Goal: Information Seeking & Learning: Learn about a topic

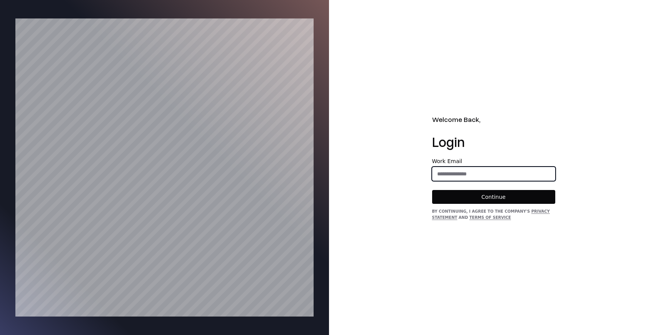
click at [443, 168] on input "email" at bounding box center [493, 174] width 122 height 14
type input "**********"
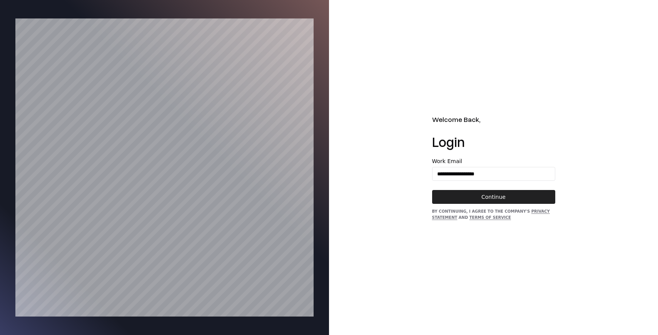
click at [508, 198] on button "Continue" at bounding box center [493, 197] width 123 height 14
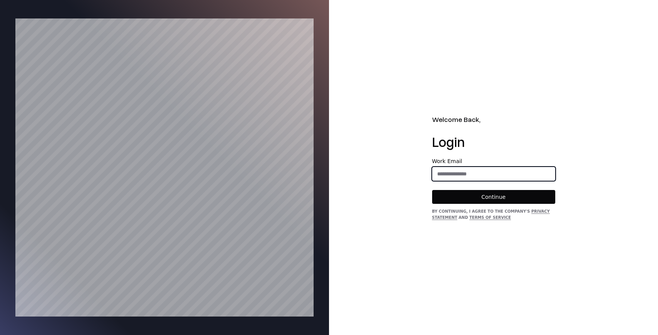
click at [445, 177] on input "email" at bounding box center [493, 174] width 122 height 14
type input "**********"
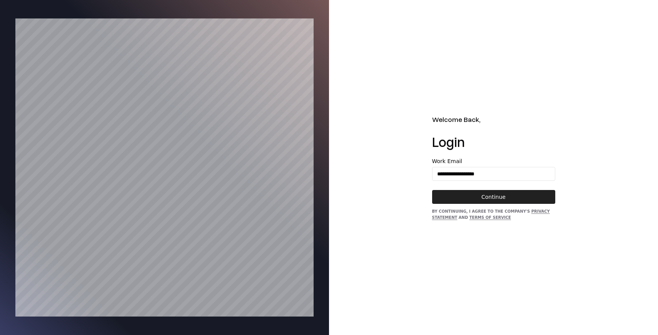
click at [494, 201] on button "Continue" at bounding box center [493, 197] width 123 height 14
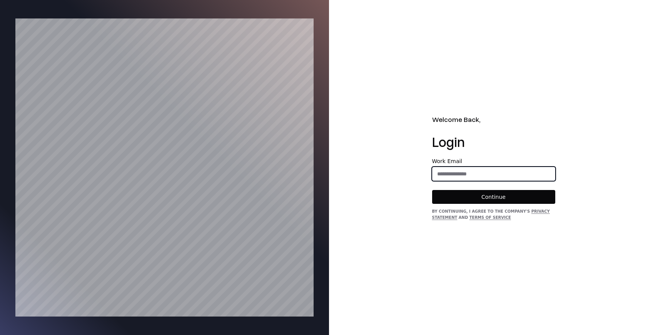
click at [440, 171] on input "email" at bounding box center [493, 174] width 122 height 14
type input "**********"
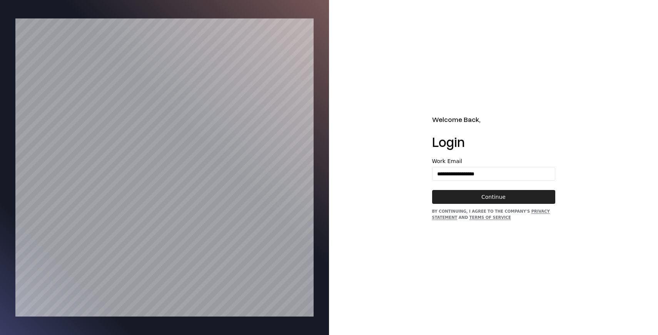
click at [493, 195] on button "Continue" at bounding box center [493, 197] width 123 height 14
click at [445, 219] on link "Privacy Statement" at bounding box center [491, 214] width 118 height 10
click at [526, 211] on link "Privacy Statement" at bounding box center [491, 214] width 118 height 10
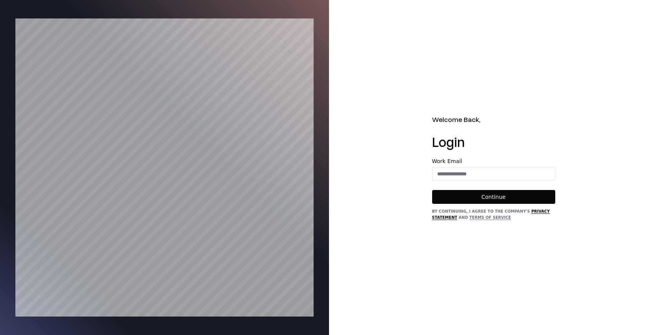
click at [534, 212] on link "Privacy Statement" at bounding box center [491, 214] width 118 height 10
click at [500, 220] on link "Terms of Service" at bounding box center [490, 217] width 42 height 4
click at [488, 219] on link "Terms of Service" at bounding box center [490, 217] width 42 height 4
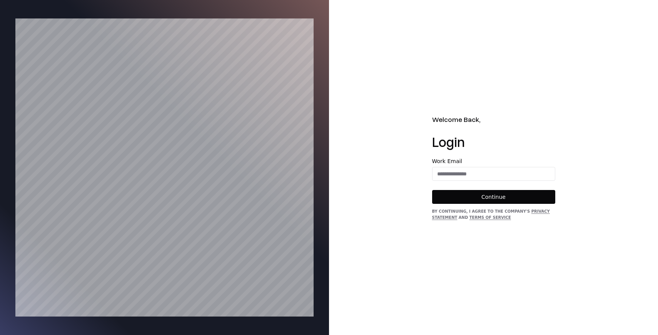
click at [541, 209] on div "By continuing, I agree to the Company's Privacy Statement and Terms of Service" at bounding box center [493, 214] width 123 height 12
click at [535, 208] on div "By continuing, I agree to the Company's Privacy Statement and Terms of Service" at bounding box center [493, 214] width 123 height 12
click at [534, 209] on link "Privacy Statement" at bounding box center [491, 214] width 118 height 10
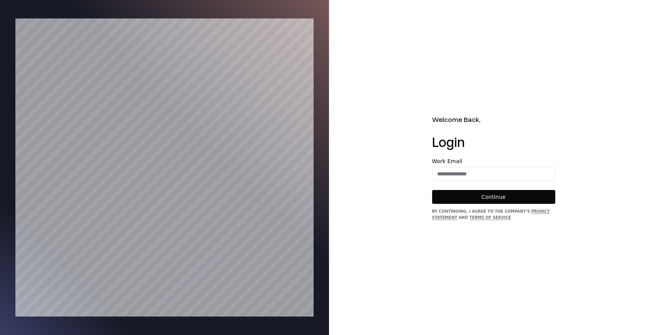
click at [527, 243] on div "Welcome Back, Login Work Email Continue By continuing, I agree to the Company's…" at bounding box center [493, 167] width 329 height 335
click at [447, 89] on div "Welcome Back, Login Work Email Continue By continuing, I agree to the Company's…" at bounding box center [493, 167] width 329 height 335
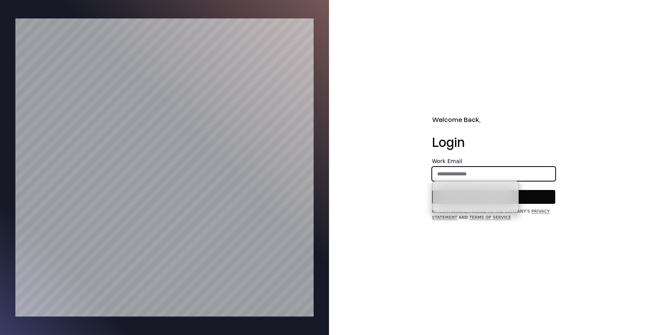
click at [458, 176] on input "email" at bounding box center [493, 174] width 122 height 14
type input "**********"
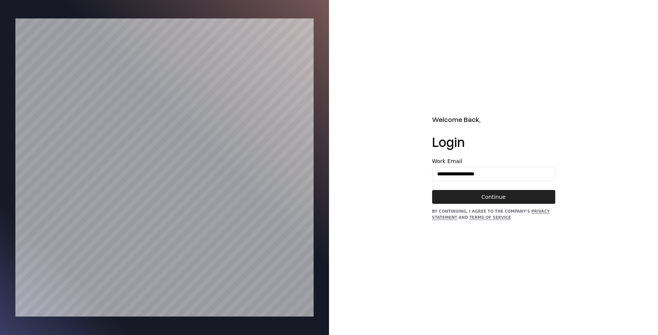
click at [514, 198] on button "Continue" at bounding box center [493, 197] width 123 height 14
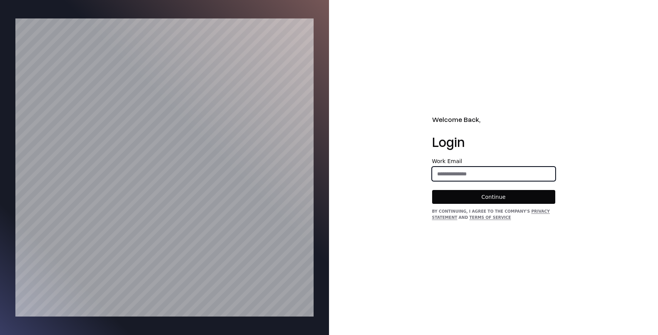
click at [446, 171] on input "email" at bounding box center [493, 174] width 122 height 14
type input "**********"
click at [471, 170] on input "email" at bounding box center [493, 174] width 122 height 14
type input "**********"
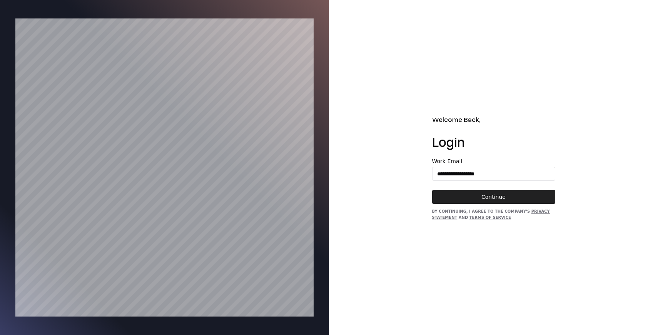
click at [491, 198] on button "Continue" at bounding box center [493, 197] width 123 height 14
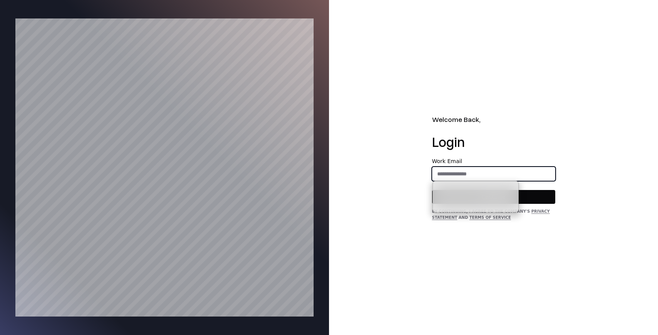
click at [477, 175] on input "email" at bounding box center [493, 174] width 122 height 14
type input "**********"
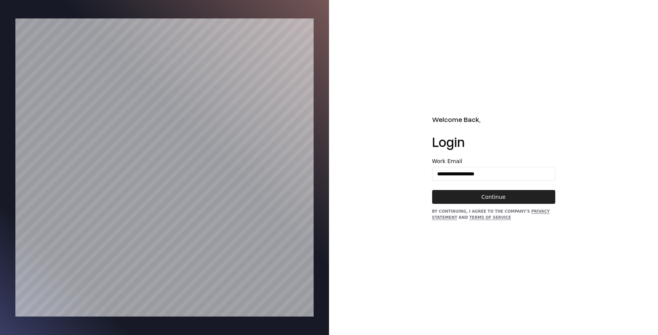
click at [501, 196] on button "Continue" at bounding box center [493, 197] width 123 height 14
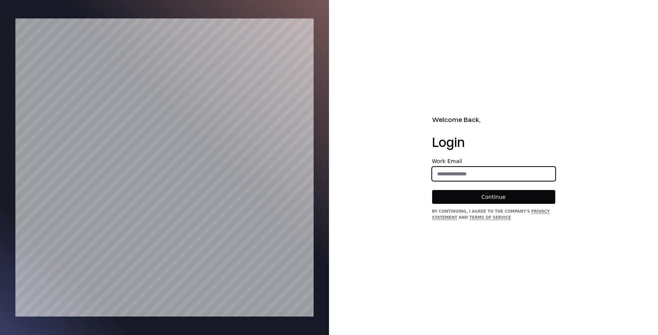
click at [461, 180] on input "email" at bounding box center [493, 174] width 122 height 14
type input "**********"
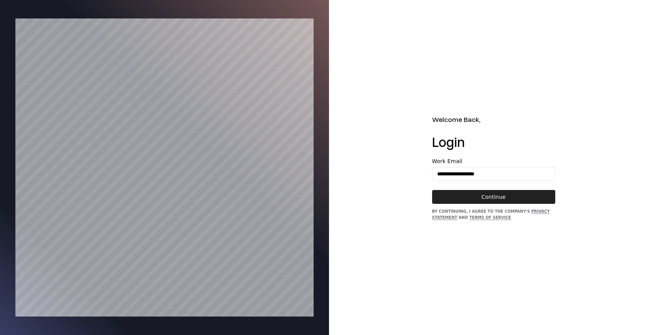
click at [478, 198] on button "Continue" at bounding box center [493, 197] width 123 height 14
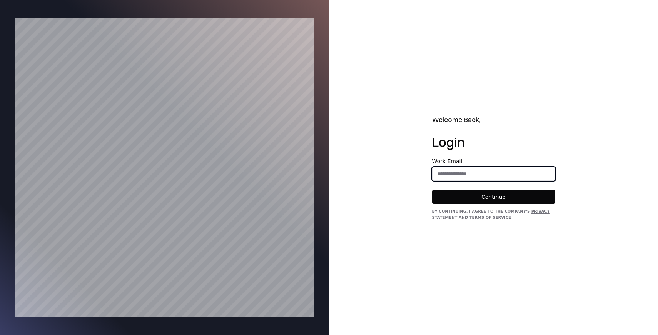
click at [448, 170] on input "email" at bounding box center [493, 174] width 122 height 14
type input "**********"
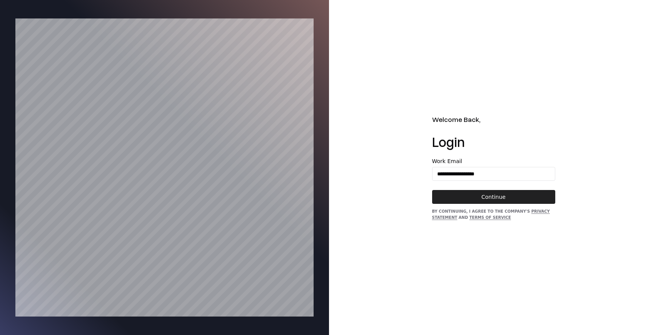
click at [467, 196] on button "Continue" at bounding box center [493, 197] width 123 height 14
click at [508, 112] on div "Welcome Back, Login Work Email Continue By continuing, I agree to the Company's…" at bounding box center [493, 167] width 329 height 335
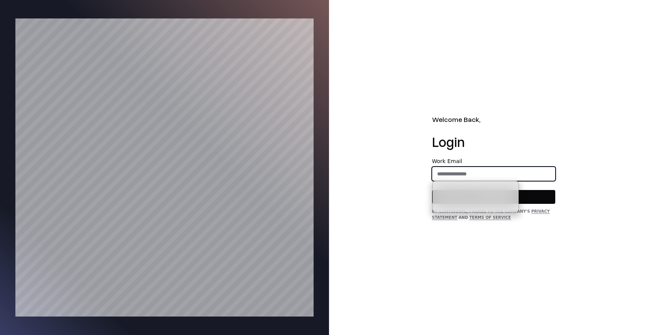
click at [459, 175] on input "email" at bounding box center [493, 174] width 122 height 14
type input "**********"
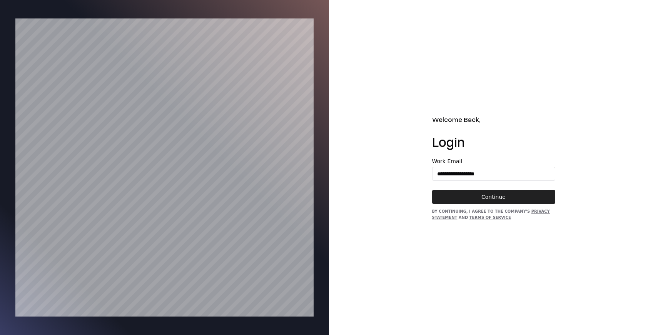
click at [479, 196] on button "Continue" at bounding box center [493, 197] width 123 height 14
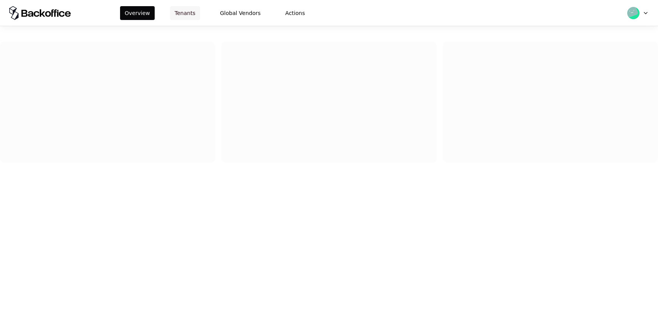
click at [188, 15] on button "Tenants" at bounding box center [185, 13] width 30 height 14
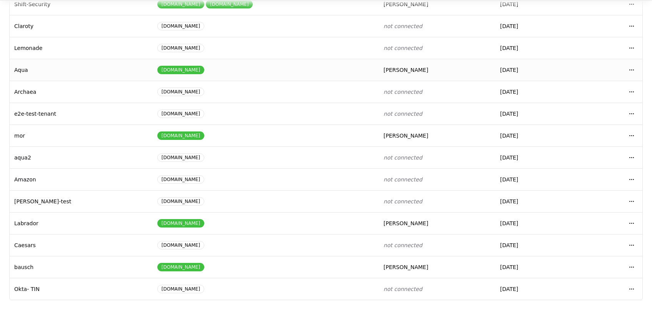
scroll to position [52, 0]
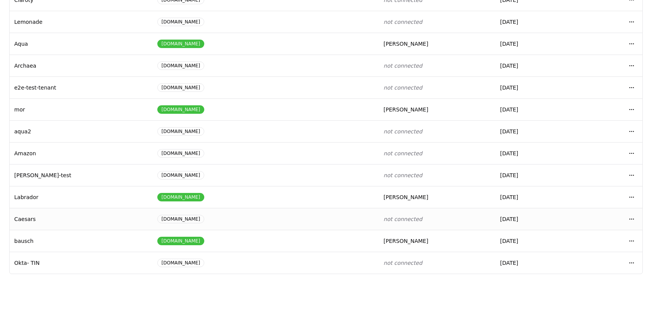
click at [37, 223] on td "Caesars" at bounding box center [81, 219] width 143 height 22
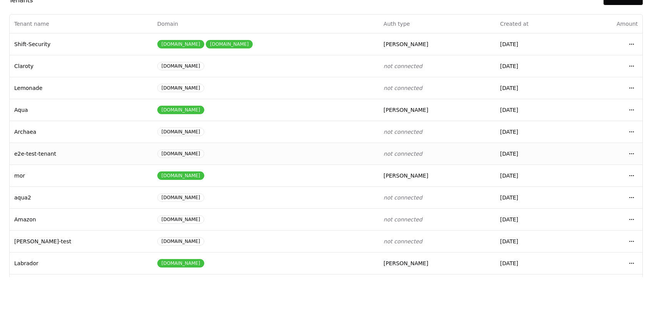
scroll to position [0, 0]
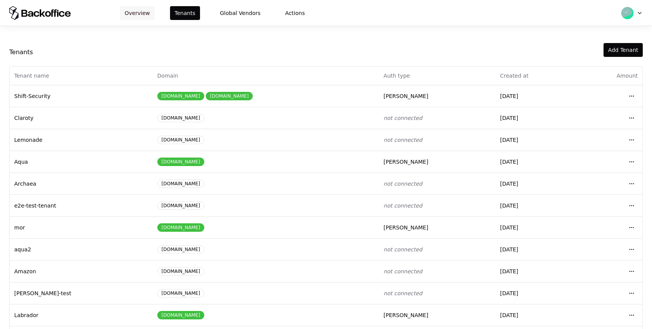
click at [150, 11] on button "Overview" at bounding box center [137, 13] width 35 height 14
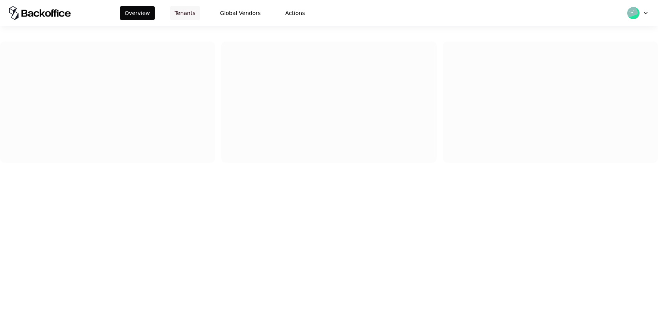
click at [174, 12] on button "Tenants" at bounding box center [185, 13] width 30 height 14
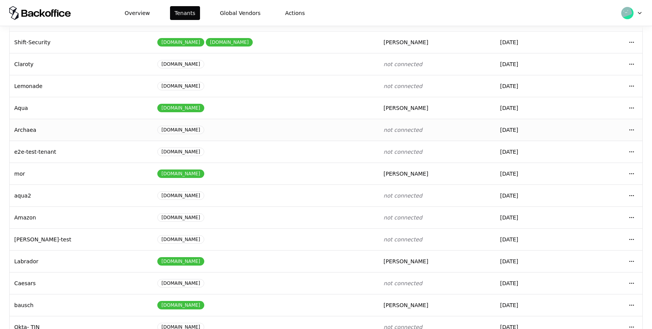
scroll to position [66, 0]
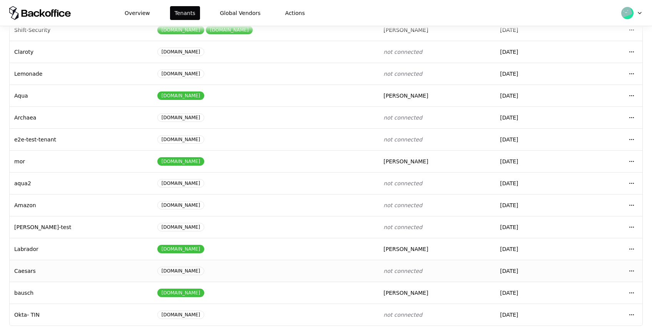
click at [45, 277] on td "Caesars" at bounding box center [81, 271] width 143 height 22
click at [631, 268] on html "Overview Tenants Global Vendors Actions Tenants Add Tenant Tenant name Domain A…" at bounding box center [326, 164] width 652 height 329
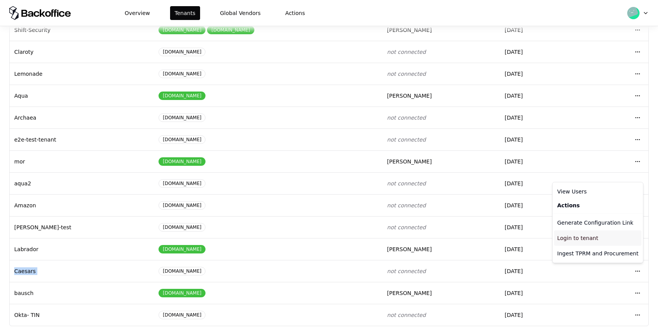
click at [583, 243] on div "Login to tenant" at bounding box center [597, 237] width 87 height 15
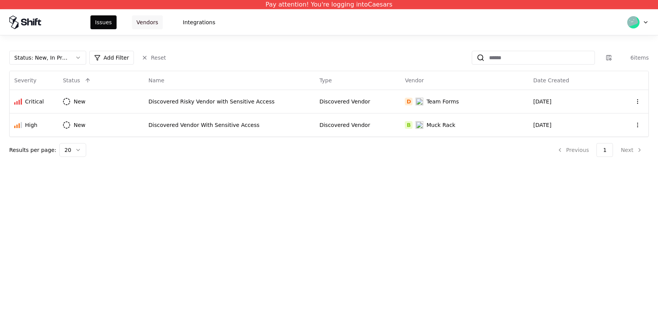
click at [145, 27] on button "Vendors" at bounding box center [147, 22] width 31 height 14
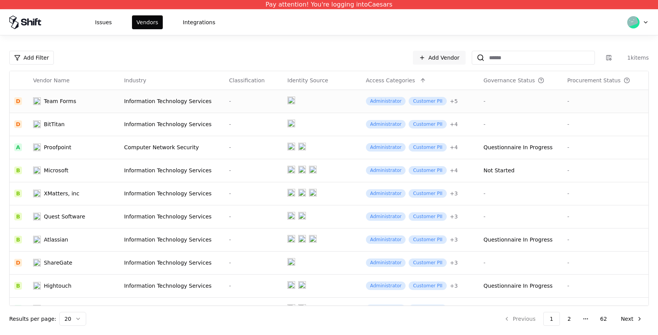
click at [73, 103] on div "Team Forms" at bounding box center [60, 101] width 32 height 8
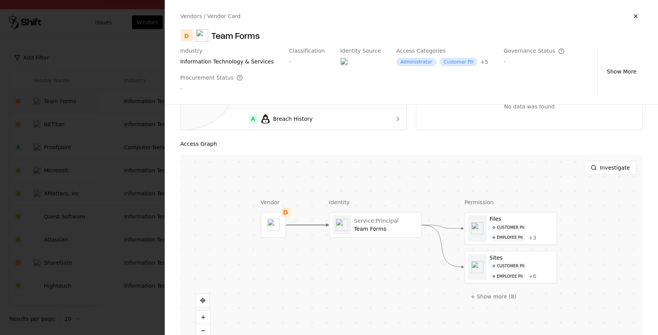
scroll to position [199, 0]
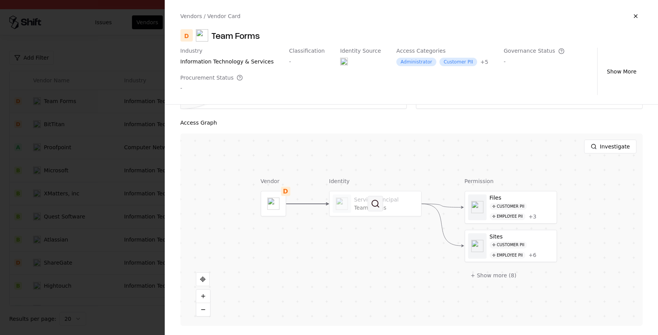
click at [376, 203] on button at bounding box center [374, 203] width 15 height 15
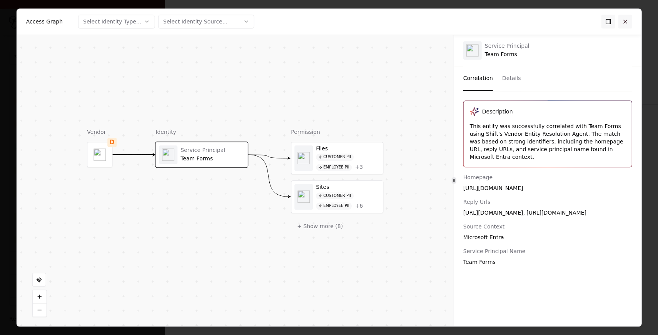
click at [623, 24] on button at bounding box center [625, 22] width 14 height 14
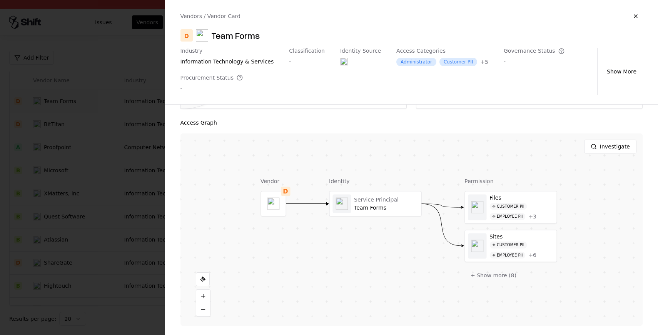
click at [45, 127] on div at bounding box center [329, 167] width 658 height 335
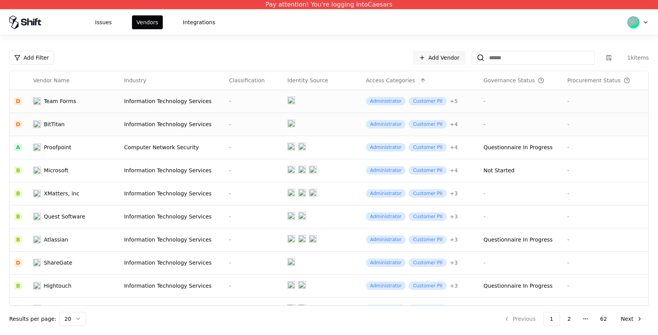
click at [63, 125] on div "BitTitan" at bounding box center [73, 124] width 80 height 8
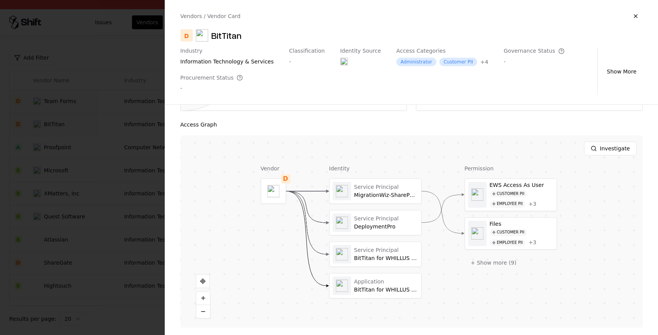
scroll to position [129, 0]
click at [355, 253] on div at bounding box center [375, 252] width 92 height 25
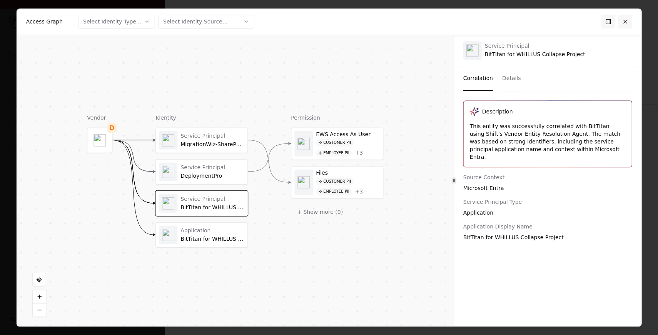
click at [622, 23] on button at bounding box center [625, 22] width 14 height 14
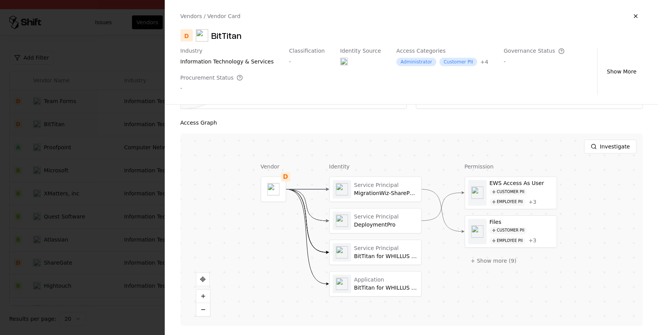
click at [158, 203] on div at bounding box center [329, 167] width 658 height 335
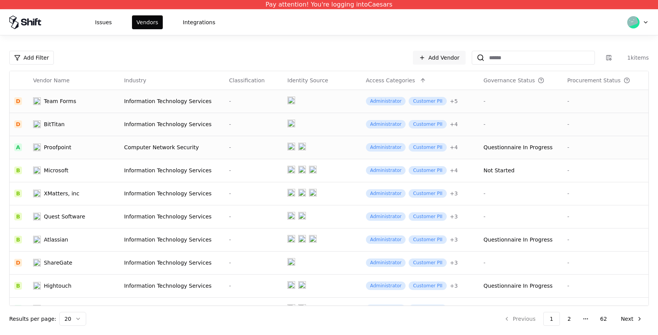
click at [81, 150] on div "Proofpoint" at bounding box center [73, 147] width 80 height 8
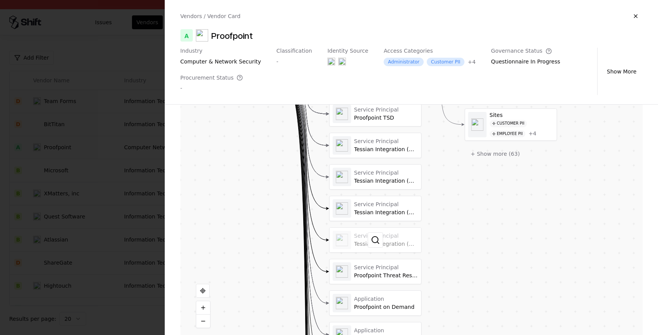
scroll to position [244, 0]
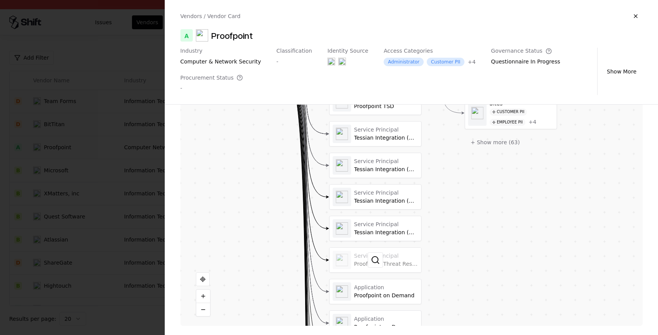
click at [361, 262] on div at bounding box center [375, 260] width 92 height 25
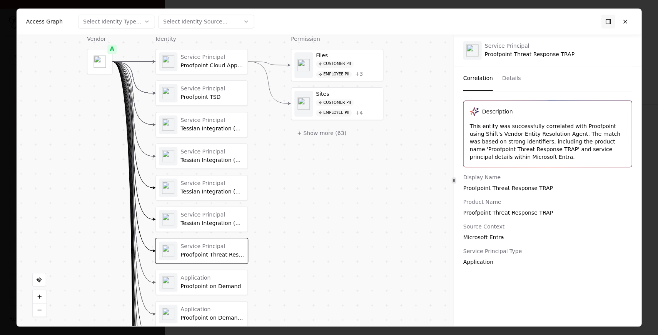
click at [11, 175] on div at bounding box center [329, 167] width 658 height 335
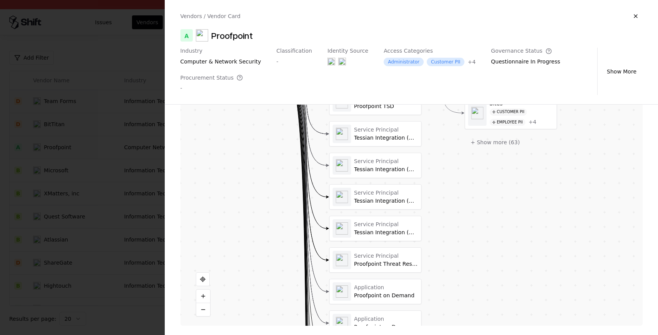
click at [105, 220] on div at bounding box center [329, 167] width 658 height 335
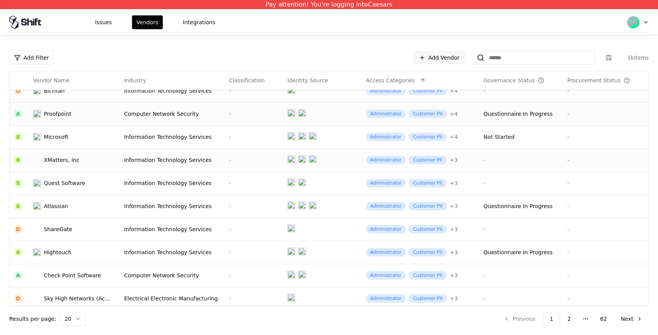
scroll to position [10, 0]
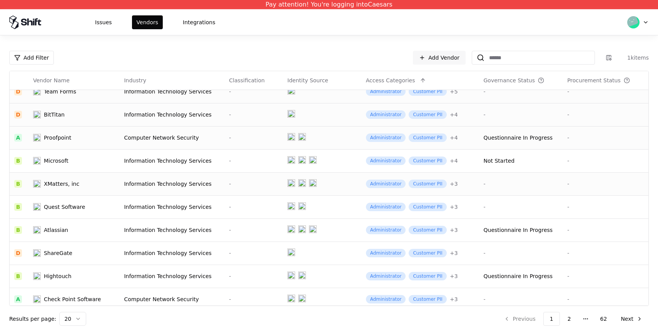
click at [70, 183] on div "XMatters, inc" at bounding box center [61, 184] width 35 height 8
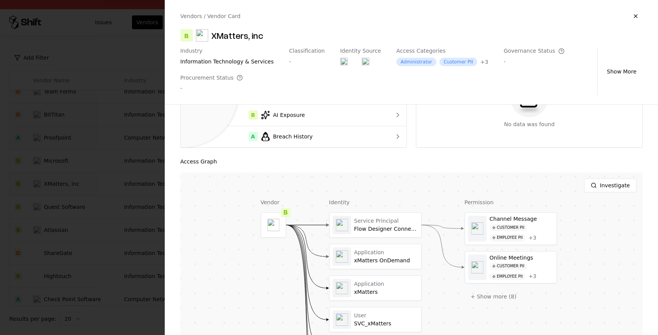
scroll to position [165, 0]
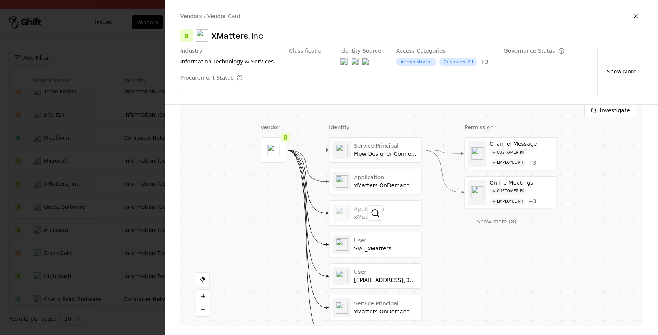
click at [391, 215] on div at bounding box center [375, 213] width 92 height 25
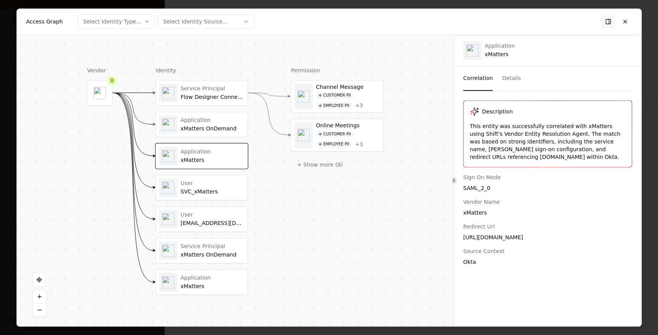
click at [7, 126] on div at bounding box center [329, 167] width 658 height 335
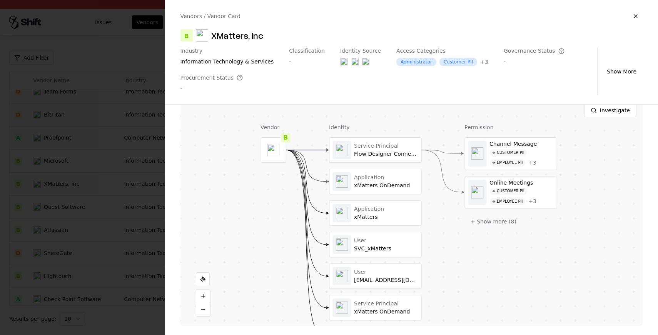
click at [30, 159] on div at bounding box center [329, 167] width 658 height 335
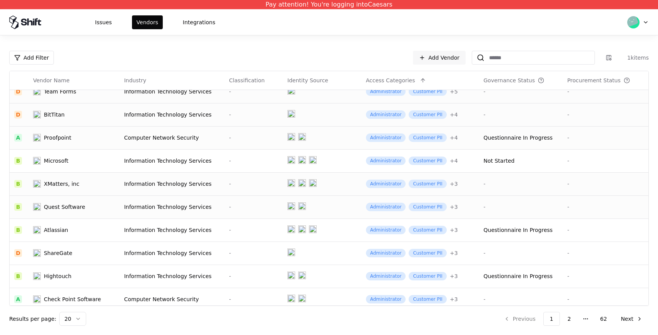
click at [64, 211] on td "Quest Software" at bounding box center [73, 206] width 91 height 23
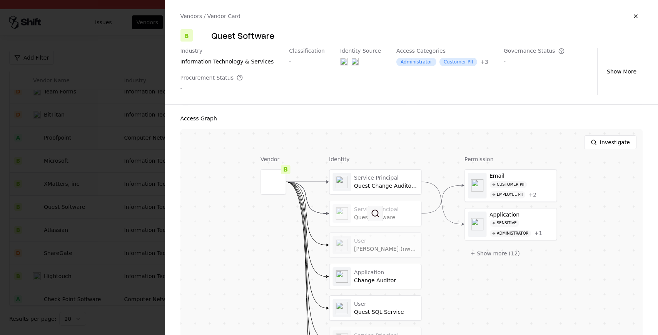
scroll to position [135, 0]
click at [381, 218] on button at bounding box center [374, 211] width 15 height 15
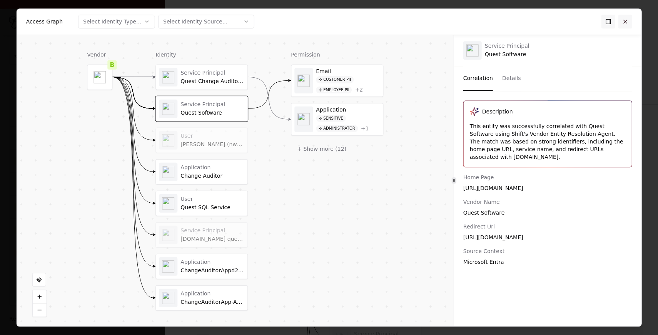
click at [624, 20] on button at bounding box center [625, 22] width 14 height 14
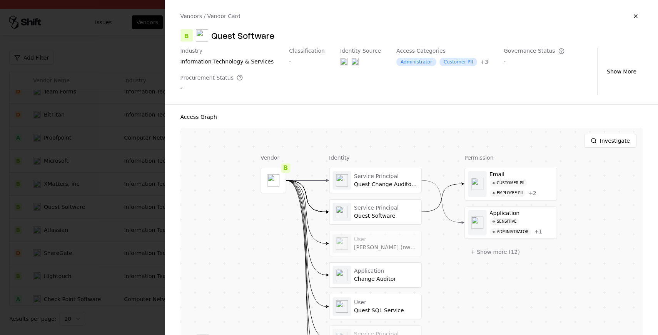
click at [51, 176] on div at bounding box center [329, 167] width 658 height 335
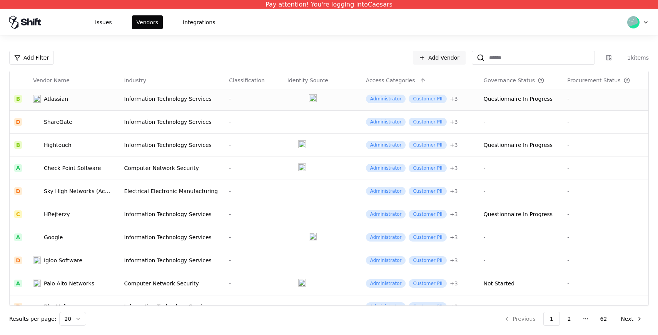
scroll to position [144, 0]
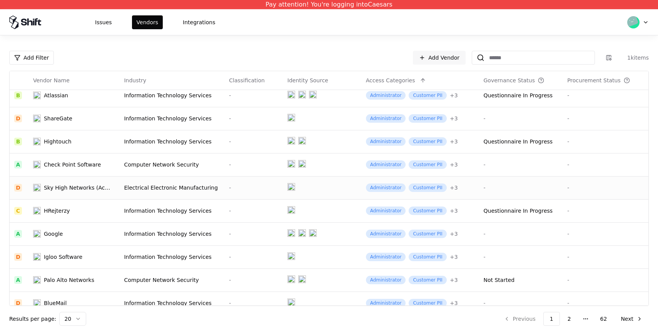
click at [72, 185] on div "Sky High Networks (Acquired by [PERSON_NAME])" at bounding box center [78, 188] width 69 height 8
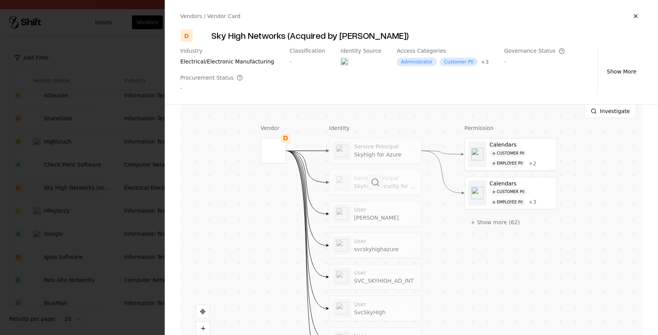
scroll to position [164, 0]
click at [366, 154] on div at bounding box center [375, 151] width 92 height 25
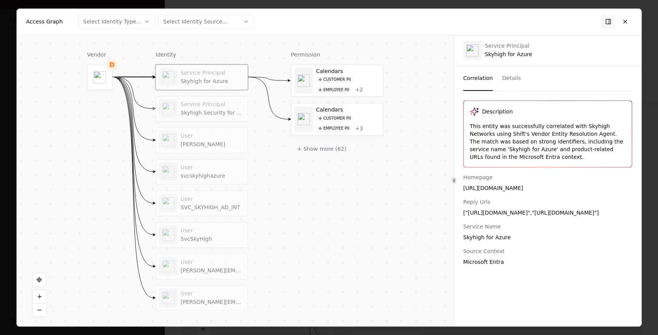
click at [5, 142] on div at bounding box center [329, 167] width 658 height 335
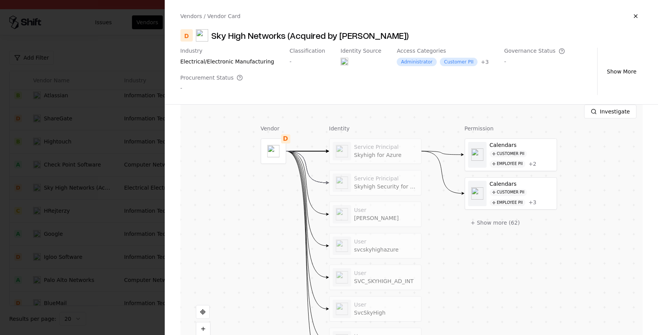
click at [38, 156] on div at bounding box center [329, 167] width 658 height 335
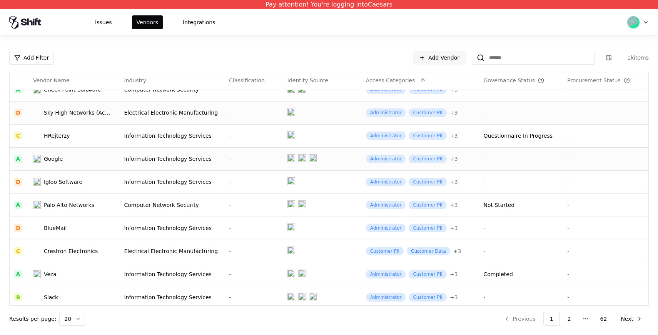
scroll to position [243, 0]
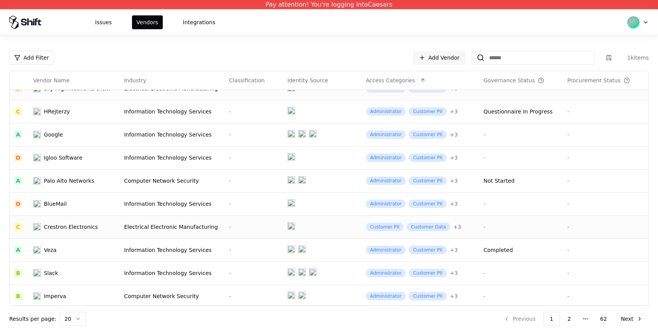
click at [77, 223] on div "Crestron Electronics" at bounding box center [71, 227] width 54 height 8
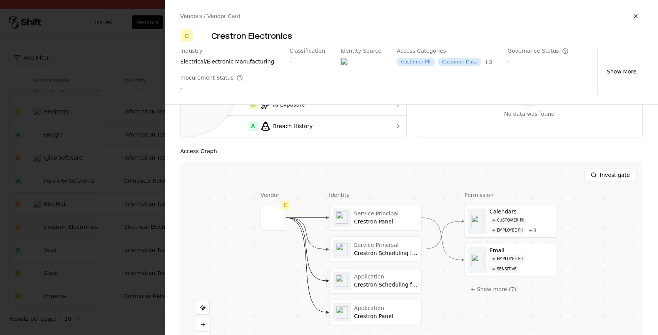
scroll to position [129, 0]
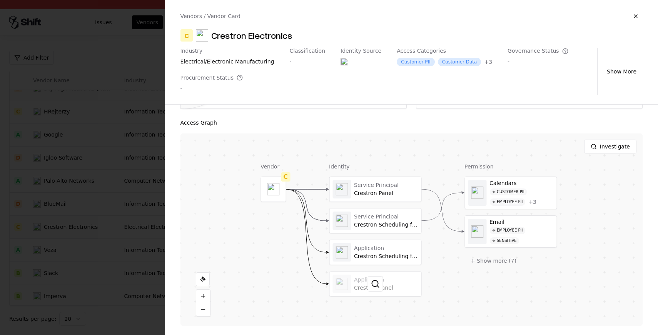
click at [360, 291] on div at bounding box center [375, 283] width 92 height 25
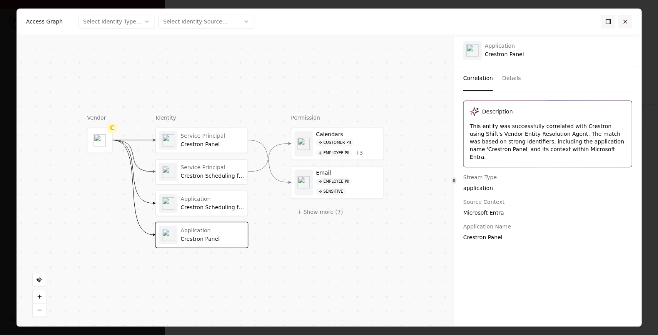
click at [625, 22] on button at bounding box center [625, 22] width 14 height 14
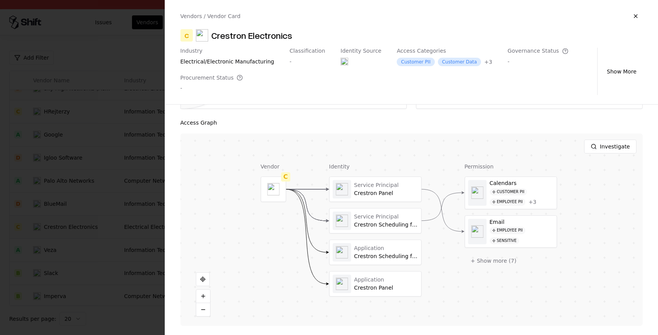
click at [72, 189] on div at bounding box center [329, 167] width 658 height 335
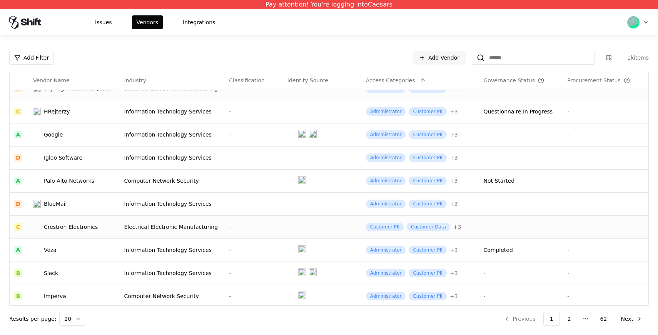
scroll to position [246, 0]
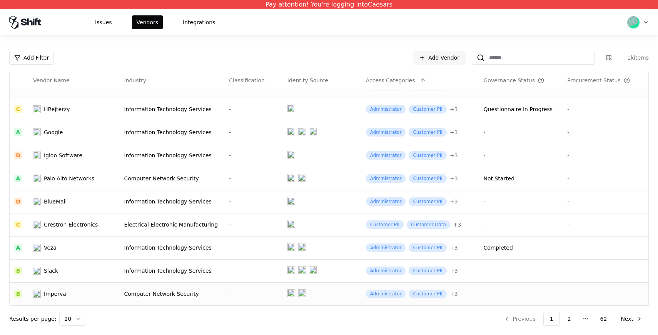
click at [62, 289] on td "Imperva" at bounding box center [73, 293] width 91 height 23
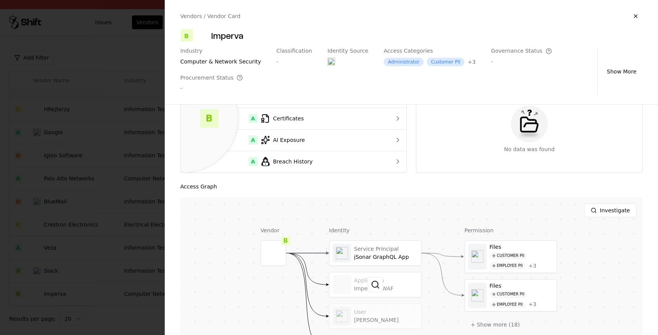
scroll to position [108, 0]
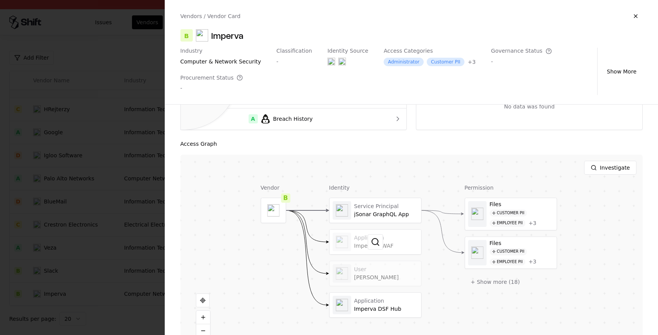
click at [407, 241] on div at bounding box center [375, 242] width 92 height 25
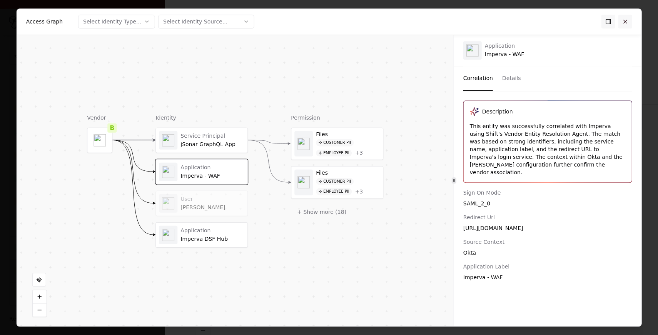
click at [631, 17] on button at bounding box center [625, 22] width 14 height 14
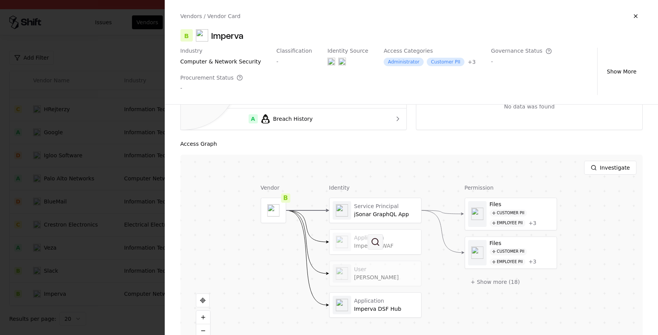
click at [378, 243] on button at bounding box center [374, 241] width 15 height 15
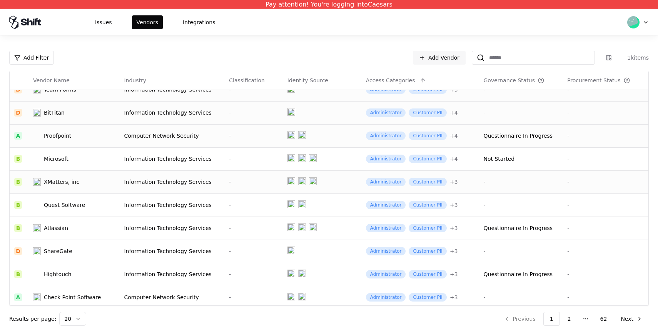
scroll to position [0, 0]
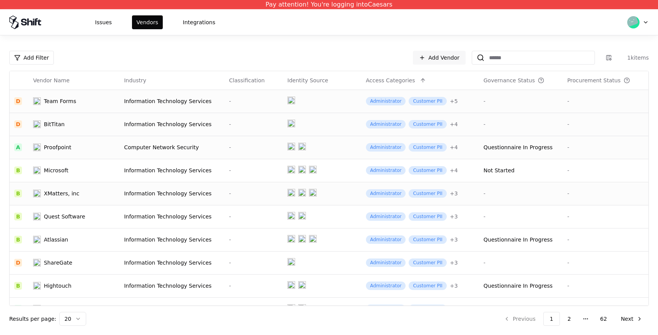
click at [325, 101] on td at bounding box center [322, 101] width 78 height 23
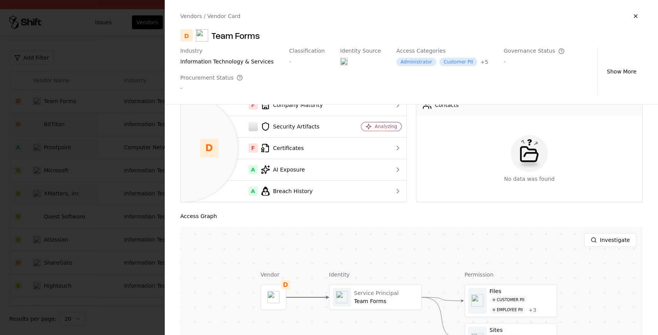
scroll to position [199, 0]
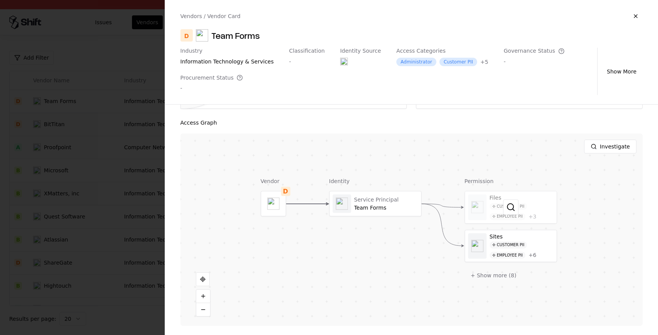
click at [546, 210] on div at bounding box center [511, 207] width 92 height 32
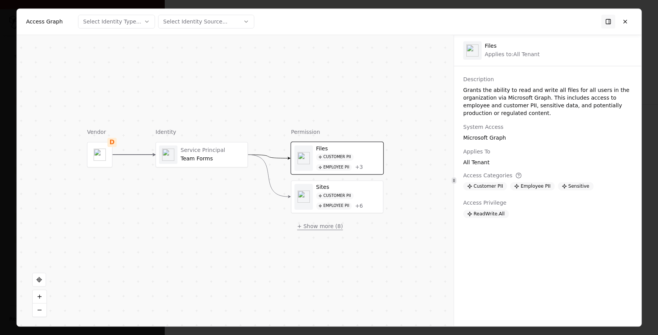
click at [330, 225] on button "+ Show more ( 8 )" at bounding box center [320, 226] width 58 height 14
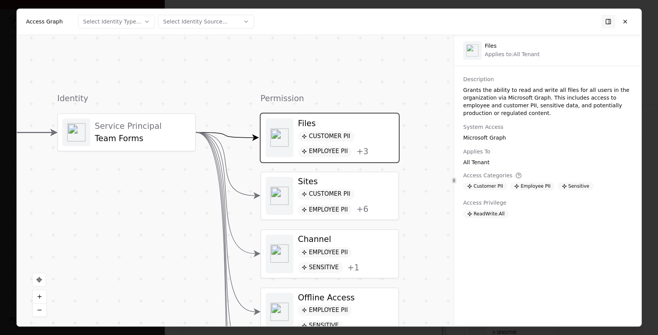
click at [385, 174] on div "Sites Customer PII Employee PII + 6" at bounding box center [329, 195] width 137 height 48
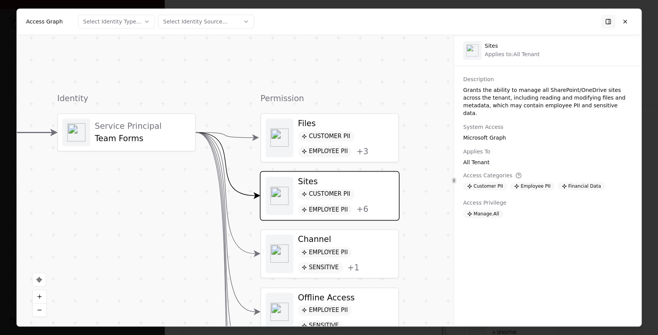
click at [376, 191] on div "Customer PII Employee PII + 6" at bounding box center [346, 202] width 96 height 26
click at [376, 135] on div "Customer PII Employee PII + 3" at bounding box center [346, 144] width 96 height 26
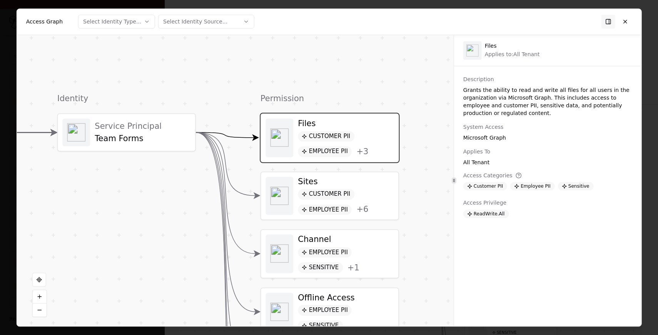
click at [371, 196] on div "Customer PII Employee PII + 6" at bounding box center [346, 202] width 96 height 26
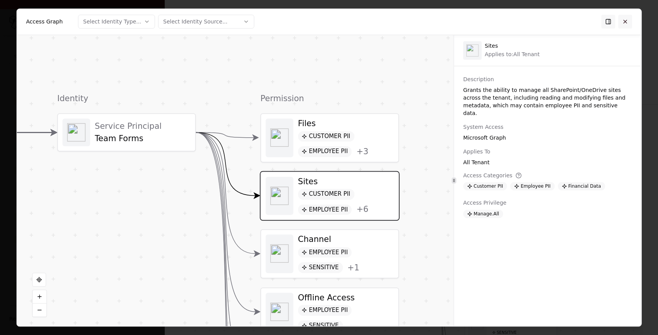
click at [625, 19] on button at bounding box center [625, 22] width 14 height 14
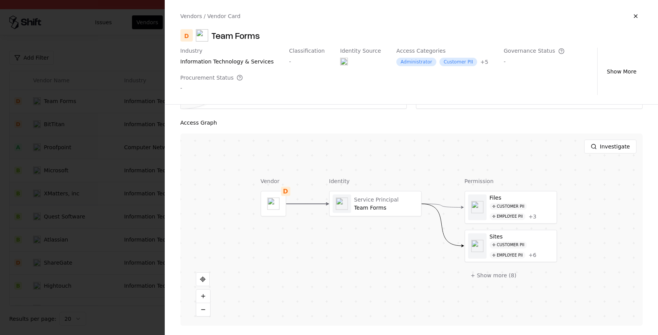
click at [78, 185] on div at bounding box center [329, 167] width 658 height 335
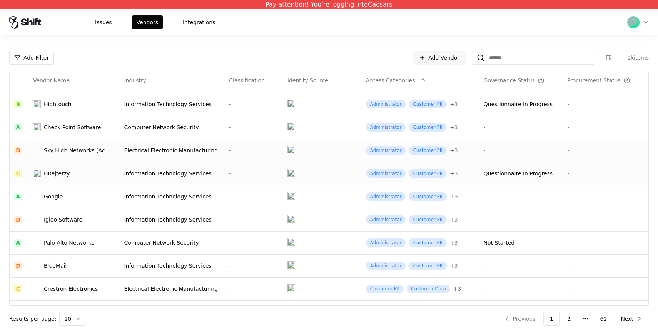
scroll to position [246, 0]
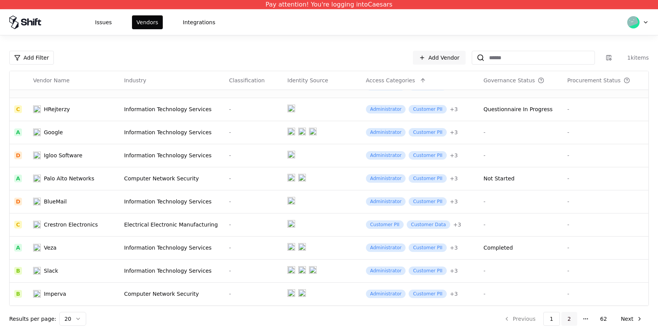
click at [573, 320] on button "2" at bounding box center [569, 319] width 16 height 14
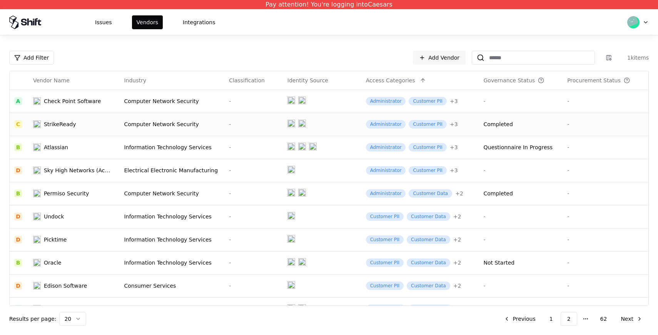
click at [71, 115] on td "StrikeReady" at bounding box center [73, 124] width 91 height 23
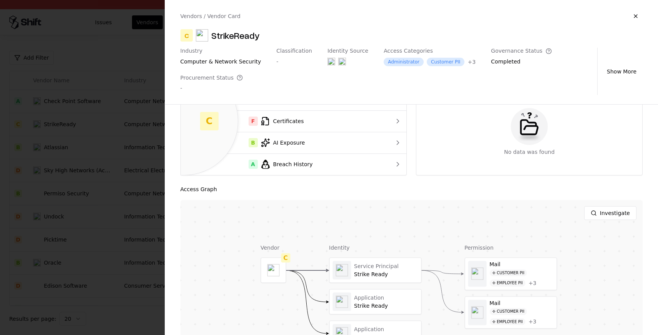
scroll to position [129, 0]
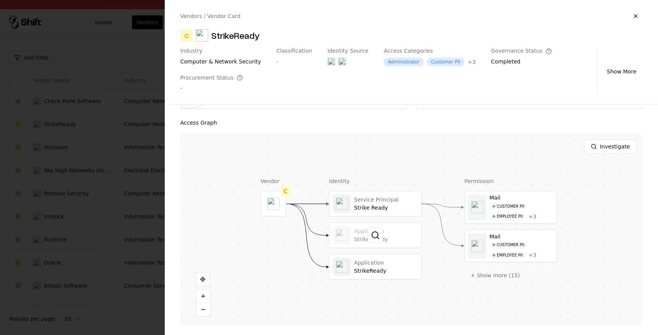
click at [383, 228] on div at bounding box center [375, 235] width 92 height 25
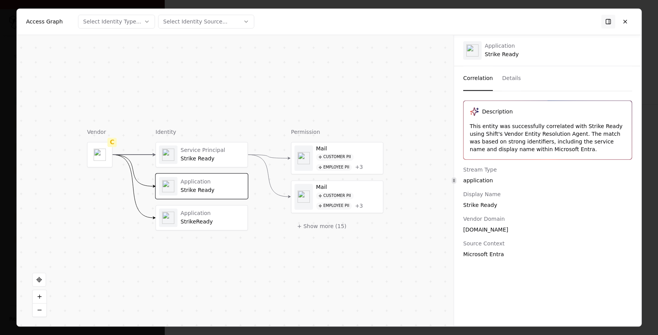
click at [641, 149] on div at bounding box center [329, 167] width 658 height 335
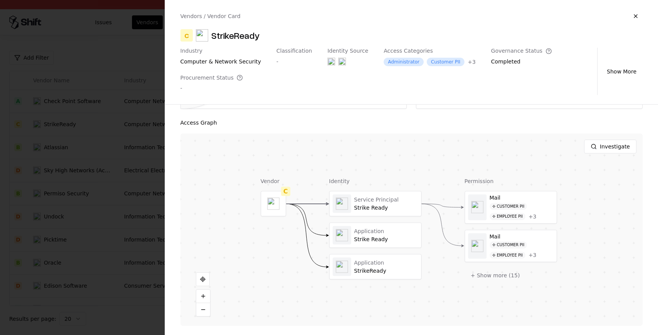
click at [120, 233] on div at bounding box center [329, 167] width 658 height 335
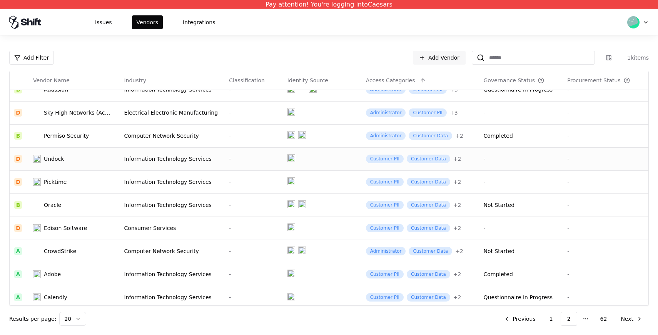
scroll to position [60, 0]
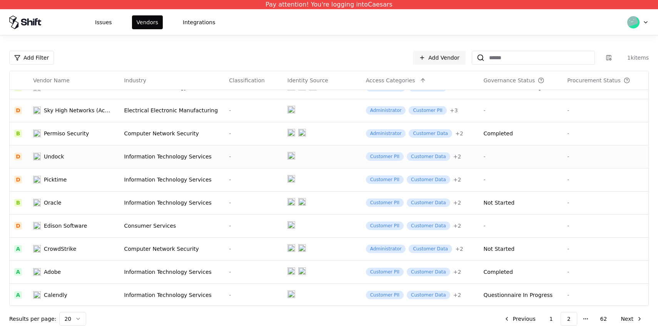
click at [82, 164] on td "Undock" at bounding box center [73, 156] width 91 height 23
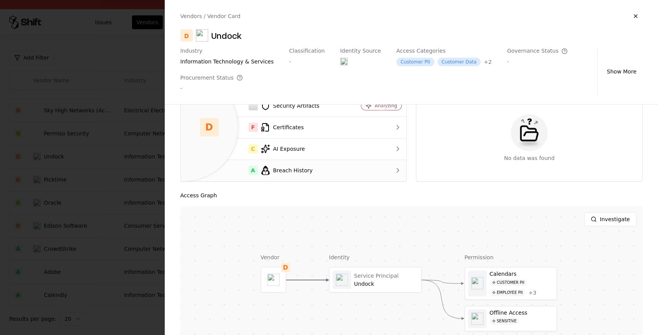
scroll to position [129, 0]
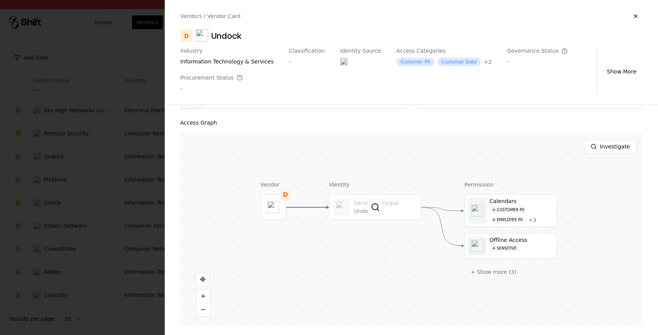
click at [386, 216] on div at bounding box center [375, 207] width 92 height 25
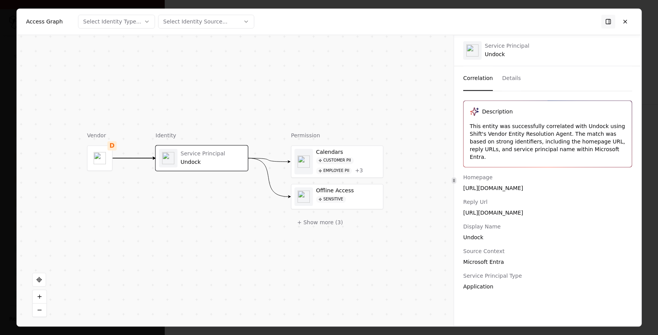
click at [638, 136] on div "Description This entity was successfully correlated with Undock using Shift's V…" at bounding box center [547, 195] width 187 height 190
click at [624, 23] on button at bounding box center [625, 22] width 14 height 14
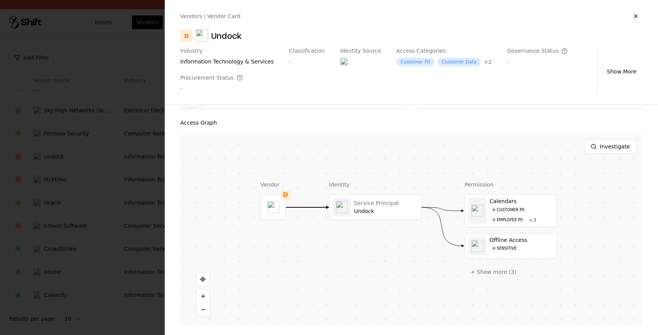
click at [83, 141] on div at bounding box center [329, 167] width 658 height 335
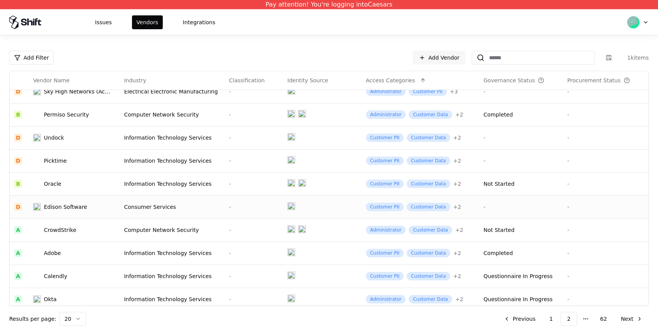
scroll to position [82, 0]
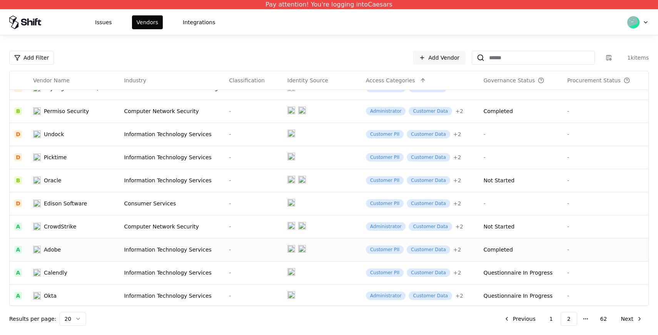
click at [93, 250] on div "Adobe" at bounding box center [73, 250] width 80 height 8
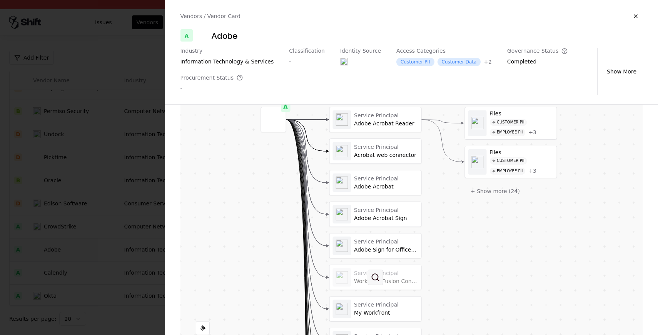
scroll to position [244, 0]
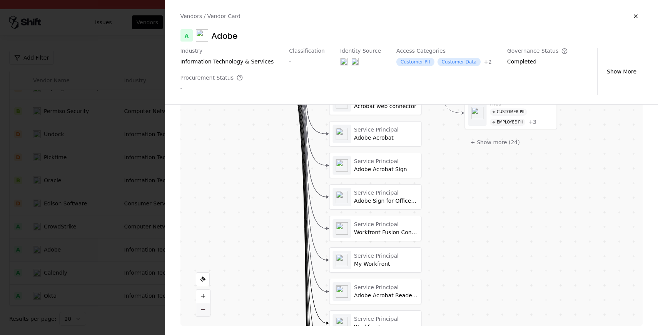
click at [201, 314] on button at bounding box center [203, 309] width 14 height 13
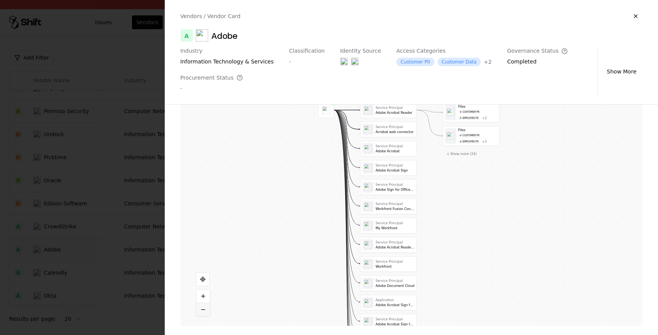
click at [201, 314] on button at bounding box center [203, 309] width 14 height 13
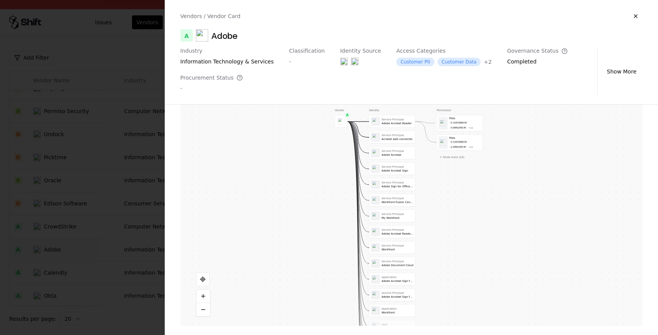
drag, startPoint x: 290, startPoint y: 276, endPoint x: 284, endPoint y: 246, distance: 30.6
click at [284, 247] on div "Vendor A Identity Service Principal Adobe Acrobat Reader Service Principal Acro…" at bounding box center [411, 172] width 462 height 308
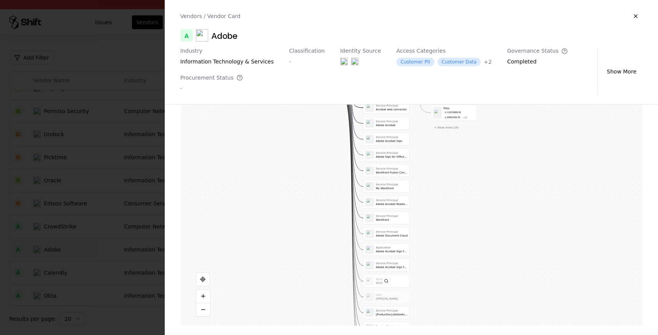
click at [395, 282] on div at bounding box center [386, 281] width 46 height 12
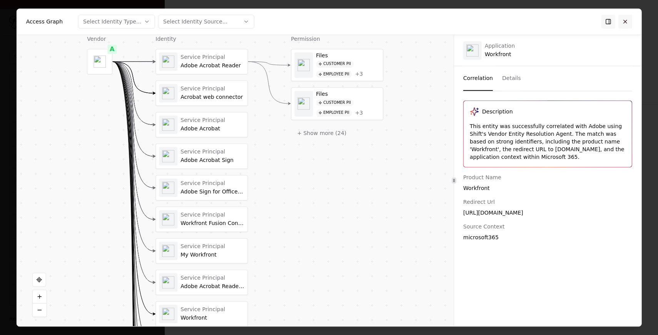
click at [622, 21] on button at bounding box center [625, 22] width 14 height 14
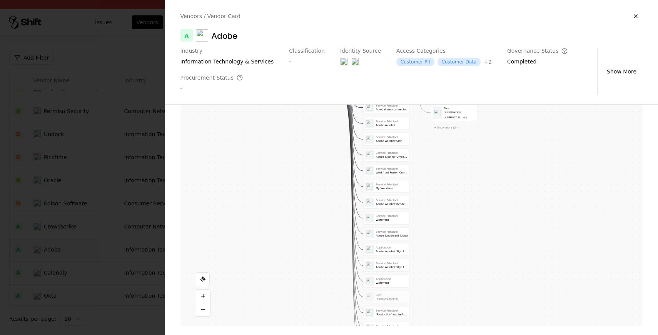
click at [97, 214] on div at bounding box center [329, 167] width 658 height 335
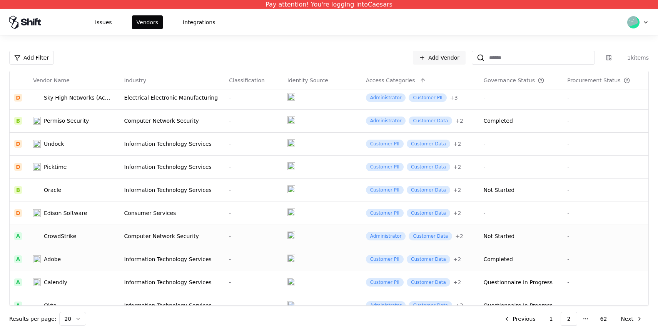
scroll to position [70, 0]
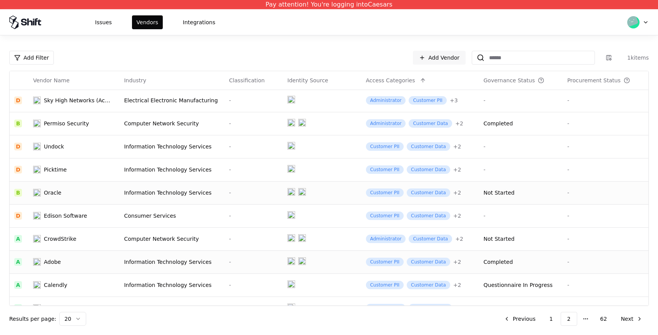
click at [111, 191] on div "Oracle" at bounding box center [73, 193] width 80 height 8
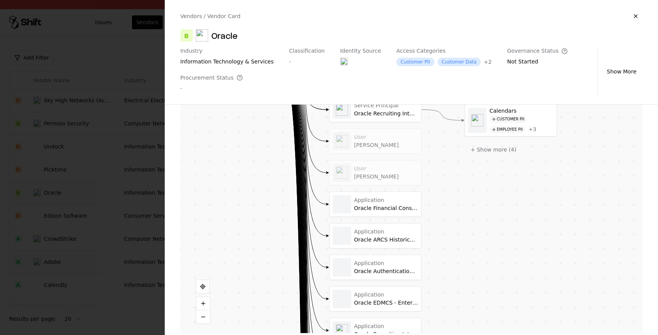
scroll to position [241, 0]
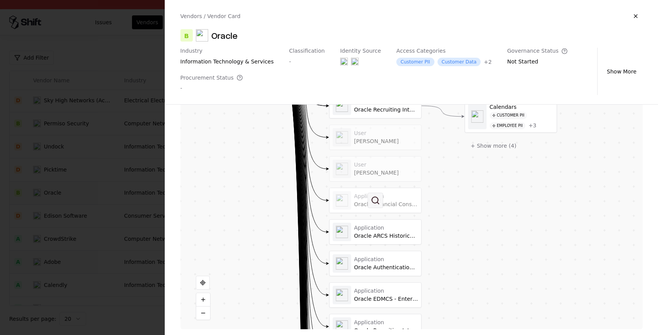
click at [376, 205] on button at bounding box center [374, 200] width 15 height 15
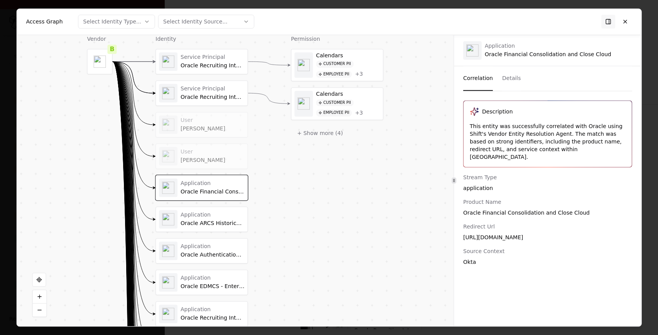
click at [646, 172] on div at bounding box center [329, 167] width 658 height 335
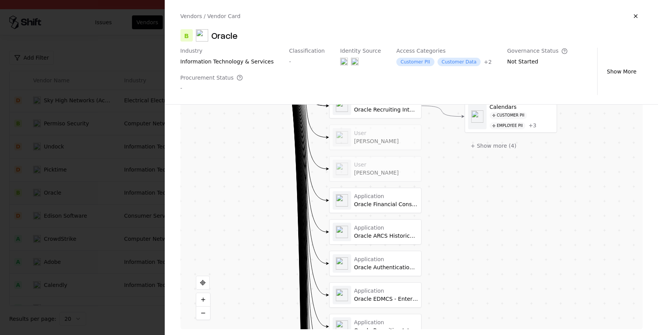
click at [81, 208] on div at bounding box center [329, 167] width 658 height 335
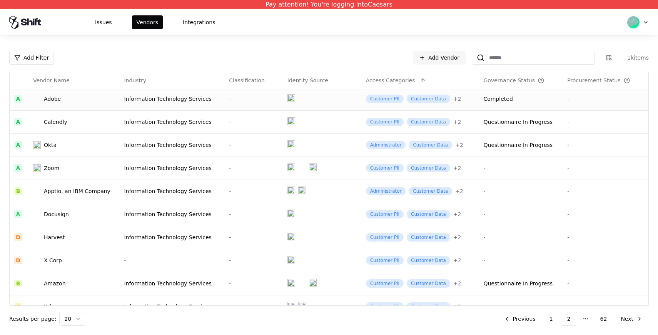
scroll to position [240, 0]
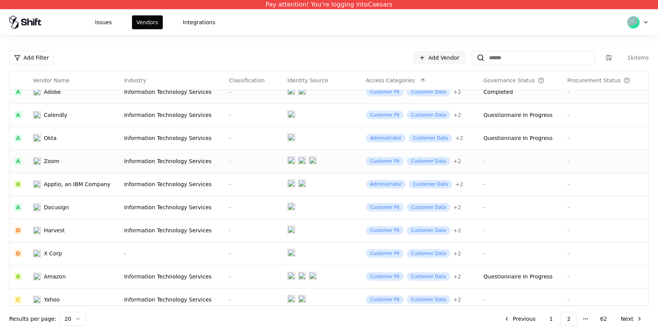
click at [77, 166] on td "Zoom" at bounding box center [73, 161] width 91 height 23
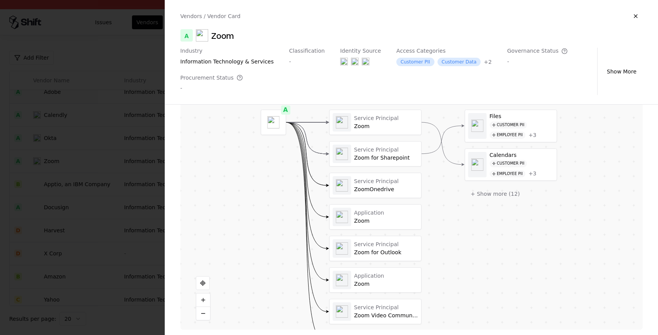
scroll to position [196, 0]
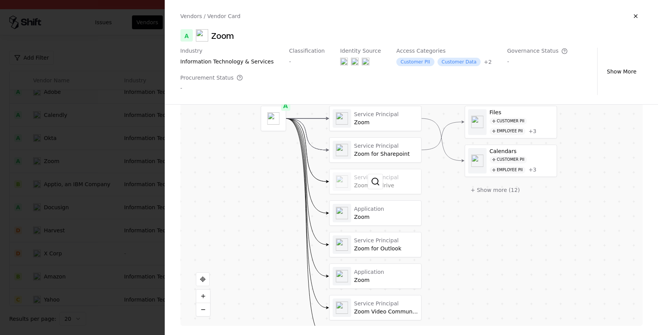
click at [383, 183] on div at bounding box center [375, 181] width 92 height 25
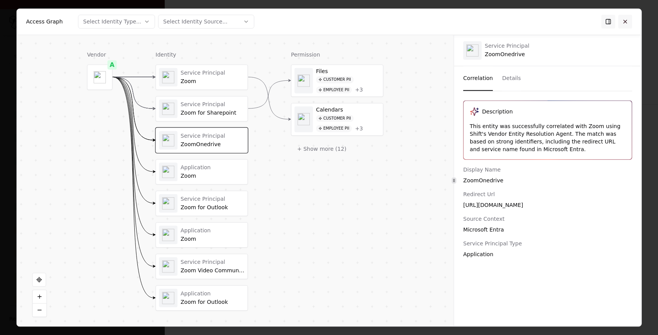
click at [630, 22] on button at bounding box center [625, 22] width 14 height 14
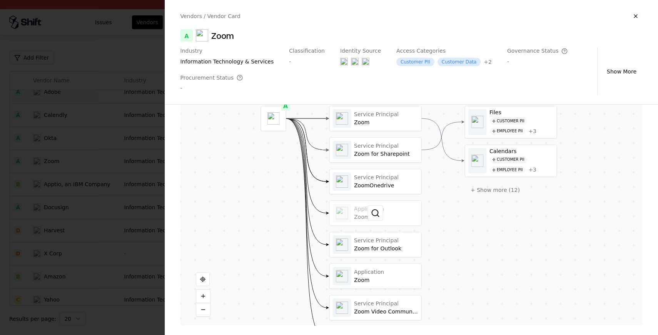
click at [354, 222] on div at bounding box center [375, 213] width 92 height 25
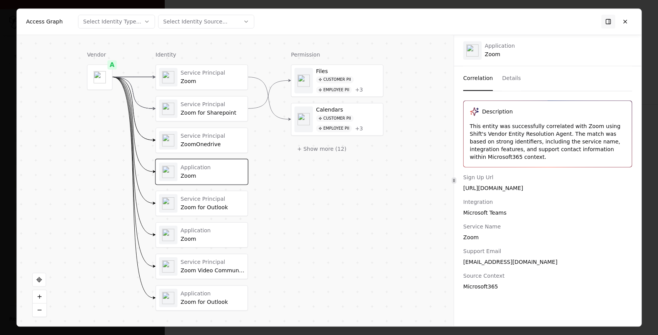
click at [623, 28] on div "Access Graph Select Identity Type... Select Identity Source..." at bounding box center [329, 22] width 624 height 26
click at [624, 23] on button at bounding box center [625, 22] width 14 height 14
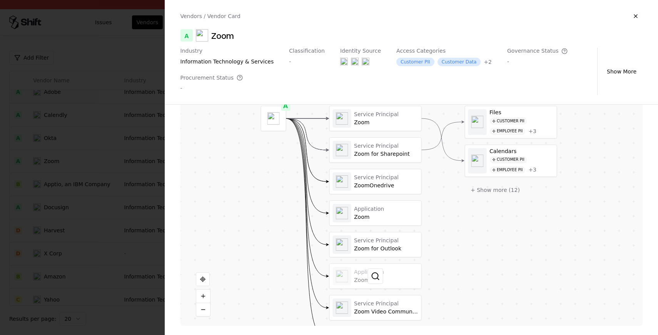
click at [363, 279] on div at bounding box center [375, 276] width 92 height 25
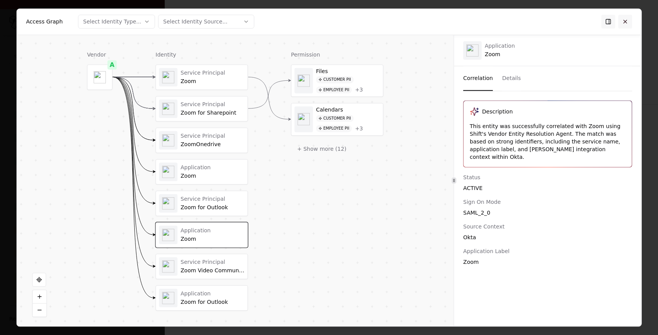
click at [622, 21] on button at bounding box center [625, 22] width 14 height 14
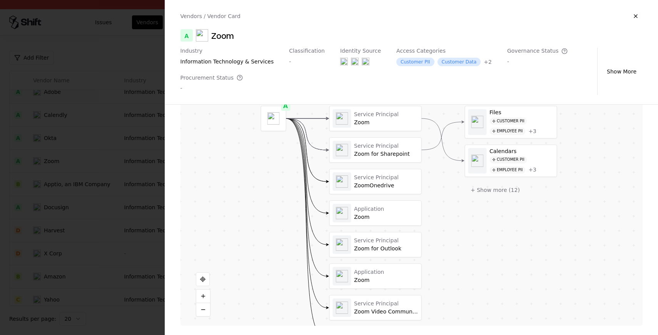
click at [133, 176] on div at bounding box center [329, 167] width 658 height 335
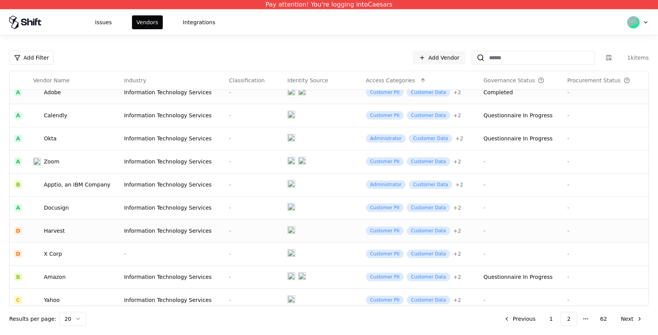
scroll to position [246, 0]
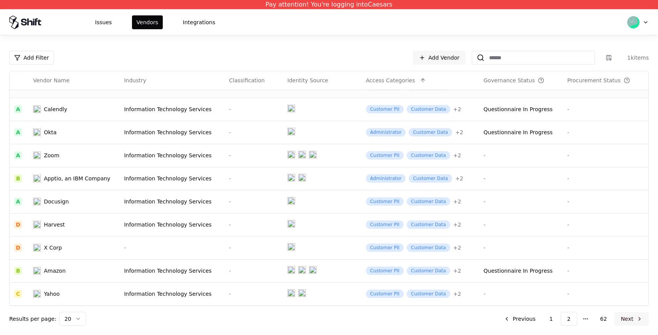
click at [631, 318] on button "Next" at bounding box center [631, 319] width 34 height 14
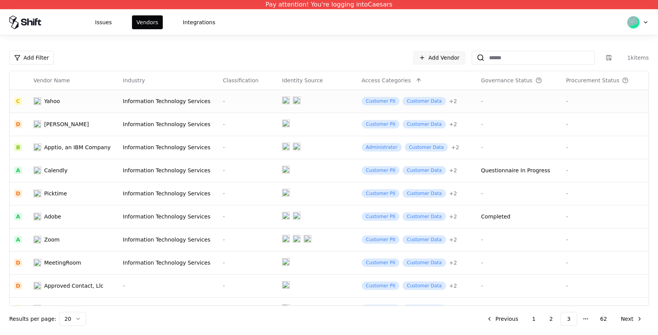
click at [77, 101] on div "Yahoo" at bounding box center [73, 101] width 80 height 8
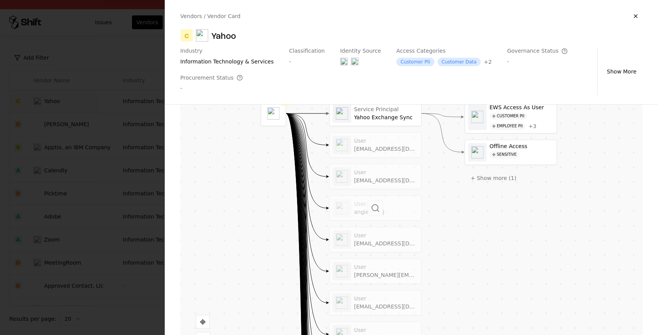
scroll to position [204, 0]
click at [379, 143] on button at bounding box center [374, 142] width 15 height 15
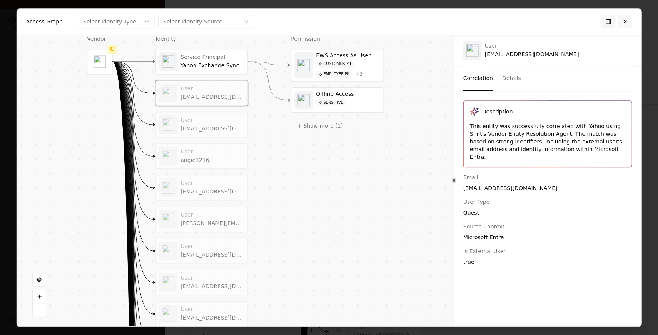
click at [628, 18] on button at bounding box center [625, 22] width 14 height 14
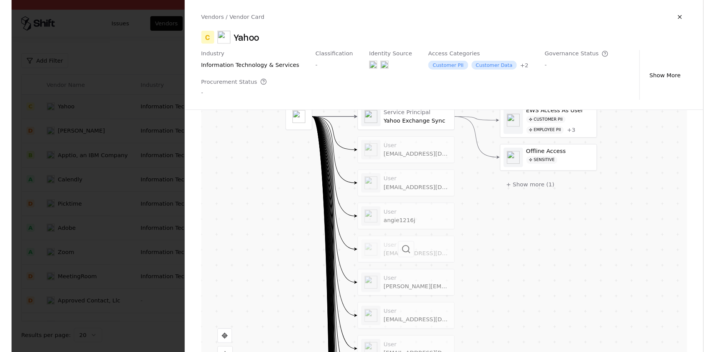
scroll to position [244, 0]
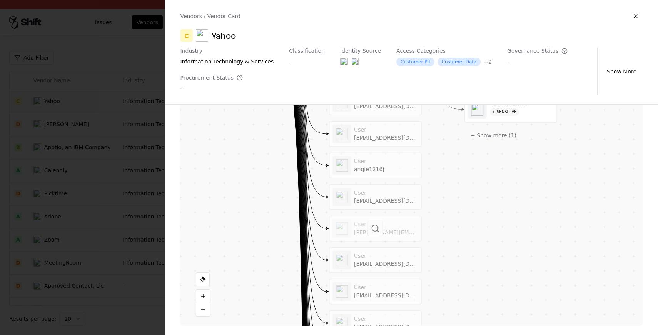
click at [366, 232] on div at bounding box center [375, 228] width 92 height 25
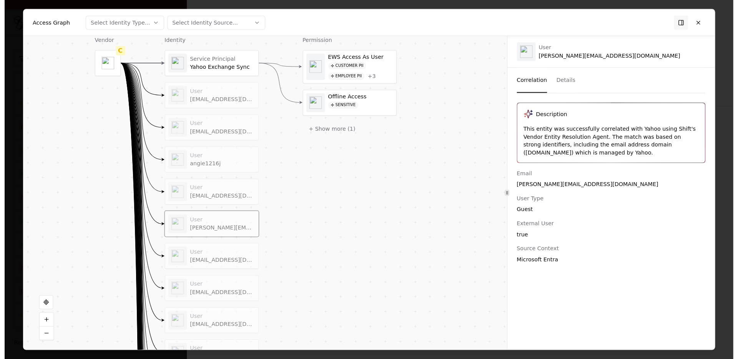
scroll to position [193, 0]
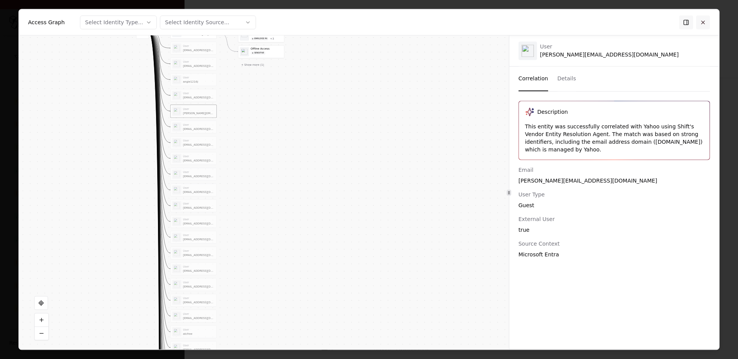
click at [657, 24] on button at bounding box center [703, 22] width 14 height 14
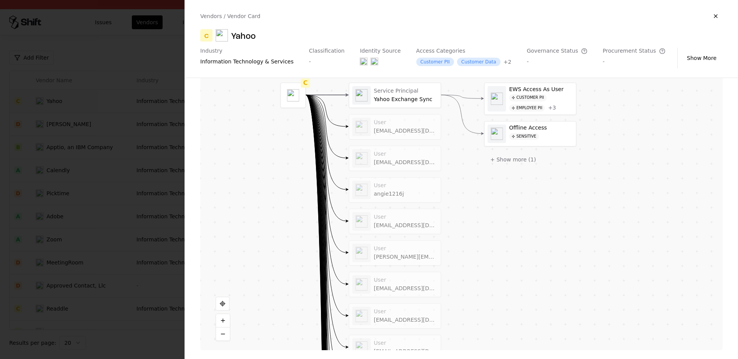
click at [82, 176] on div at bounding box center [369, 179] width 738 height 359
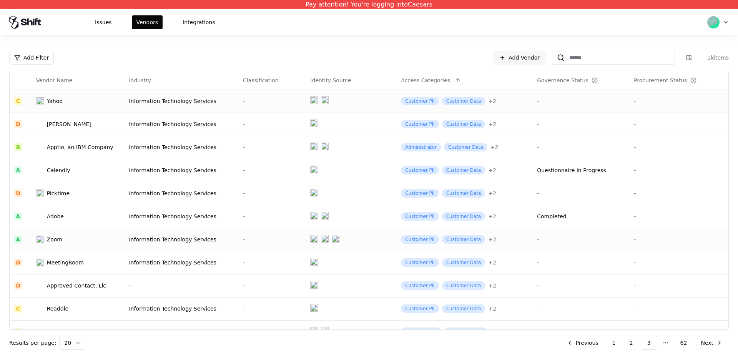
scroll to position [23, 0]
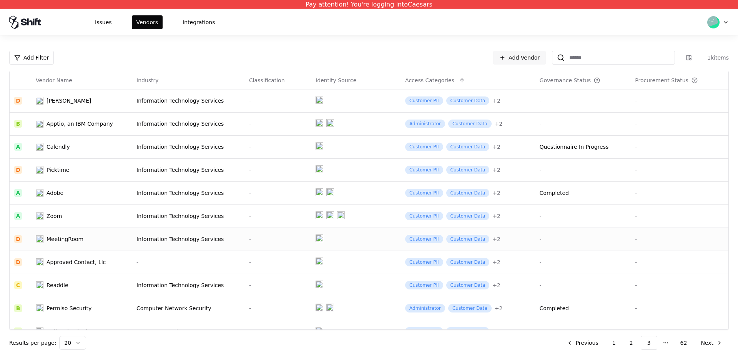
click at [75, 246] on td "MeetingRoom" at bounding box center [81, 239] width 101 height 23
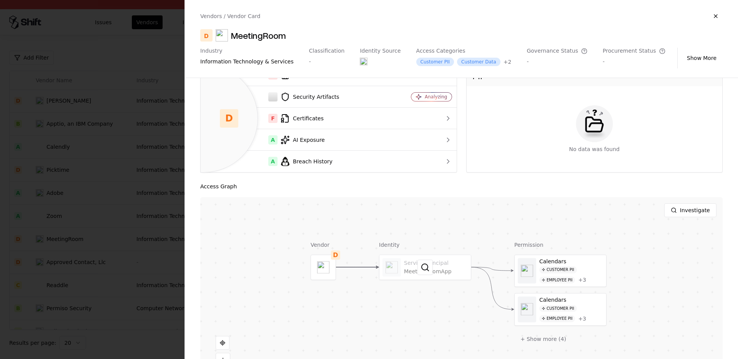
scroll to position [50, 0]
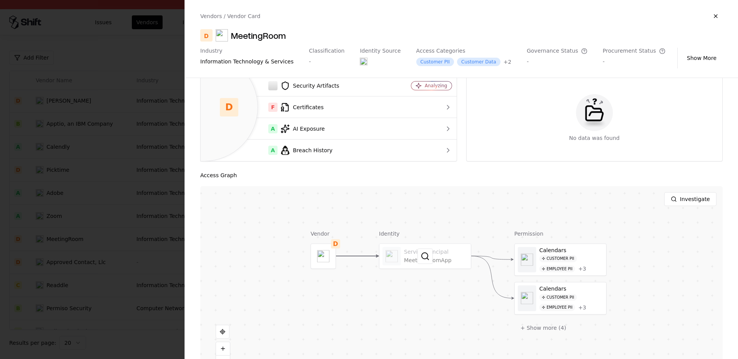
click at [410, 255] on div at bounding box center [426, 256] width 92 height 25
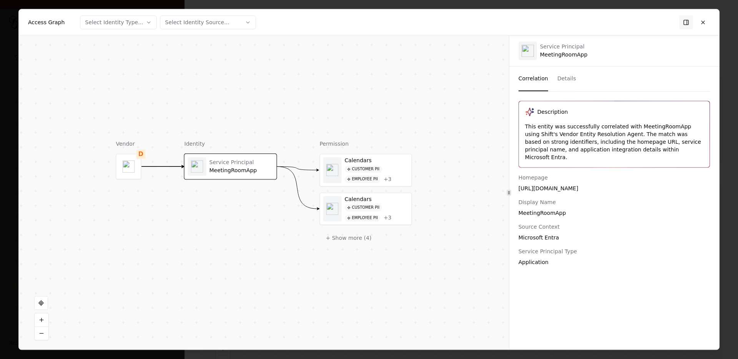
click at [657, 160] on div at bounding box center [369, 179] width 738 height 359
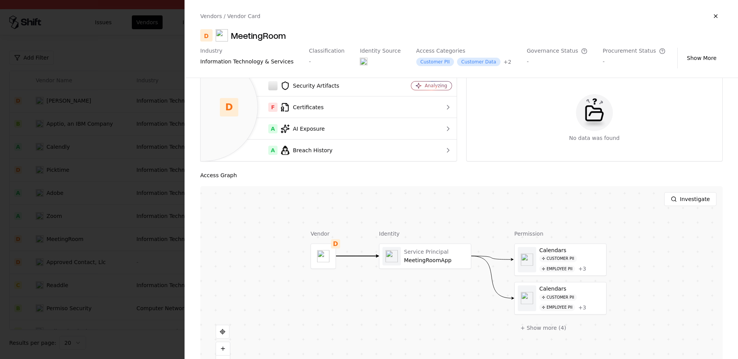
click at [135, 202] on div at bounding box center [369, 179] width 738 height 359
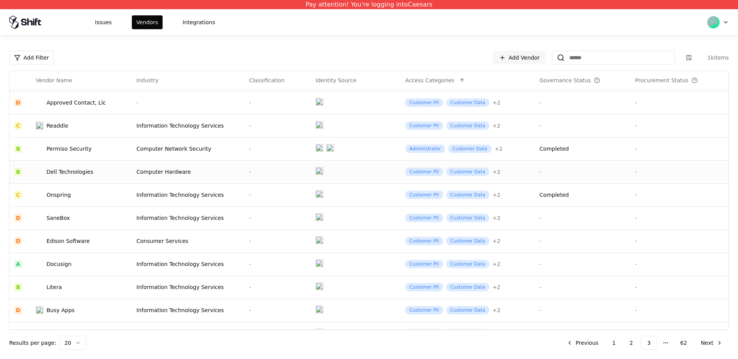
scroll to position [181, 0]
click at [132, 269] on td "Information Technology Services" at bounding box center [188, 265] width 113 height 23
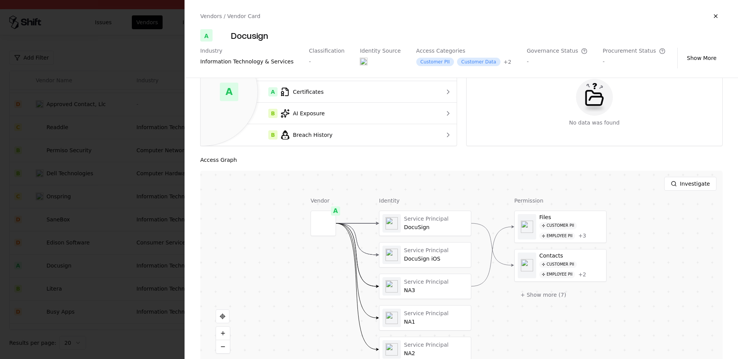
scroll to position [71, 0]
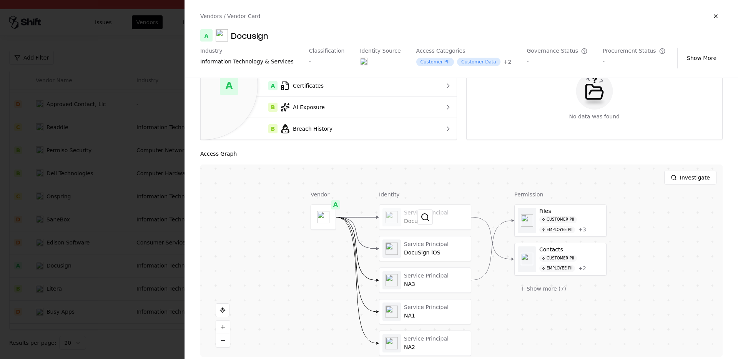
click at [457, 224] on div at bounding box center [426, 217] width 92 height 25
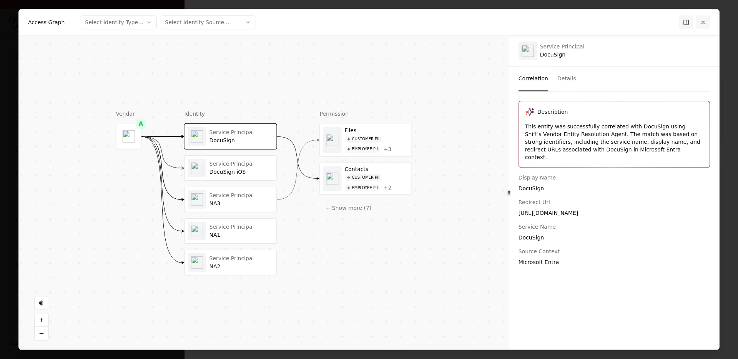
click at [657, 19] on button at bounding box center [703, 22] width 14 height 14
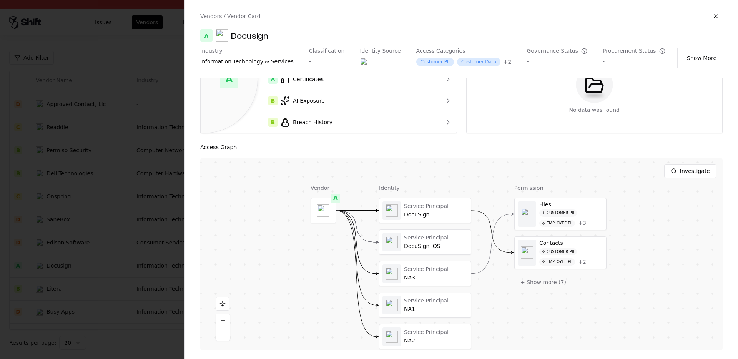
scroll to position [78, 0]
click at [431, 275] on button at bounding box center [425, 273] width 15 height 15
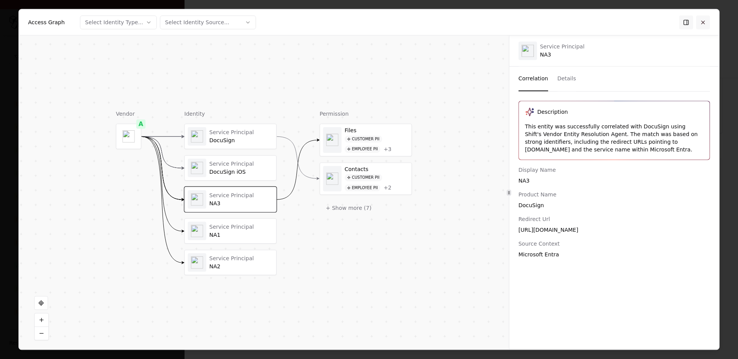
click at [657, 22] on button at bounding box center [703, 22] width 14 height 14
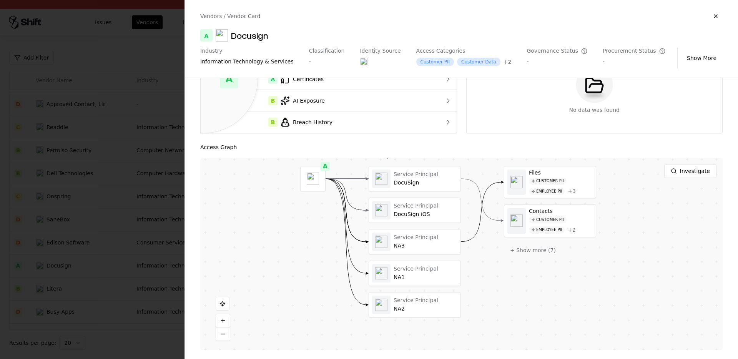
drag, startPoint x: 308, startPoint y: 315, endPoint x: 300, endPoint y: 298, distance: 18.6
click at [298, 288] on div "Vendor A Identity Service Principal DocuSign Service Principal DocuSign iOS Ser…" at bounding box center [461, 254] width 523 height 192
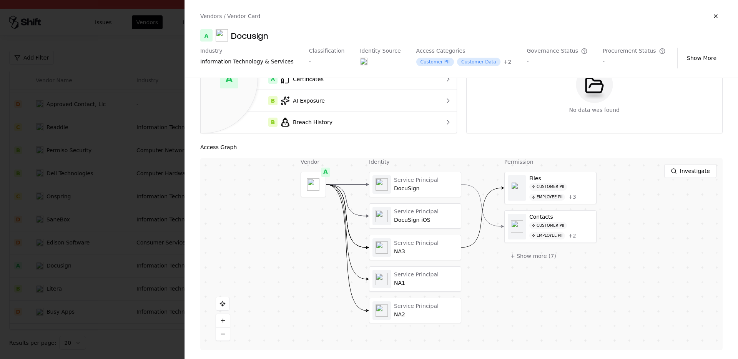
click at [104, 285] on div at bounding box center [369, 179] width 738 height 359
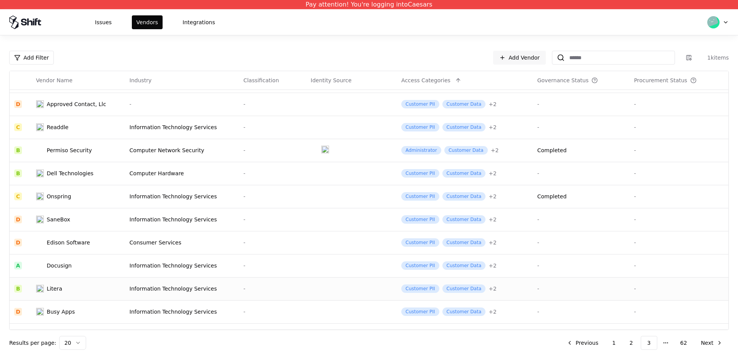
scroll to position [221, 0]
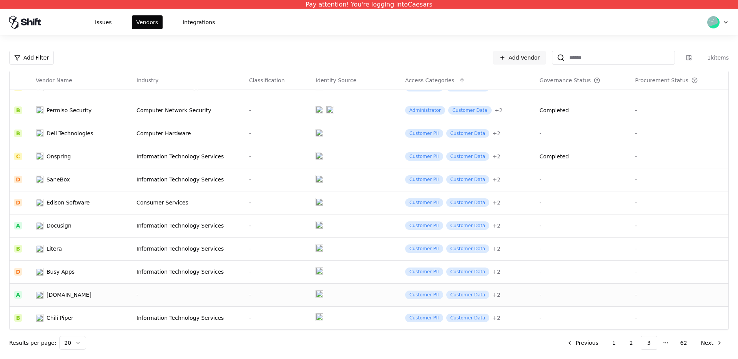
click at [49, 298] on div "[DOMAIN_NAME]" at bounding box center [69, 295] width 45 height 8
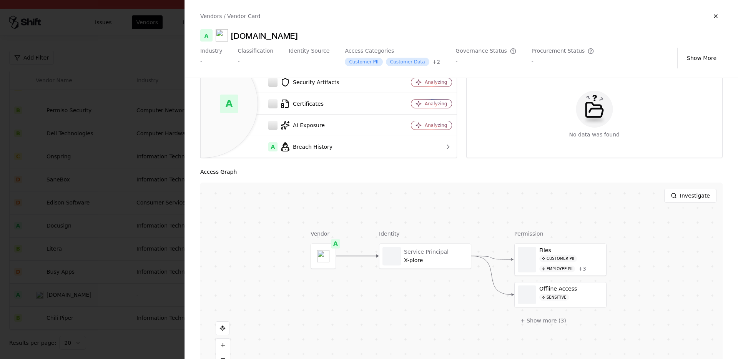
scroll to position [78, 0]
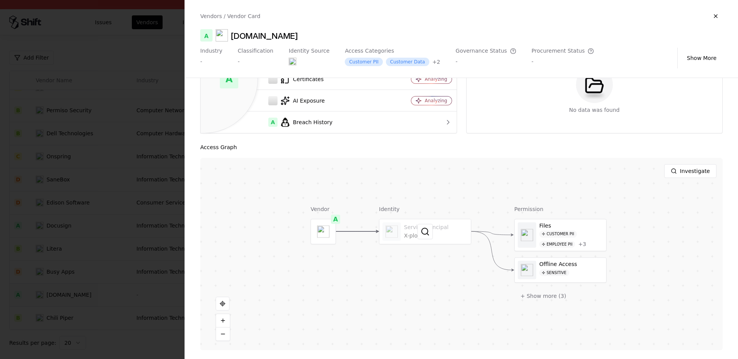
click at [446, 237] on div at bounding box center [426, 231] width 92 height 25
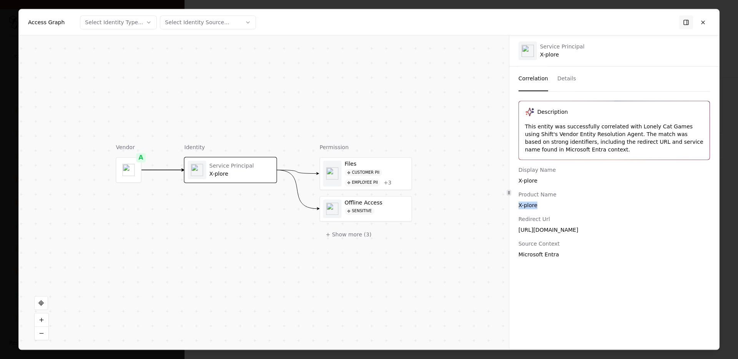
drag, startPoint x: 545, startPoint y: 207, endPoint x: 514, endPoint y: 205, distance: 30.4
click at [514, 205] on div "Description This entity was successfully correlated with Lonely Cat Games using…" at bounding box center [614, 180] width 210 height 158
copy div "X-plore"
click at [588, 141] on div "This entity was successfully correlated with Lonely Cat Games using Shift's Ven…" at bounding box center [614, 138] width 178 height 31
click at [657, 24] on button at bounding box center [703, 22] width 14 height 14
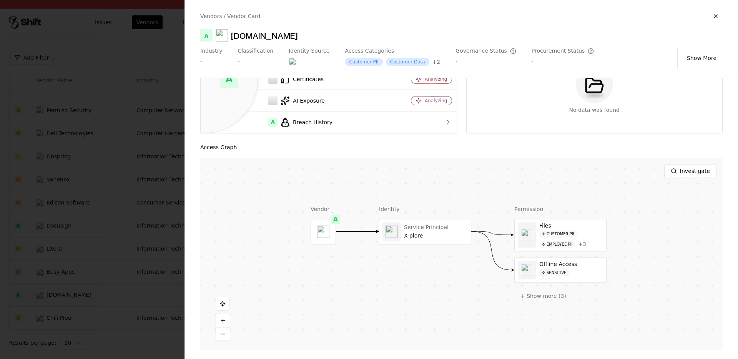
click at [128, 279] on div at bounding box center [369, 179] width 738 height 359
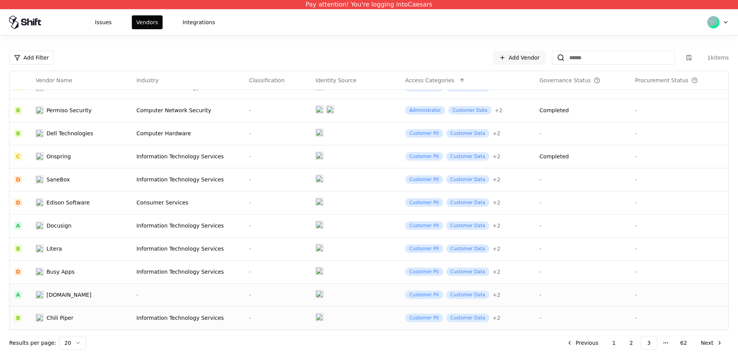
click at [150, 315] on div "Information Technology Services" at bounding box center [188, 318] width 103 height 8
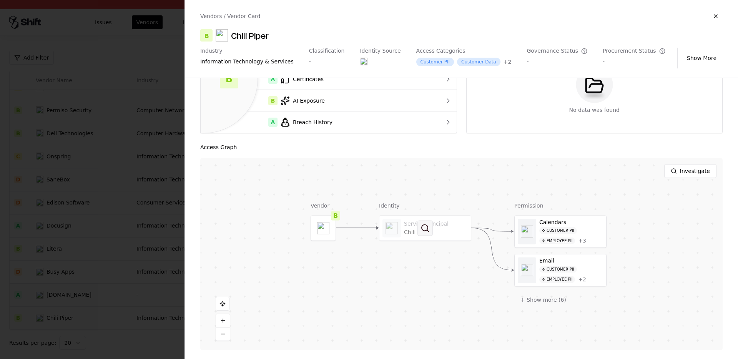
click at [423, 231] on button at bounding box center [425, 227] width 15 height 15
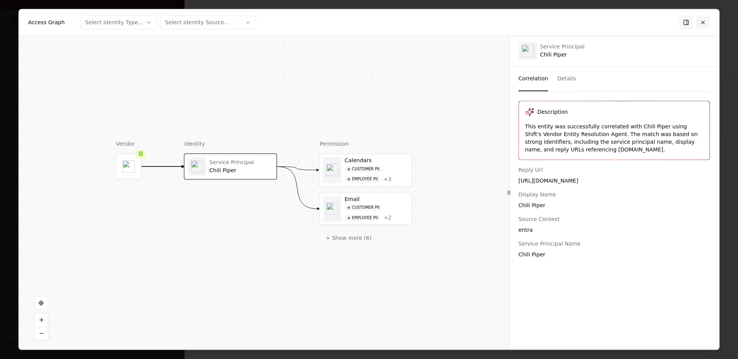
click at [657, 21] on button at bounding box center [703, 22] width 14 height 14
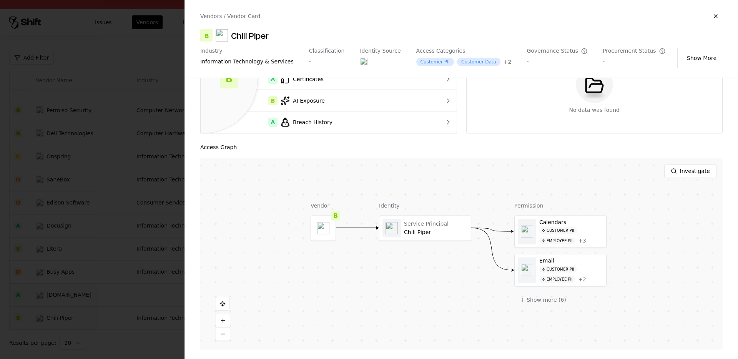
click at [115, 255] on div at bounding box center [369, 179] width 738 height 359
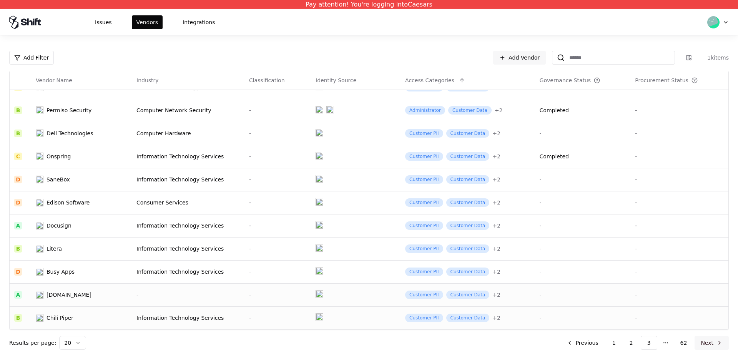
click at [657, 335] on button "Next" at bounding box center [712, 343] width 34 height 14
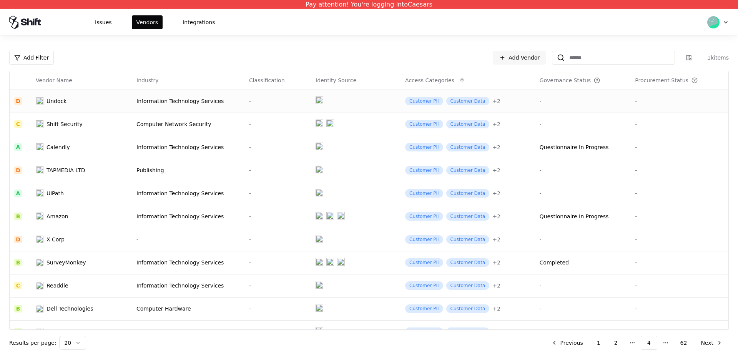
click at [165, 103] on div "Information Technology Services" at bounding box center [188, 101] width 103 height 8
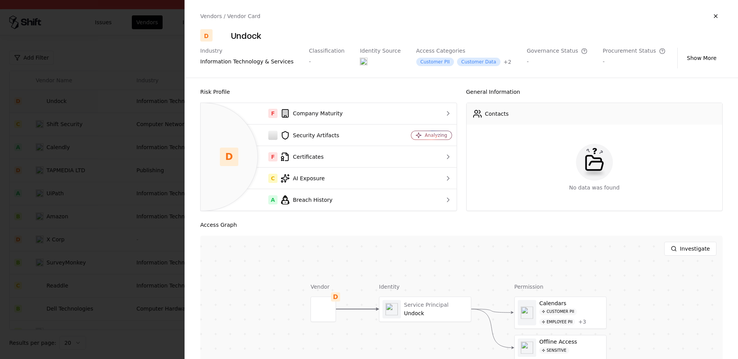
scroll to position [78, 0]
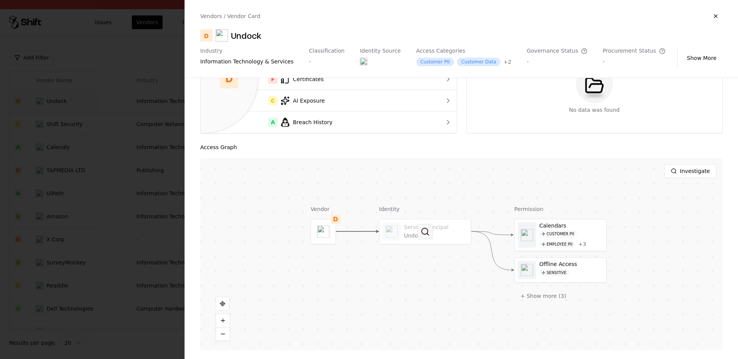
click at [428, 237] on button at bounding box center [425, 231] width 15 height 15
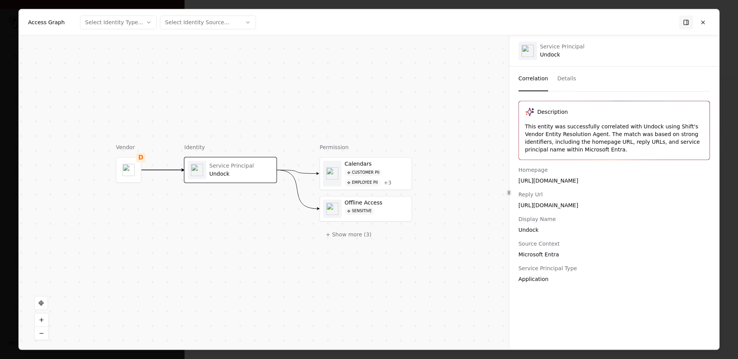
click at [657, 202] on div at bounding box center [369, 179] width 738 height 359
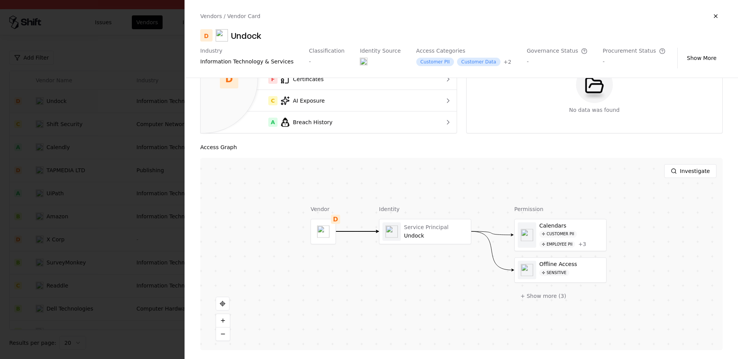
click at [160, 202] on div at bounding box center [369, 179] width 738 height 359
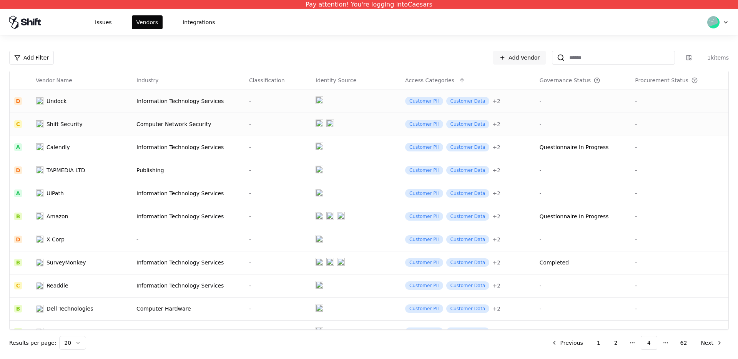
click at [81, 127] on div "Shift Security" at bounding box center [76, 124] width 80 height 8
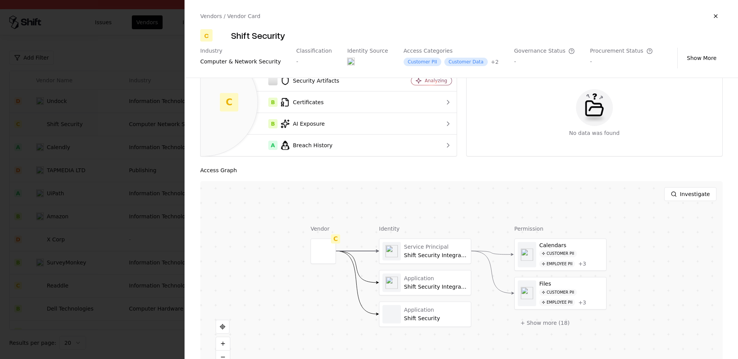
scroll to position [59, 0]
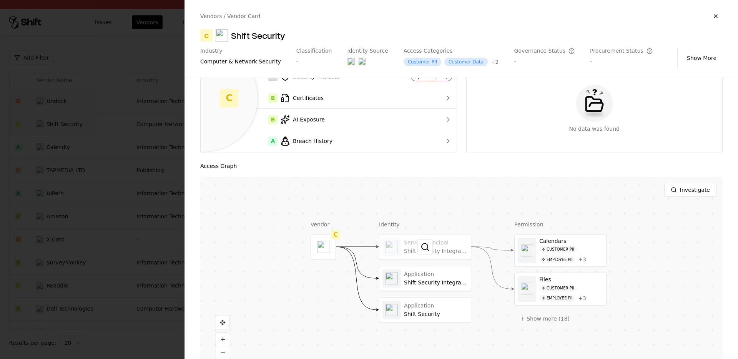
click at [405, 249] on div at bounding box center [426, 247] width 92 height 25
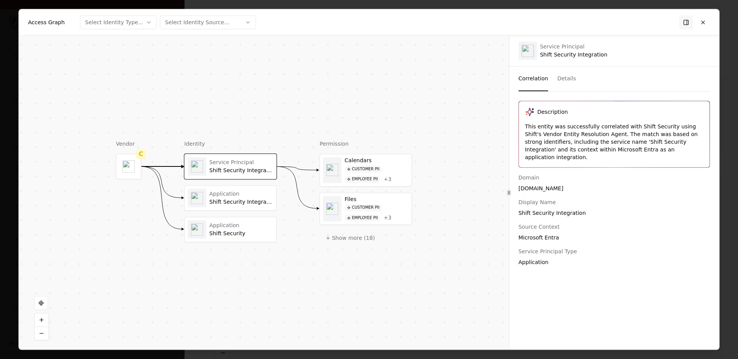
click at [657, 165] on div at bounding box center [369, 179] width 738 height 359
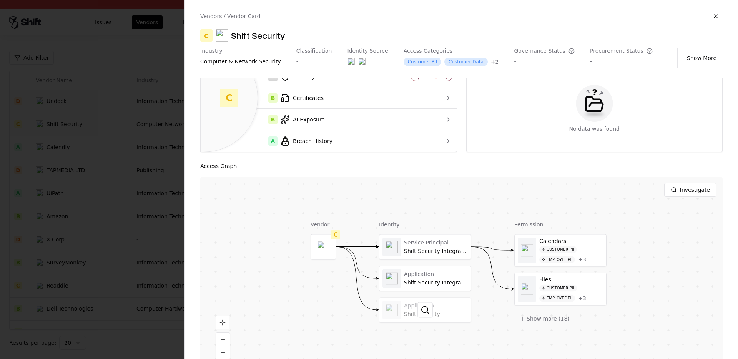
click at [416, 315] on div at bounding box center [426, 310] width 92 height 25
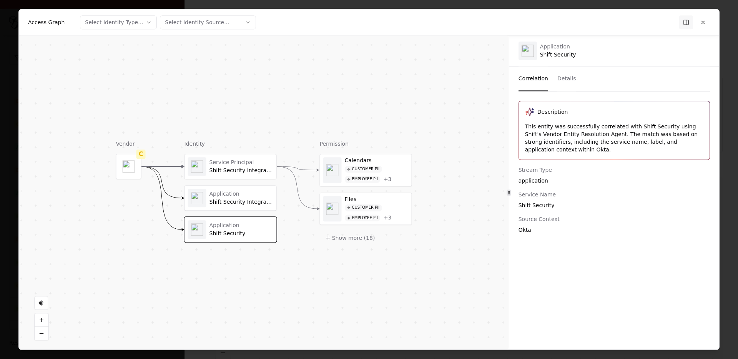
click at [657, 172] on div at bounding box center [369, 179] width 738 height 359
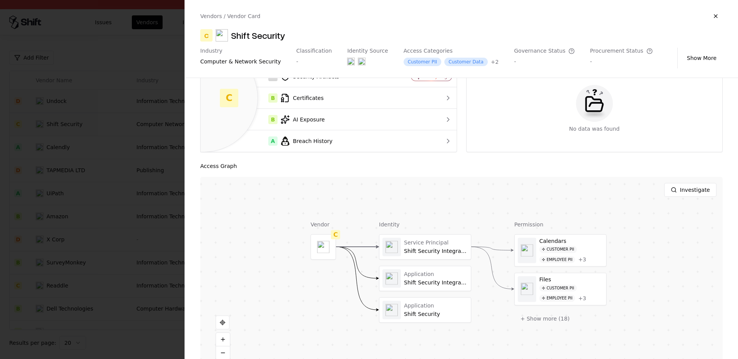
click at [135, 185] on div at bounding box center [369, 179] width 738 height 359
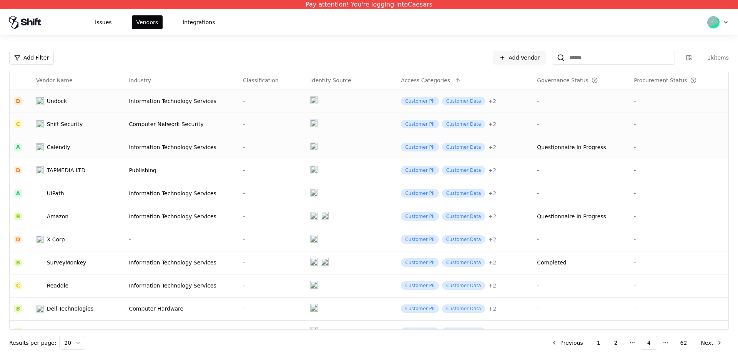
click at [68, 145] on div "Calendly" at bounding box center [76, 147] width 80 height 8
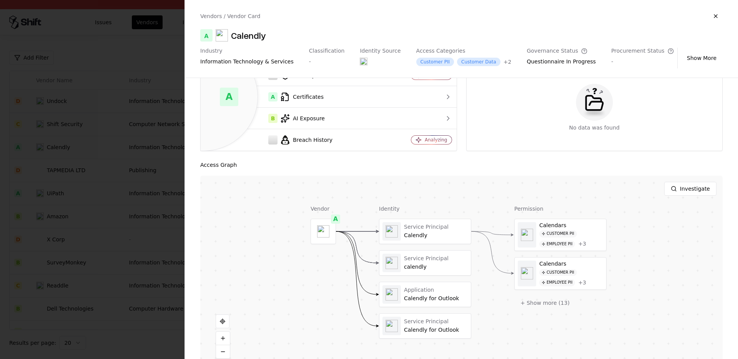
scroll to position [78, 0]
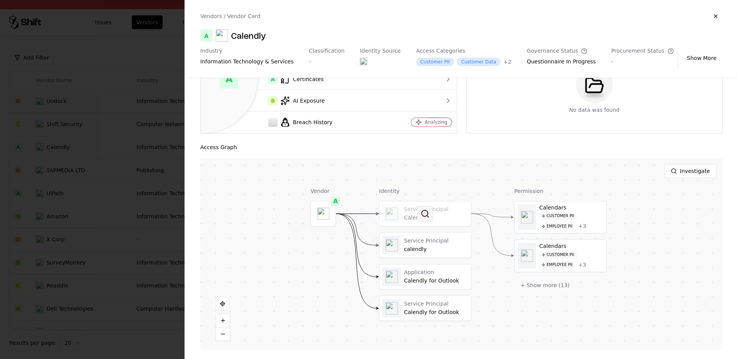
click at [423, 217] on button at bounding box center [425, 213] width 15 height 15
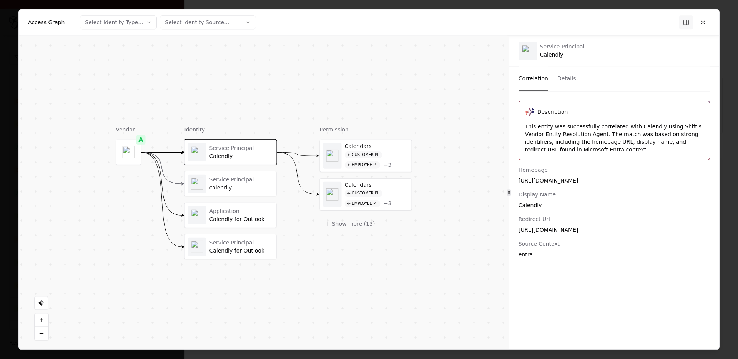
click at [657, 142] on div at bounding box center [369, 179] width 738 height 359
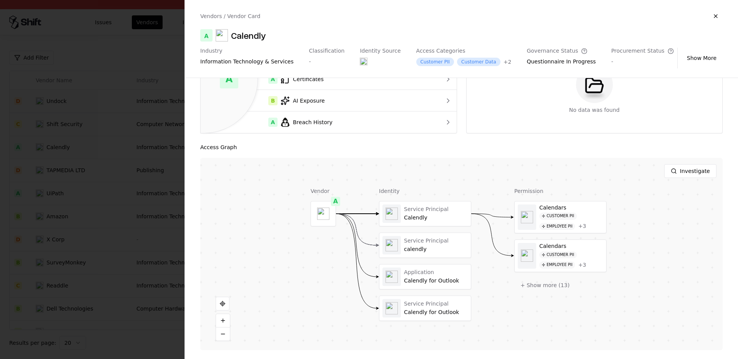
click at [134, 223] on div at bounding box center [369, 179] width 738 height 359
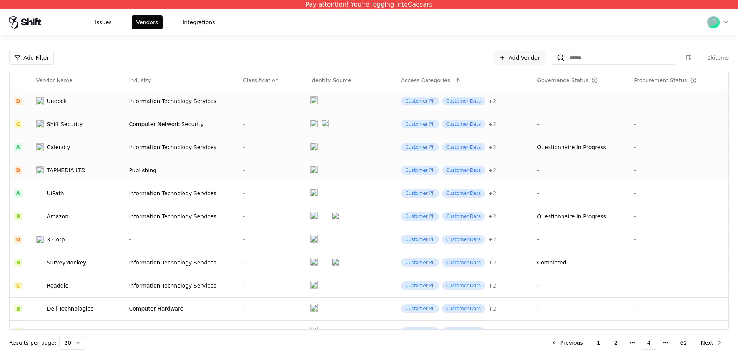
click at [67, 173] on div "TAPMEDIA LTD" at bounding box center [66, 170] width 39 height 8
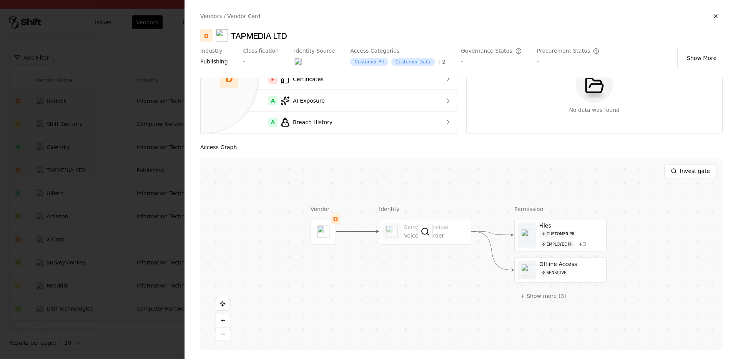
click at [408, 234] on div at bounding box center [426, 231] width 92 height 25
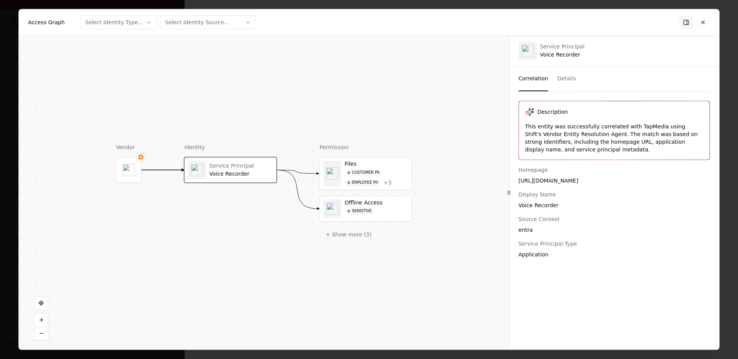
click at [657, 188] on div at bounding box center [369, 179] width 738 height 359
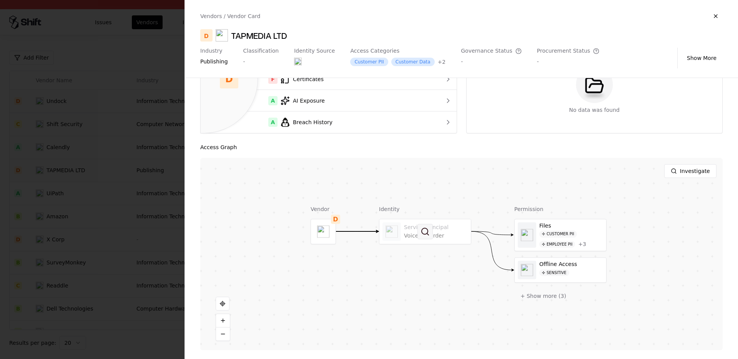
click at [430, 232] on button at bounding box center [425, 231] width 15 height 15
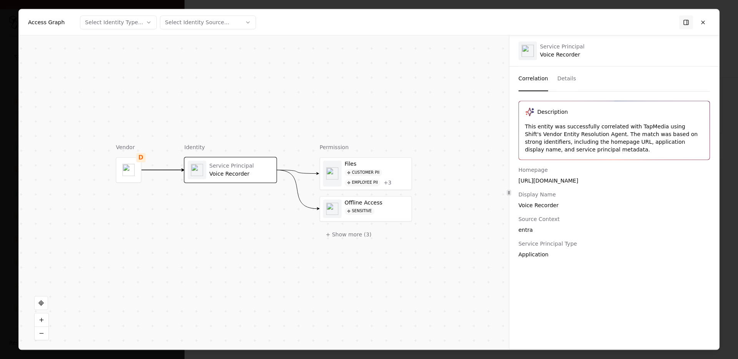
click at [657, 180] on div at bounding box center [369, 179] width 738 height 359
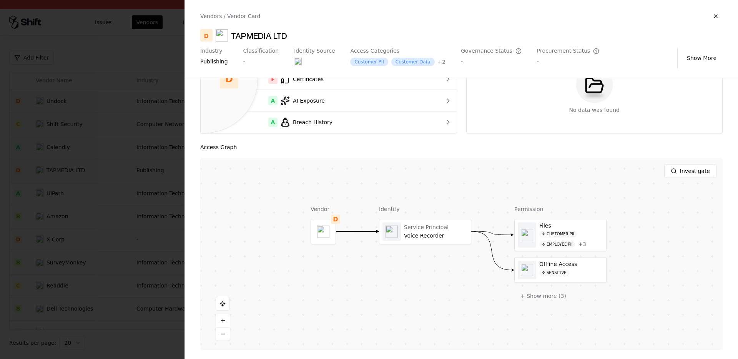
click at [153, 245] on div at bounding box center [369, 179] width 738 height 359
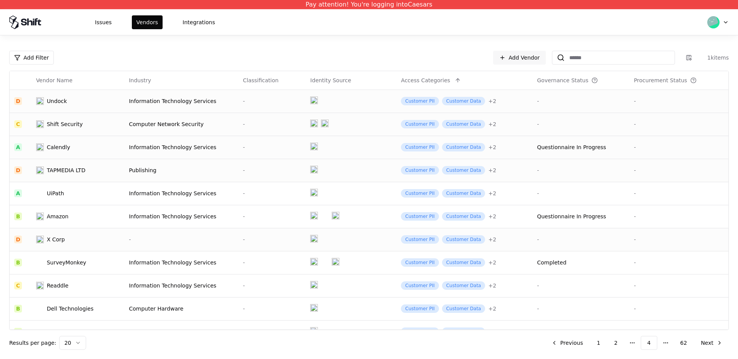
click at [80, 244] on td "X Corp" at bounding box center [81, 239] width 101 height 23
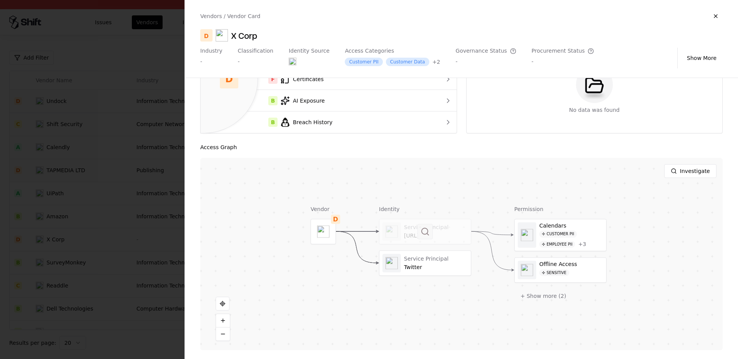
click at [431, 231] on button at bounding box center [425, 231] width 15 height 15
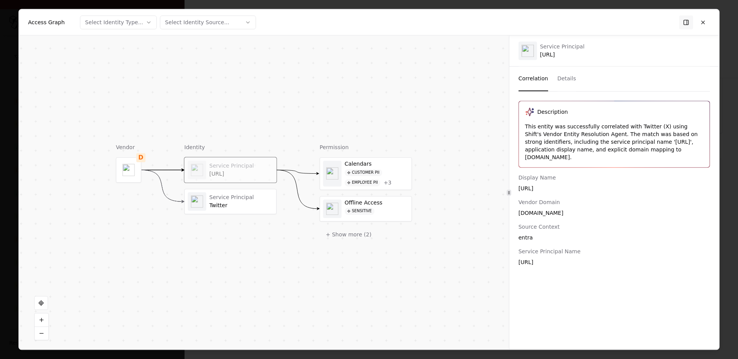
click at [608, 143] on div "This entity was successfully correlated with Twitter (X) using Shift's Vendor E…" at bounding box center [614, 142] width 178 height 38
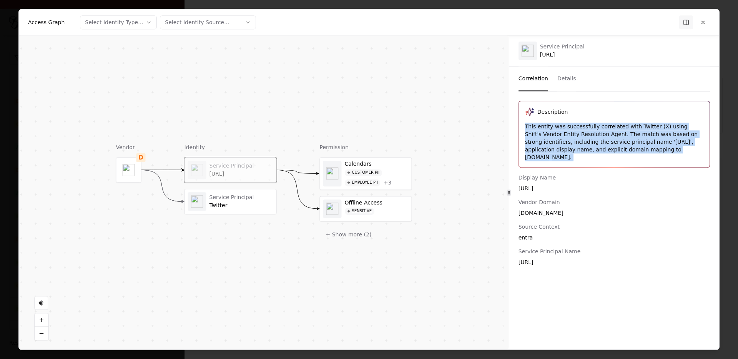
click at [628, 174] on div "Display Name" at bounding box center [614, 178] width 191 height 8
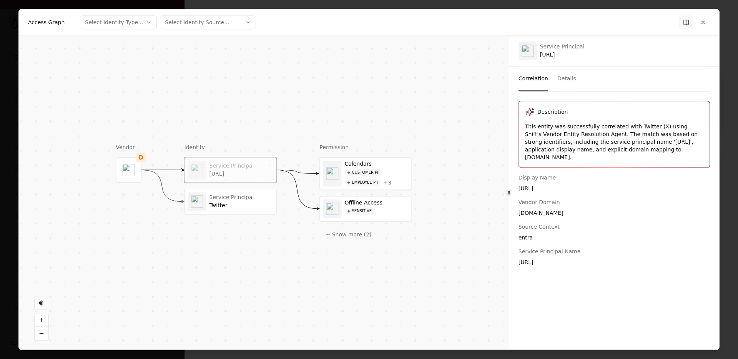
click at [639, 146] on div "This entity was successfully correlated with Twitter (X) using Shift's Vendor E…" at bounding box center [614, 142] width 178 height 38
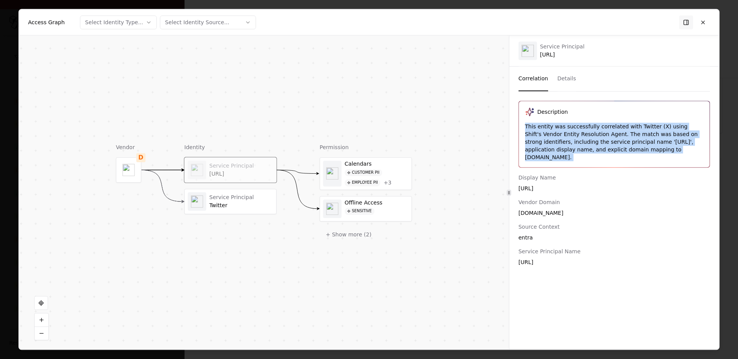
click at [655, 138] on div "This entity was successfully correlated with Twitter (X) using Shift's Vendor E…" at bounding box center [614, 142] width 178 height 38
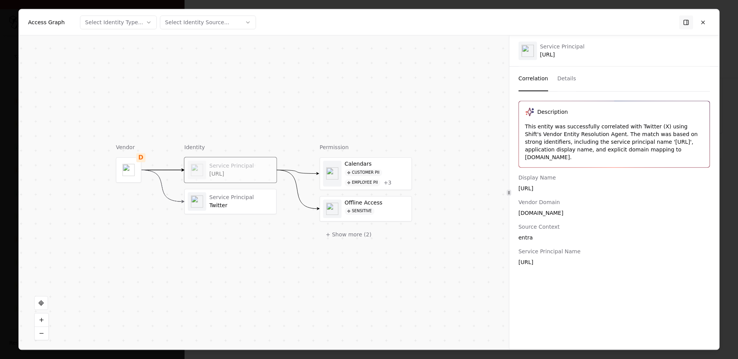
click at [655, 138] on div "This entity was successfully correlated with Twitter (X) using Shift's Vendor E…" at bounding box center [614, 142] width 178 height 38
click at [647, 142] on div "This entity was successfully correlated with Twitter (X) using Shift's Vendor E…" at bounding box center [614, 142] width 178 height 38
click at [628, 148] on div "This entity was successfully correlated with Twitter (X) using Shift's Vendor E…" at bounding box center [614, 142] width 178 height 38
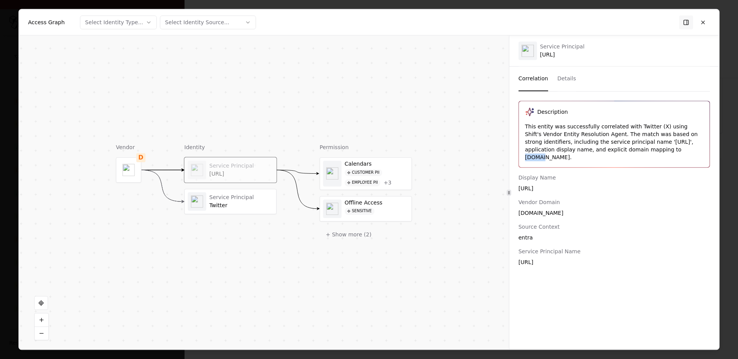
click at [538, 200] on div "Vendor Domain [DOMAIN_NAME]" at bounding box center [614, 207] width 191 height 18
click at [227, 203] on div "Twitter" at bounding box center [242, 205] width 64 height 7
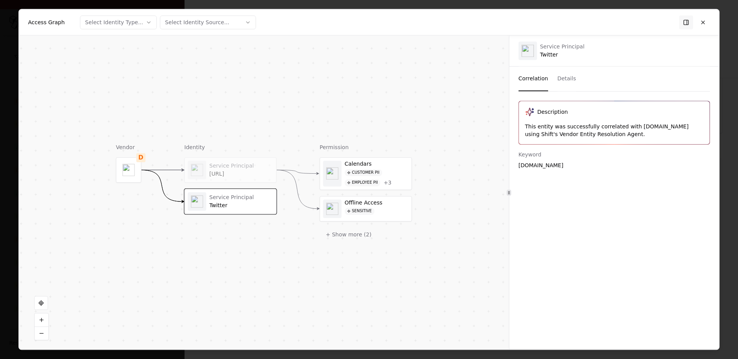
click at [230, 179] on div "Service Principal [URL]" at bounding box center [230, 170] width 85 height 18
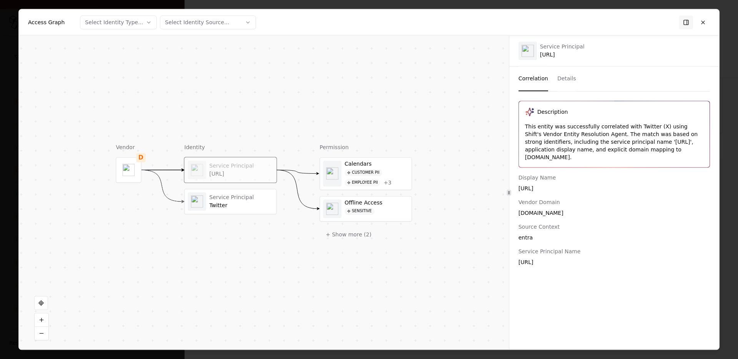
click at [230, 209] on div "Service Principal Twitter" at bounding box center [230, 201] width 85 height 18
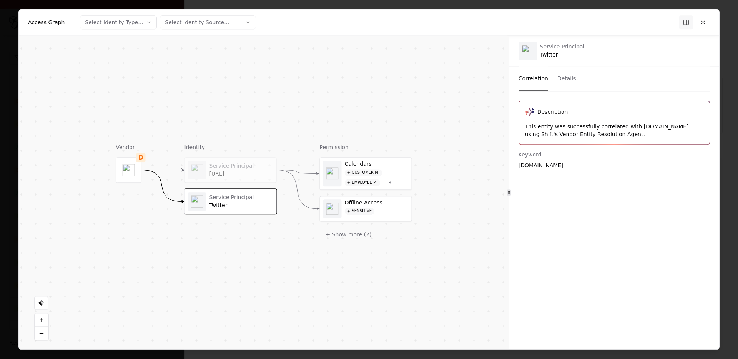
click at [127, 181] on div at bounding box center [129, 170] width 25 height 25
click at [133, 166] on object at bounding box center [129, 170] width 12 height 12
click at [224, 170] on div "Service Principal [URL]" at bounding box center [242, 170] width 64 height 15
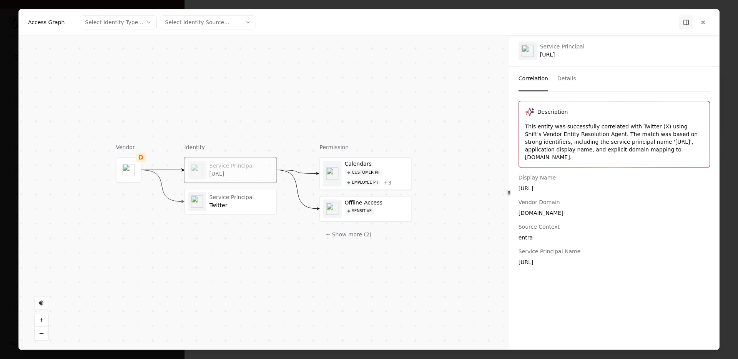
click at [228, 175] on div "[URL]" at bounding box center [242, 174] width 64 height 7
click at [245, 209] on div "Service Principal Twitter" at bounding box center [230, 201] width 85 height 18
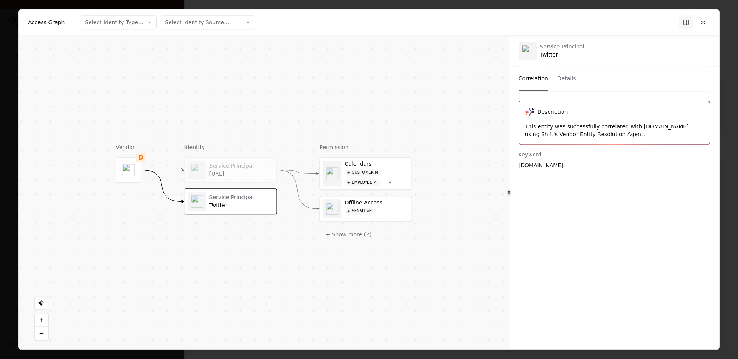
click at [236, 180] on div "Service Principal [URL]" at bounding box center [231, 170] width 92 height 25
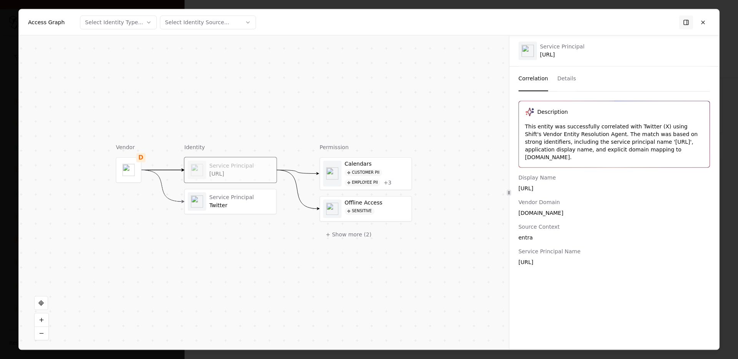
click at [278, 125] on div "Vendor D Identity Service Principal [URL] Service Principal Twitter Permission …" at bounding box center [264, 192] width 490 height 314
click at [245, 177] on div "[URL]" at bounding box center [242, 174] width 64 height 7
click at [657, 22] on button at bounding box center [703, 22] width 14 height 14
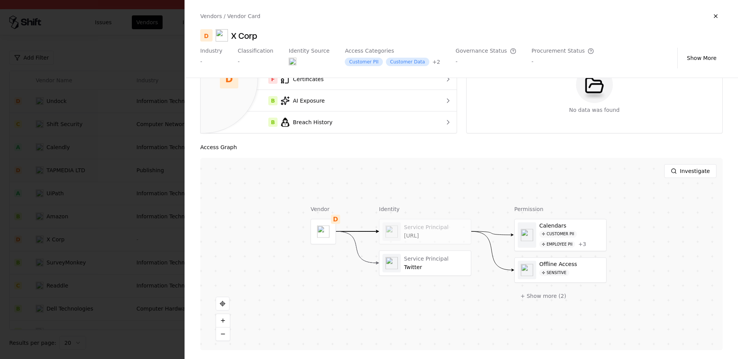
click at [148, 213] on div at bounding box center [369, 179] width 738 height 359
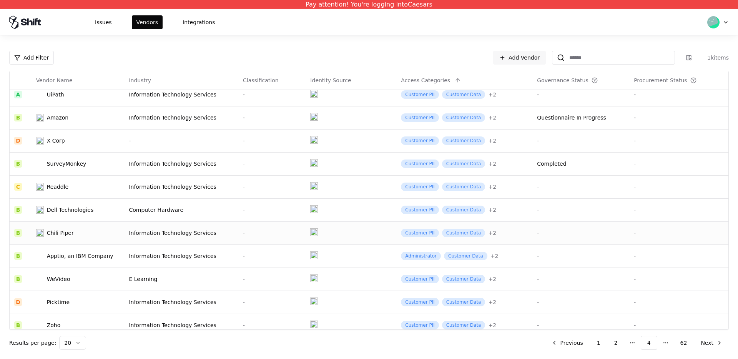
scroll to position [102, 0]
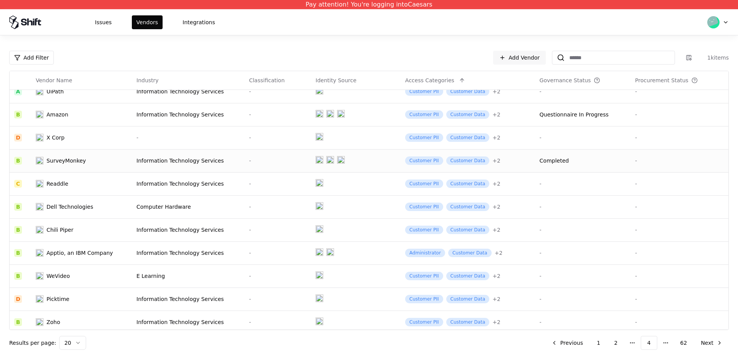
click at [67, 165] on td "SurveyMonkey" at bounding box center [81, 160] width 101 height 23
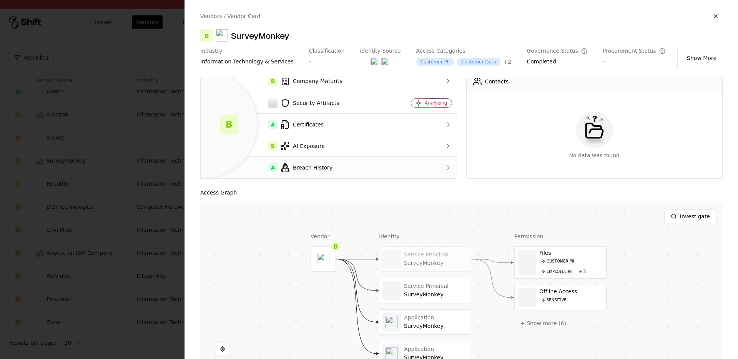
scroll to position [78, 0]
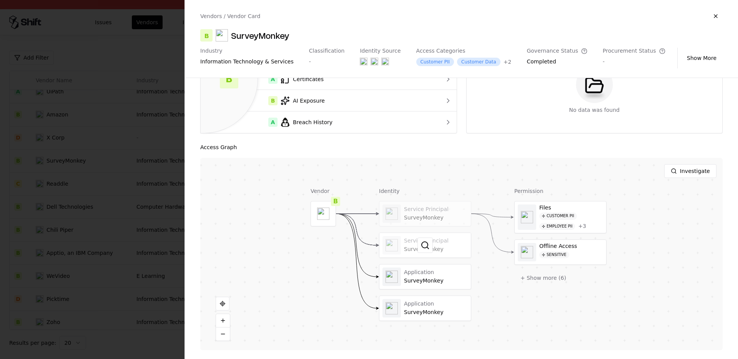
click at [391, 246] on div at bounding box center [426, 245] width 92 height 25
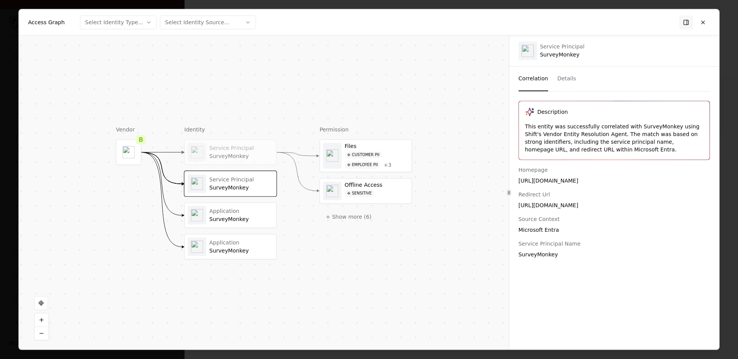
click at [225, 226] on div "Application SurveyMonkey" at bounding box center [231, 215] width 92 height 25
click at [219, 242] on div "Application" at bounding box center [242, 242] width 64 height 7
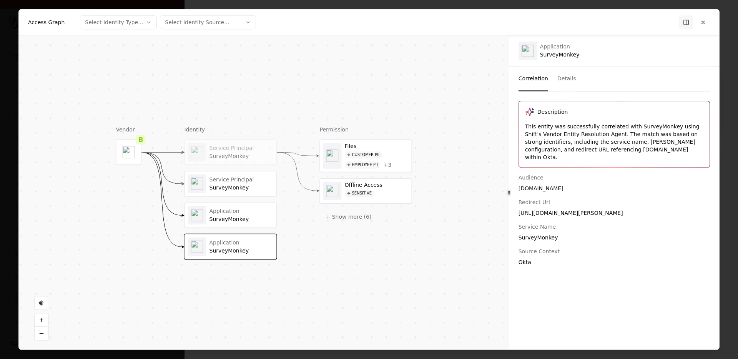
click at [657, 113] on div at bounding box center [369, 179] width 738 height 359
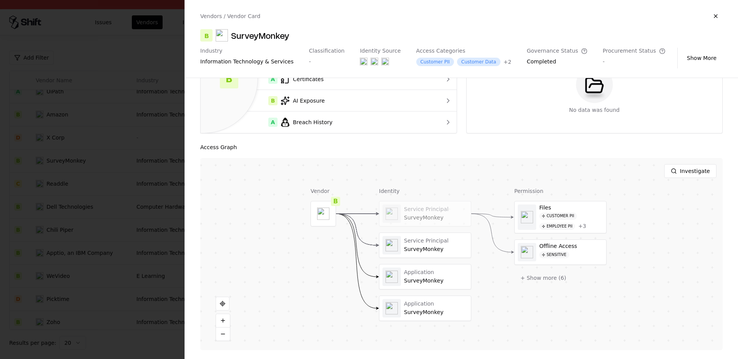
click at [123, 215] on div at bounding box center [369, 179] width 738 height 359
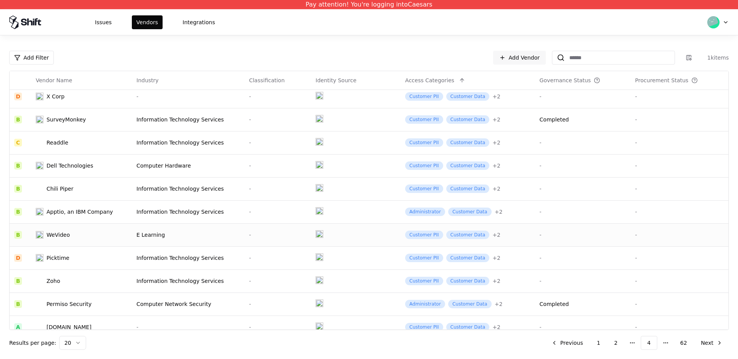
scroll to position [127, 0]
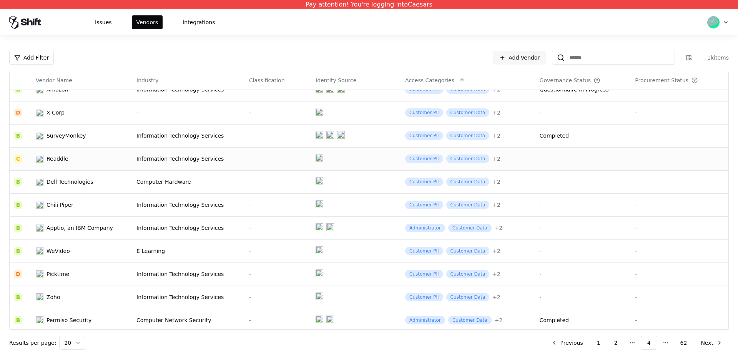
click at [60, 160] on div "Readdle" at bounding box center [58, 159] width 22 height 8
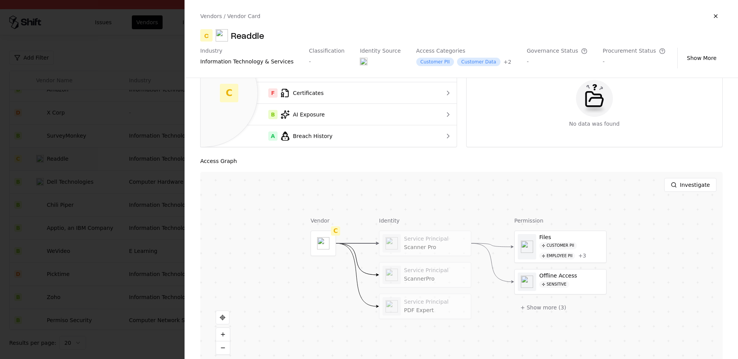
scroll to position [78, 0]
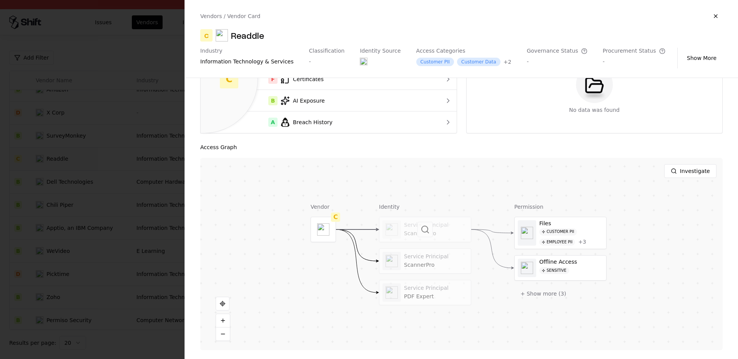
click at [412, 234] on div at bounding box center [426, 229] width 92 height 25
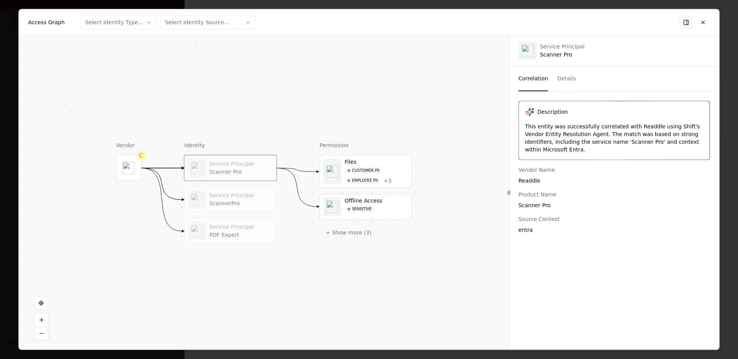
click at [210, 203] on div "ScannerPro" at bounding box center [242, 203] width 64 height 7
click at [219, 232] on div "PDF Expert" at bounding box center [242, 235] width 64 height 7
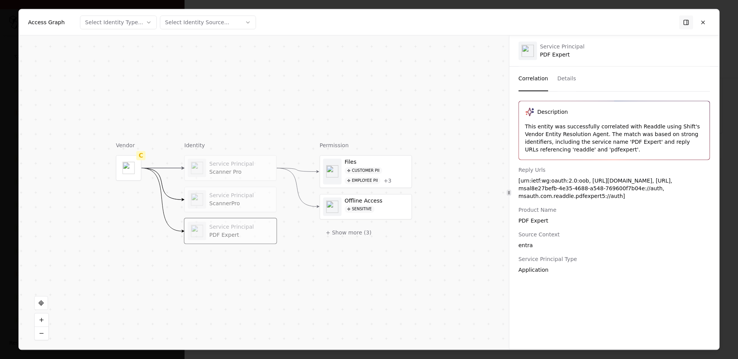
click at [657, 167] on div at bounding box center [369, 179] width 738 height 359
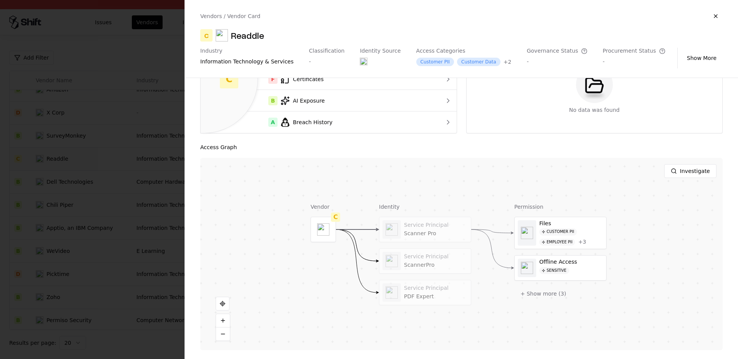
click at [65, 199] on div at bounding box center [369, 179] width 738 height 359
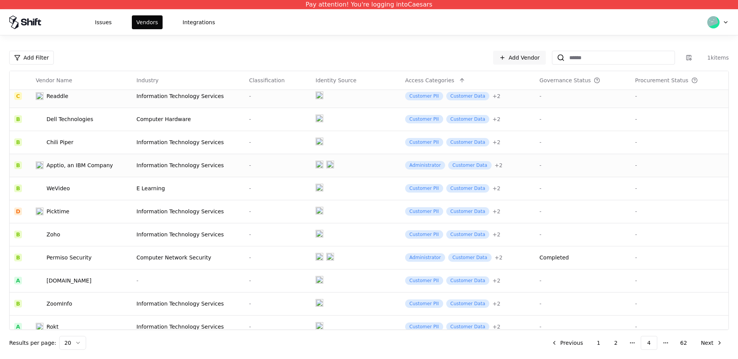
scroll to position [192, 0]
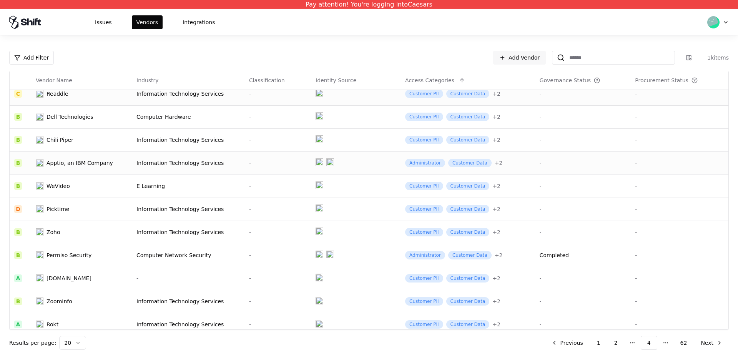
click at [79, 163] on div "Apptio, an IBM Company" at bounding box center [80, 163] width 67 height 8
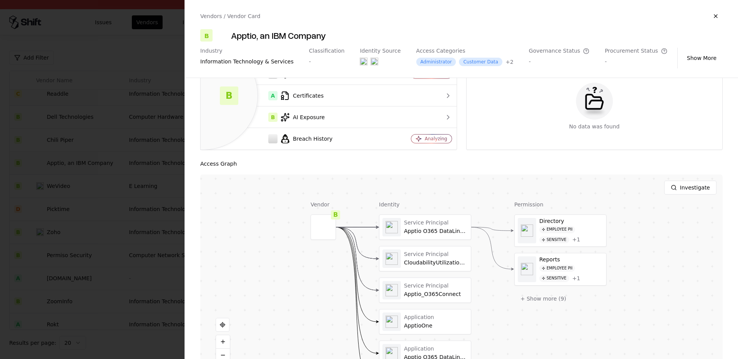
scroll to position [82, 0]
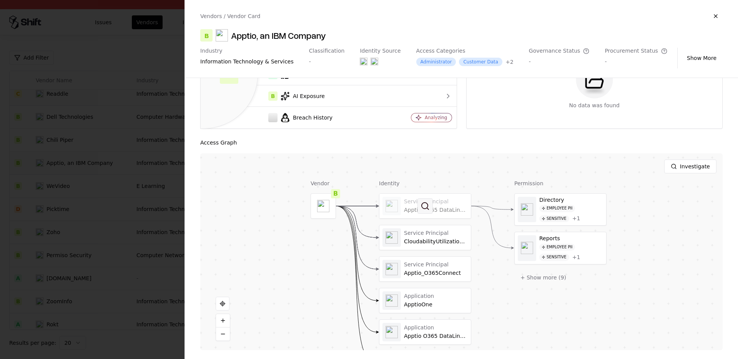
click at [420, 208] on button at bounding box center [425, 205] width 15 height 15
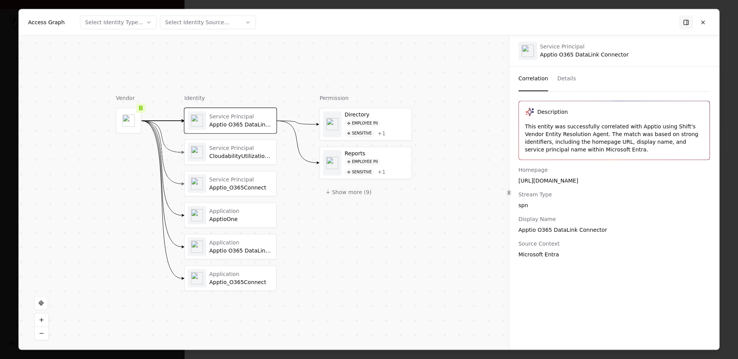
click at [219, 147] on div "Service Principal" at bounding box center [242, 148] width 64 height 7
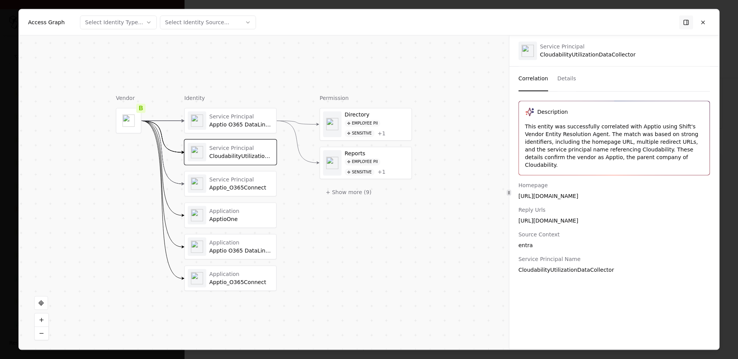
click at [233, 122] on div "Apptio O365 DataLink Connector" at bounding box center [242, 125] width 64 height 7
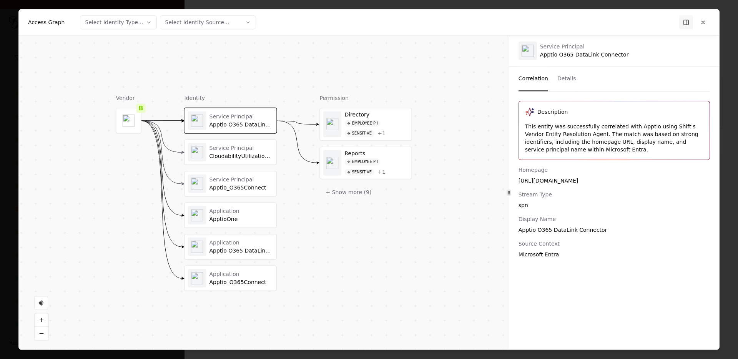
click at [211, 147] on div "Service Principal" at bounding box center [242, 148] width 64 height 7
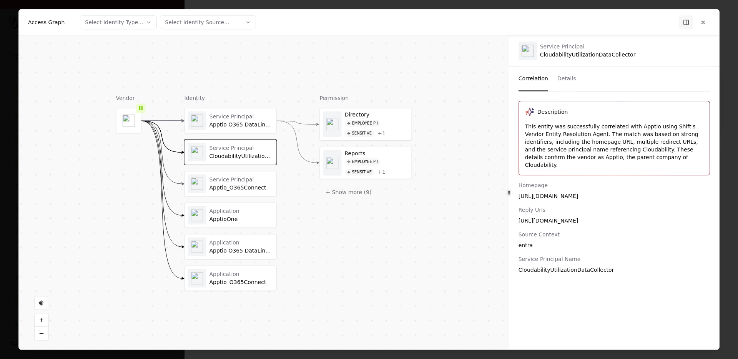
click at [221, 114] on div "Service Principal" at bounding box center [242, 116] width 64 height 7
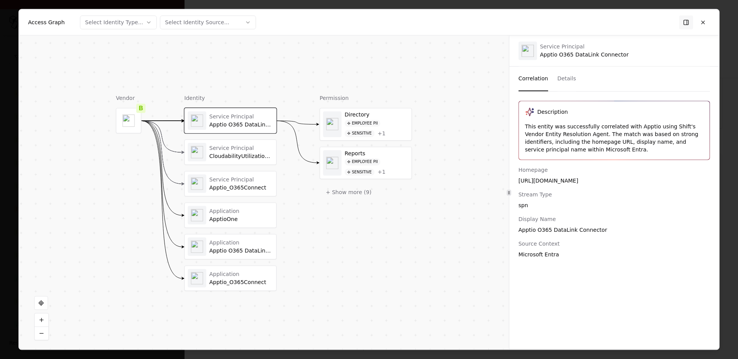
click at [217, 153] on div "CloudabilityUtilizationDataCollector" at bounding box center [242, 156] width 64 height 7
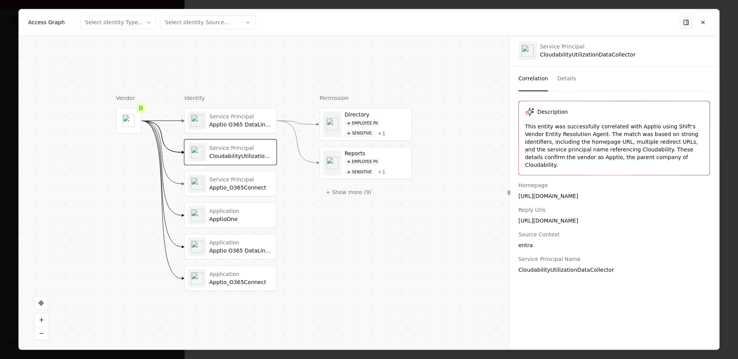
click at [221, 195] on div "Service Principal Apptio_O365Connect" at bounding box center [231, 183] width 92 height 25
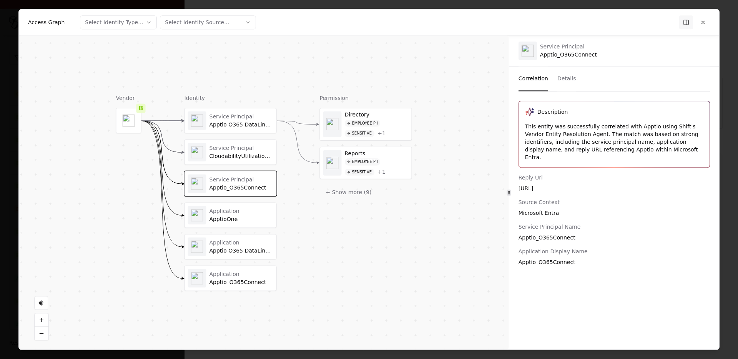
click at [235, 159] on div "CloudabilityUtilizationDataCollector" at bounding box center [242, 156] width 64 height 7
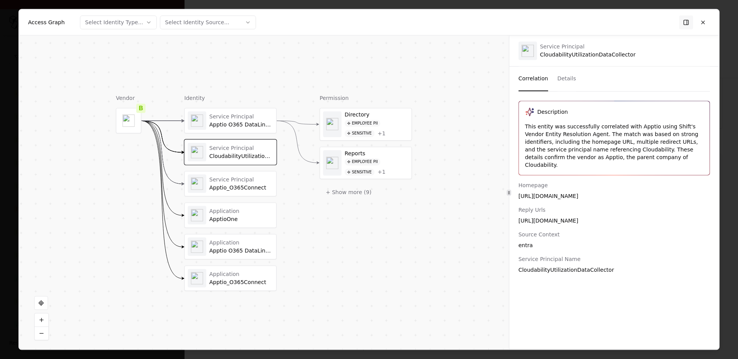
click at [230, 178] on div "Service Principal" at bounding box center [242, 179] width 64 height 7
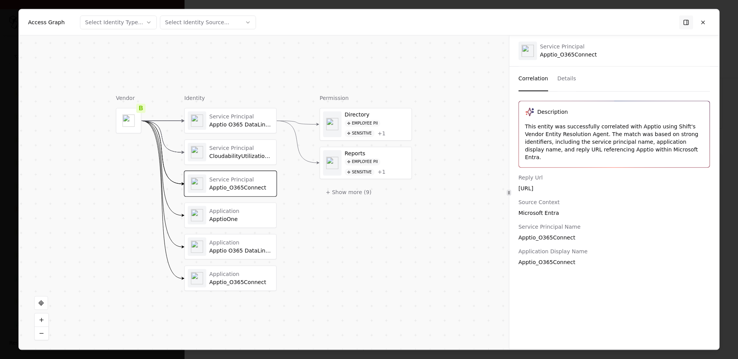
click at [249, 158] on div "CloudabilityUtilizationDataCollector" at bounding box center [242, 156] width 64 height 7
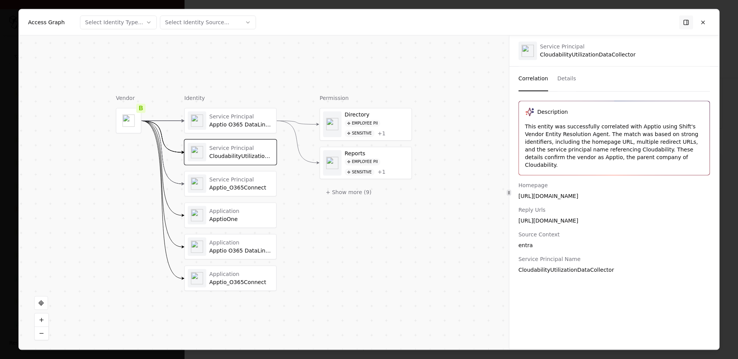
click at [132, 126] on object at bounding box center [129, 121] width 12 height 12
click at [130, 124] on object at bounding box center [129, 121] width 12 height 12
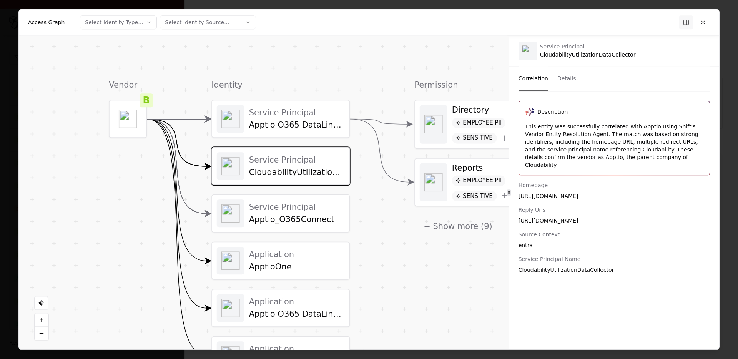
click at [130, 124] on object at bounding box center [128, 119] width 18 height 18
click at [116, 171] on div "Vendor B" at bounding box center [128, 226] width 38 height 295
click at [45, 335] on button at bounding box center [42, 333] width 14 height 13
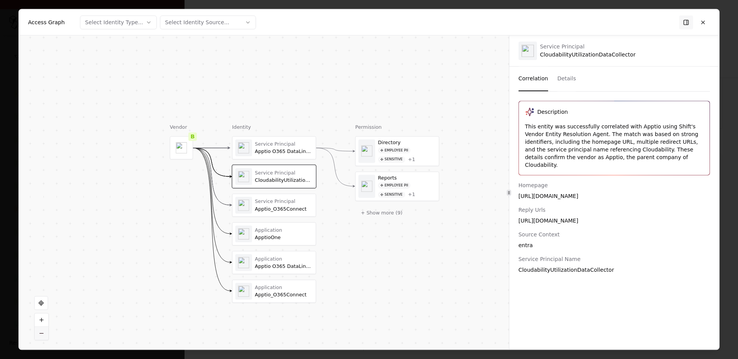
click at [45, 335] on button at bounding box center [42, 333] width 14 height 13
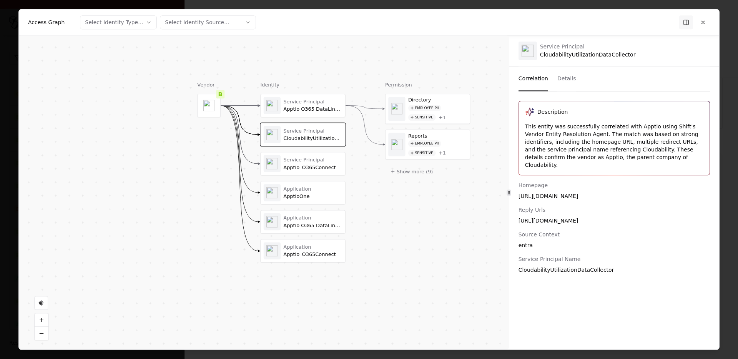
click at [657, 199] on div at bounding box center [369, 179] width 738 height 359
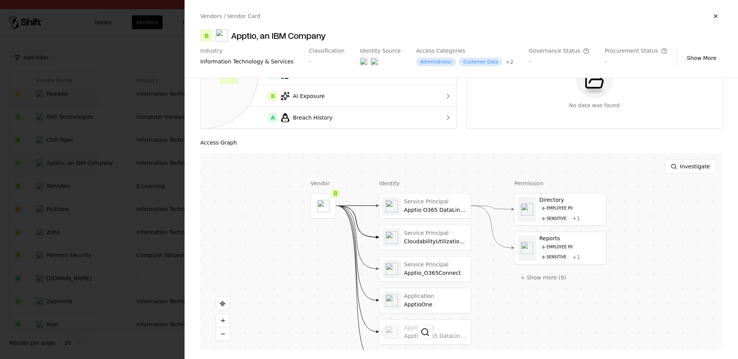
click at [426, 335] on div at bounding box center [426, 332] width 92 height 25
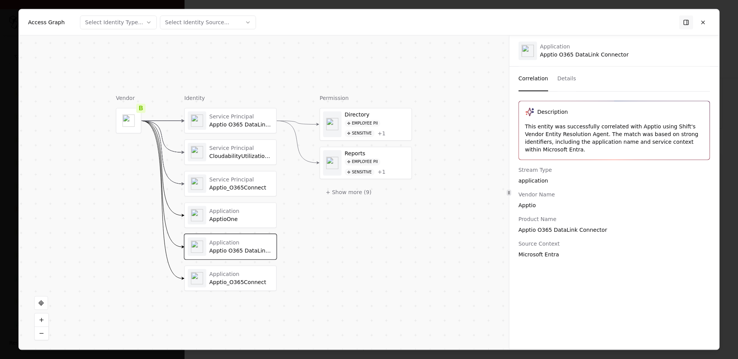
click at [243, 281] on div "Apptio_O365Connect" at bounding box center [242, 282] width 64 height 7
click at [657, 21] on button at bounding box center [703, 22] width 14 height 14
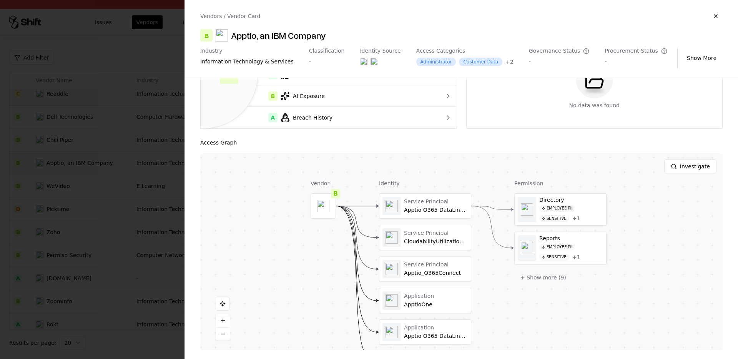
click at [71, 226] on div at bounding box center [369, 179] width 738 height 359
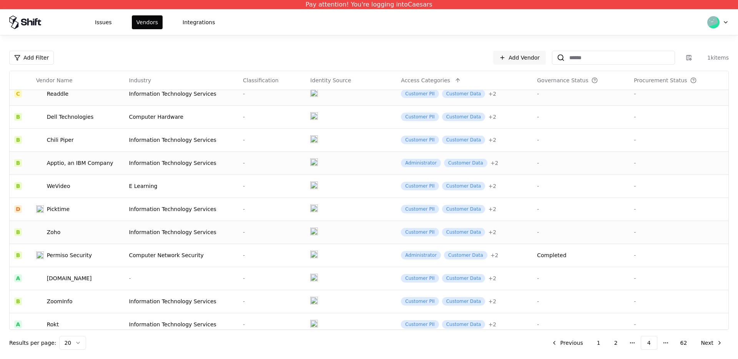
click at [78, 243] on td "Zoho" at bounding box center [78, 232] width 93 height 23
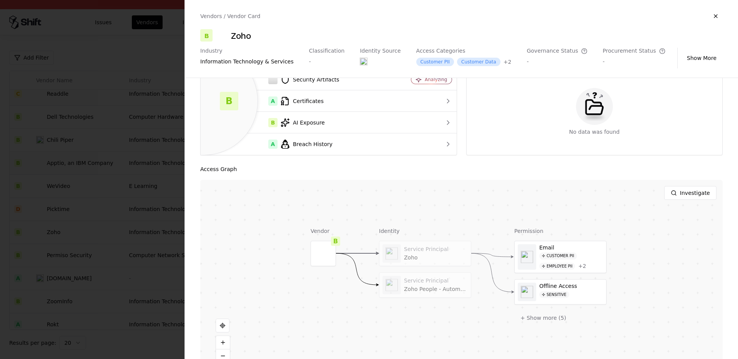
scroll to position [78, 0]
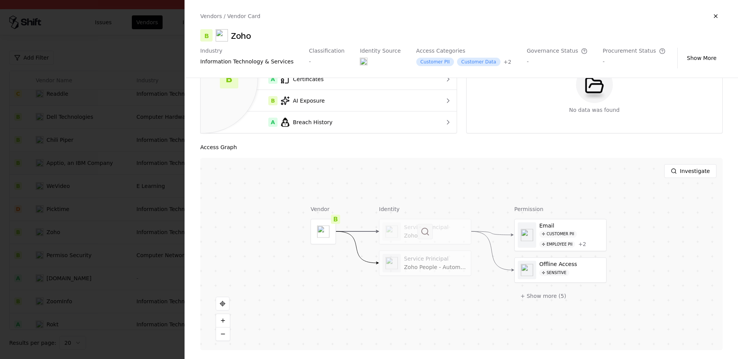
click at [430, 235] on button at bounding box center [425, 231] width 15 height 15
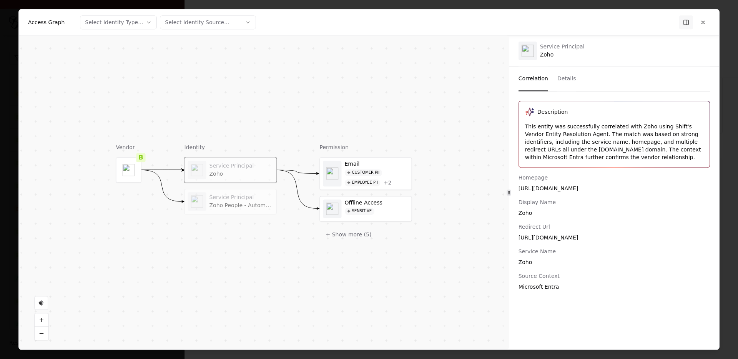
click at [657, 181] on div at bounding box center [369, 179] width 738 height 359
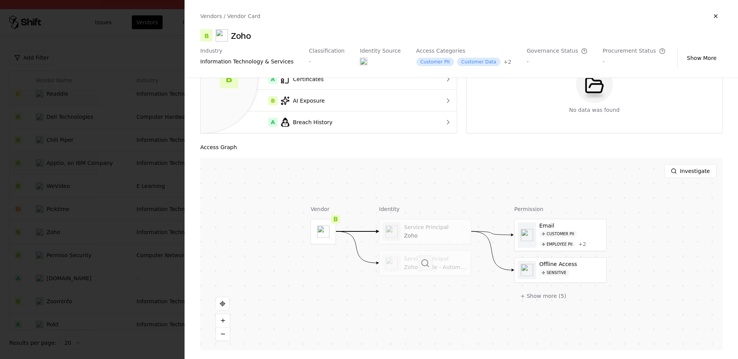
click at [418, 261] on button at bounding box center [425, 262] width 15 height 15
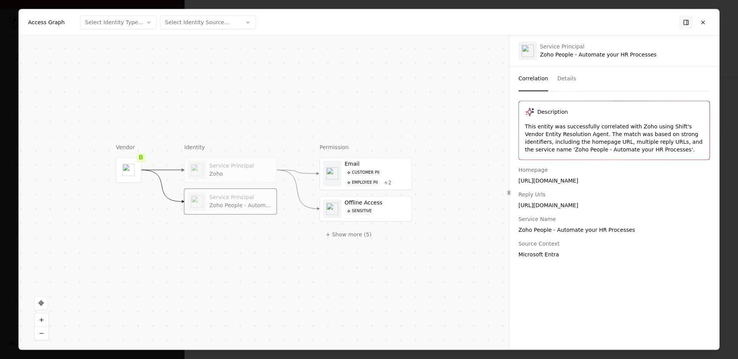
click at [657, 185] on div at bounding box center [369, 179] width 738 height 359
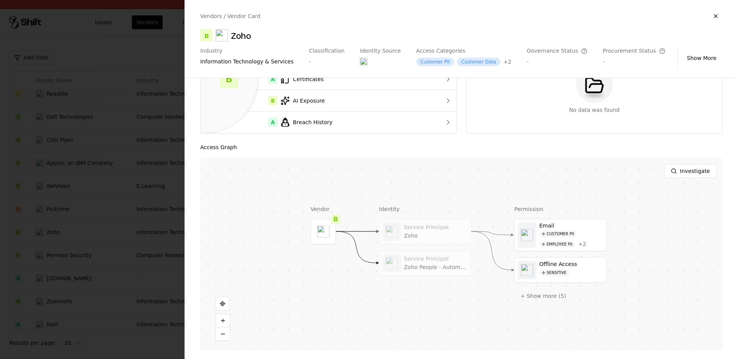
click at [90, 223] on div at bounding box center [369, 179] width 738 height 359
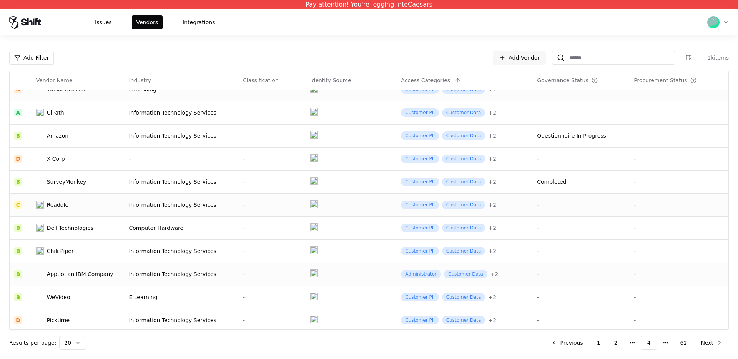
scroll to position [79, 0]
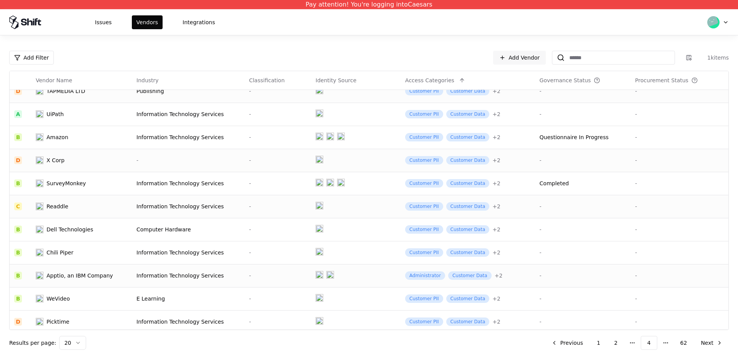
click at [128, 165] on td "X Corp" at bounding box center [81, 160] width 101 height 23
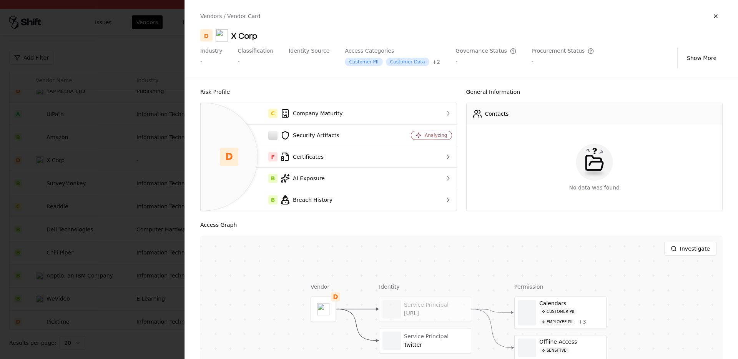
scroll to position [78, 0]
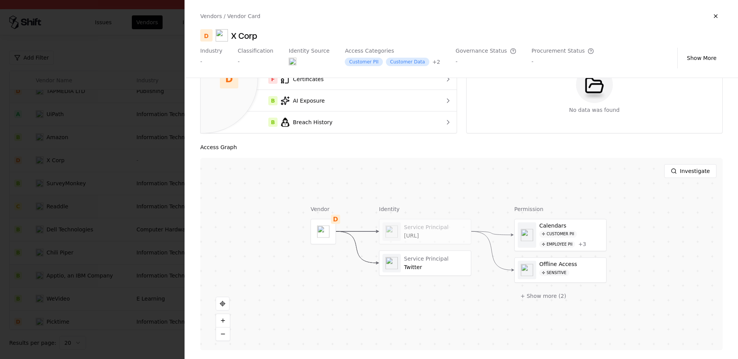
click at [103, 243] on div at bounding box center [369, 179] width 738 height 359
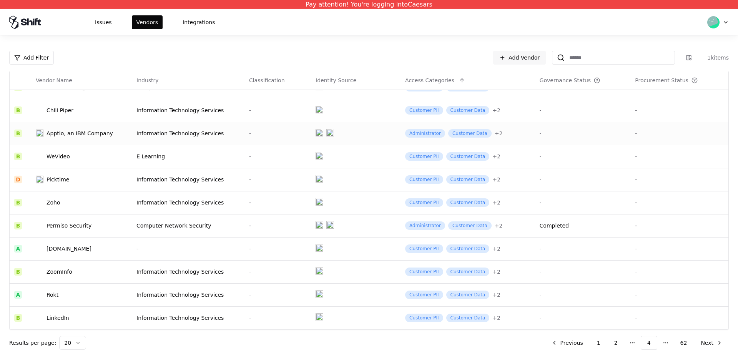
scroll to position [0, 0]
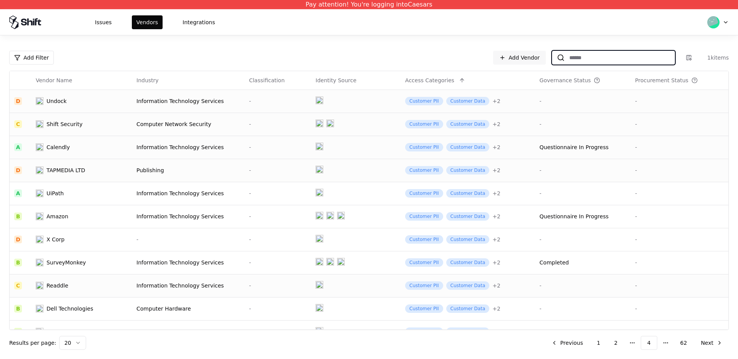
click at [646, 64] on input at bounding box center [620, 58] width 110 height 14
click at [22, 55] on html "Pay attention! You're logging into Caesars Issues Vendors Integrations Add Filt…" at bounding box center [369, 179] width 738 height 359
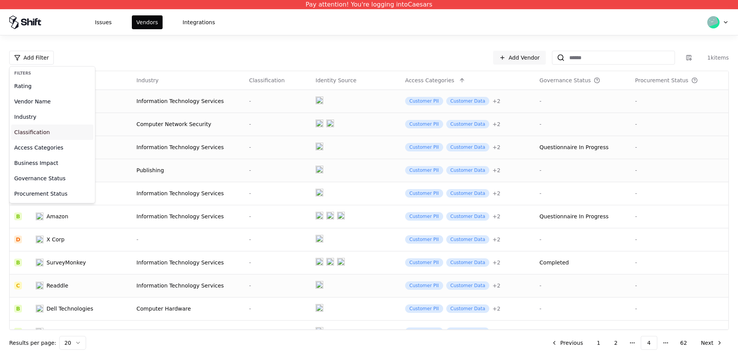
click at [32, 137] on div "Classification" at bounding box center [52, 132] width 82 height 15
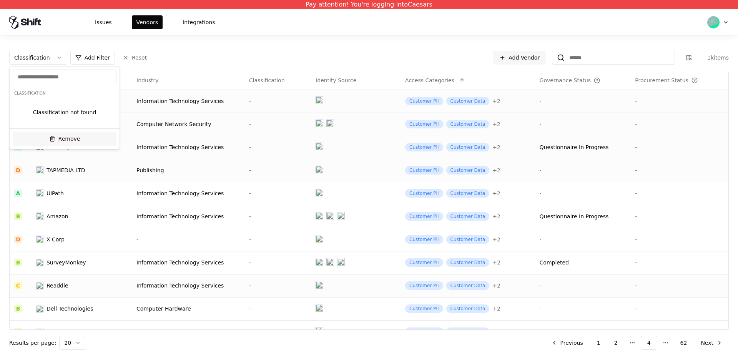
click at [63, 142] on button "Remove" at bounding box center [65, 139] width 104 height 14
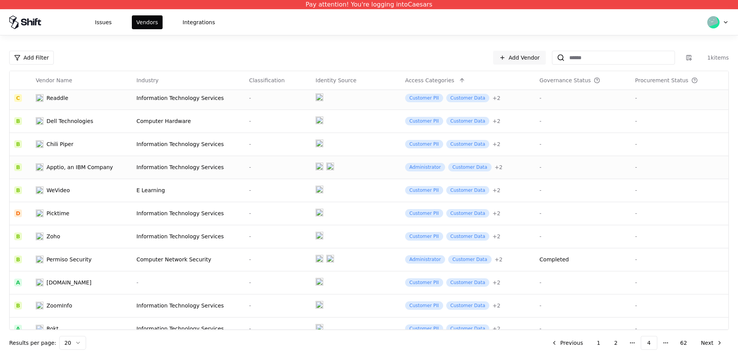
scroll to position [221, 0]
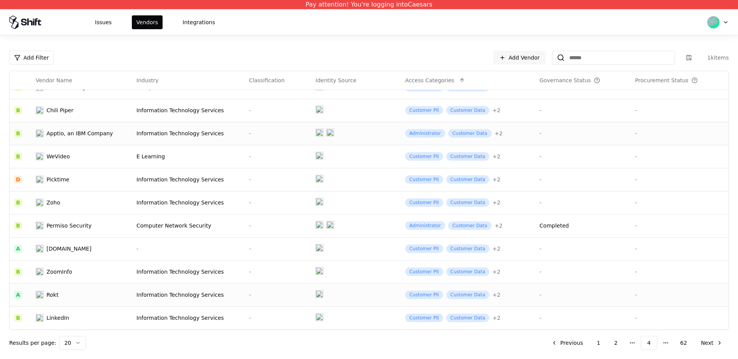
click at [181, 297] on div "Information Technology Services" at bounding box center [188, 295] width 103 height 8
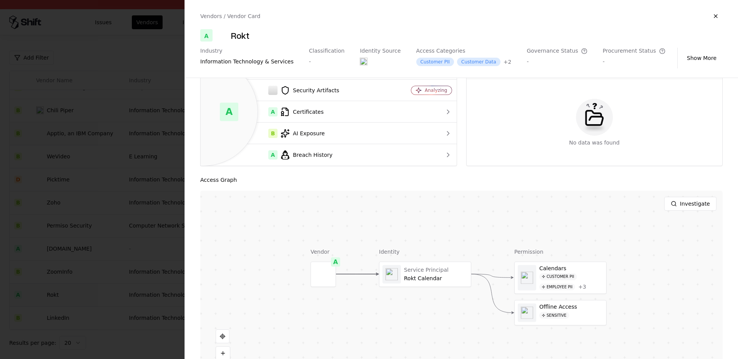
scroll to position [78, 0]
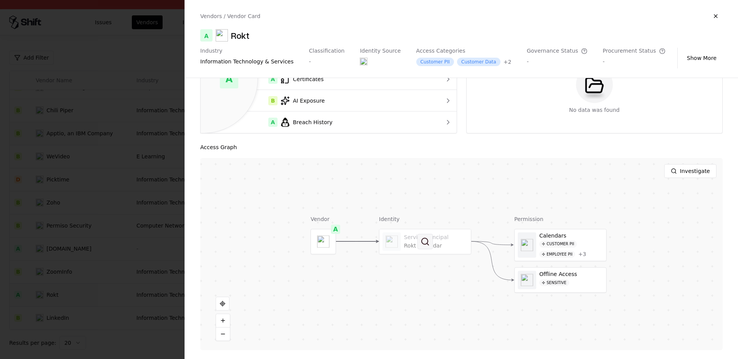
click at [421, 246] on button at bounding box center [425, 241] width 15 height 15
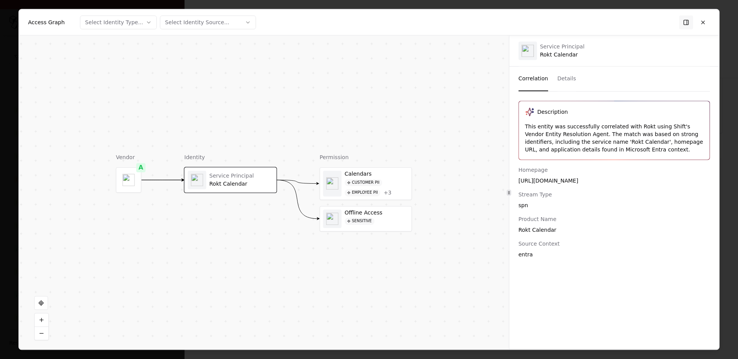
click at [657, 165] on div at bounding box center [369, 179] width 738 height 359
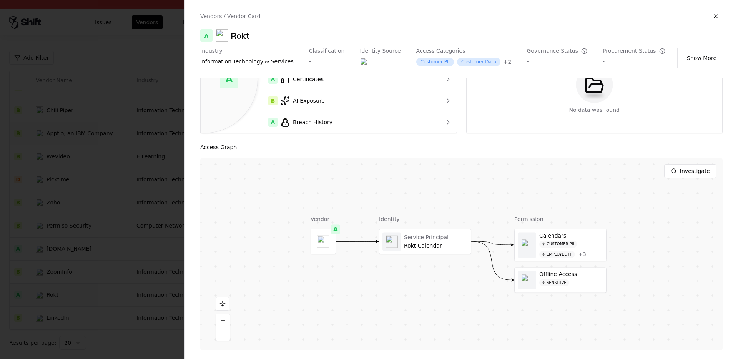
click at [132, 218] on div at bounding box center [369, 179] width 738 height 359
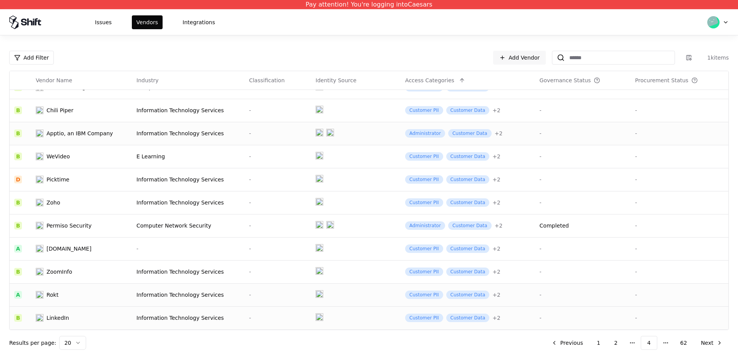
click at [89, 314] on div "LinkedIn" at bounding box center [76, 318] width 80 height 8
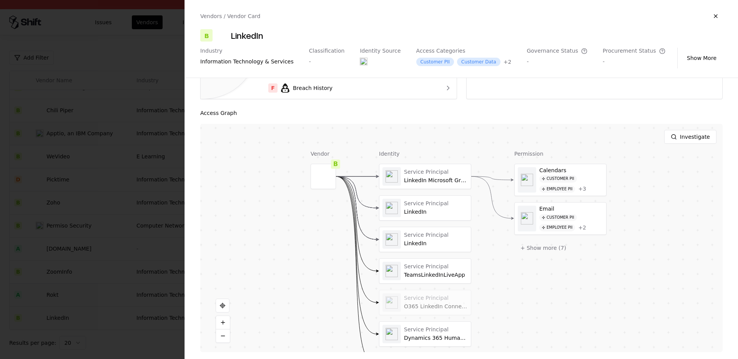
scroll to position [114, 0]
click at [418, 182] on div at bounding box center [426, 174] width 92 height 25
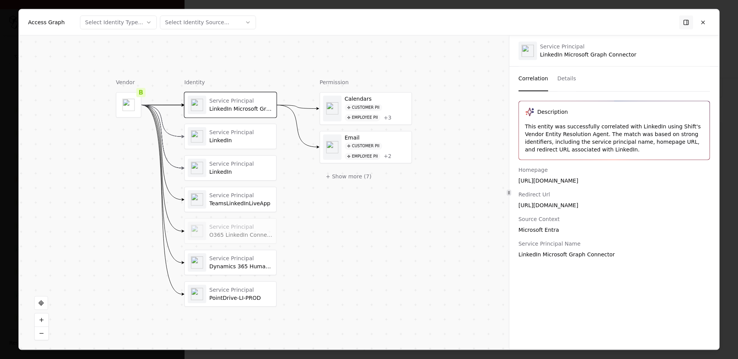
click at [248, 147] on div "Service Principal LinkedIn" at bounding box center [231, 136] width 92 height 25
click at [245, 160] on div "Service Principal LinkedIn" at bounding box center [230, 168] width 85 height 18
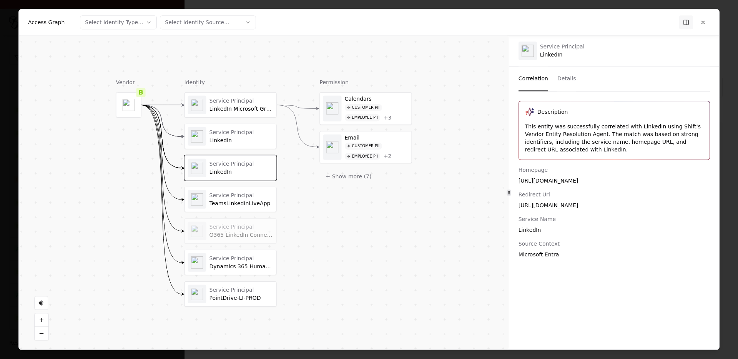
click at [240, 193] on div "Service Principal" at bounding box center [242, 195] width 64 height 7
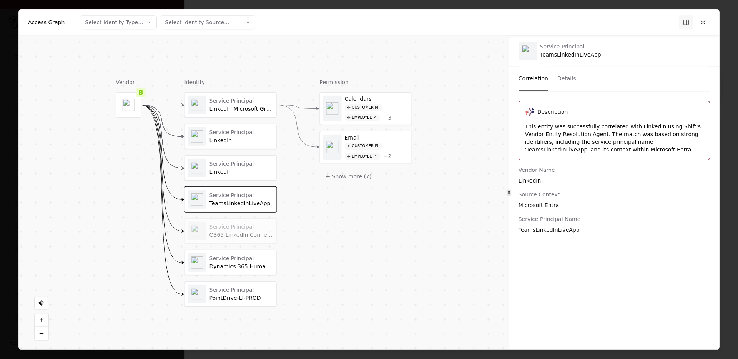
click at [215, 270] on div "Service Principal Dynamics 365 Human Resources LinkedIn Adapter App" at bounding box center [230, 262] width 85 height 18
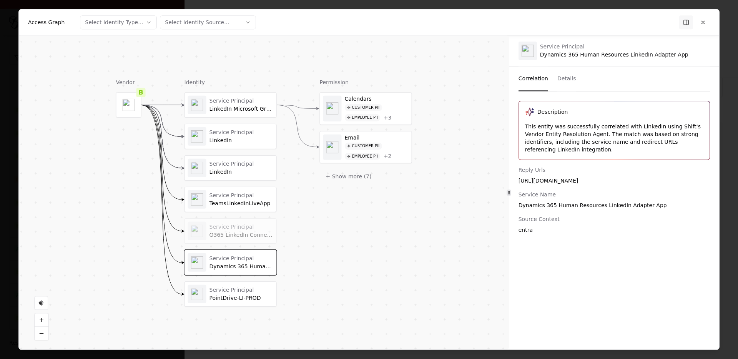
click at [220, 300] on div "PointDrive-LI-PROD" at bounding box center [242, 298] width 64 height 7
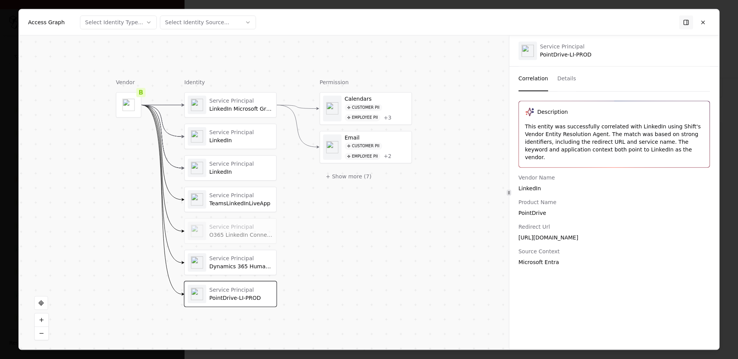
click at [237, 201] on div "TeamsLinkedInLiveApp" at bounding box center [242, 203] width 64 height 7
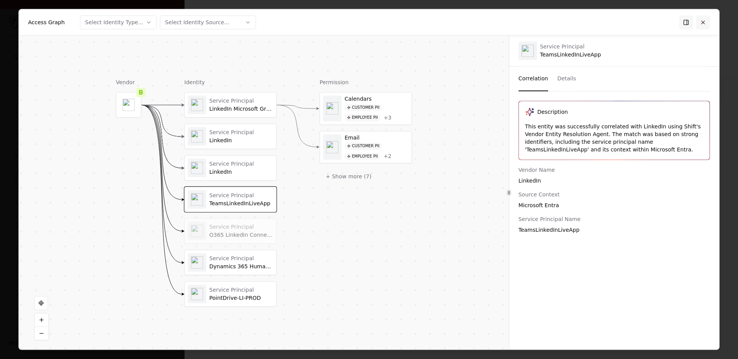
click at [657, 22] on button at bounding box center [703, 22] width 14 height 14
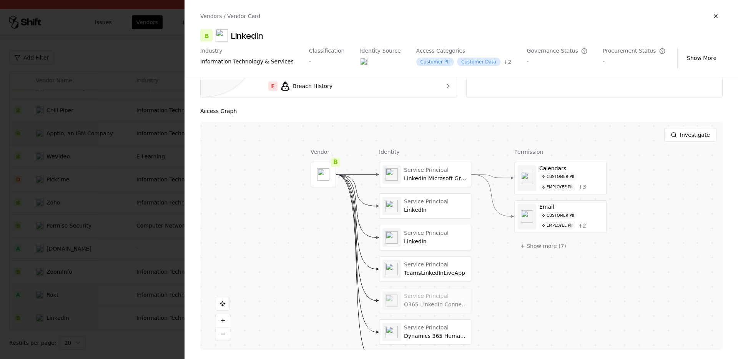
click at [130, 216] on div at bounding box center [369, 179] width 738 height 359
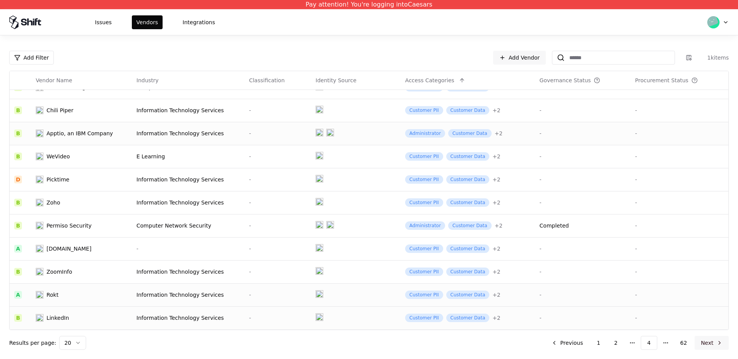
click at [657, 335] on button "Next" at bounding box center [712, 343] width 34 height 14
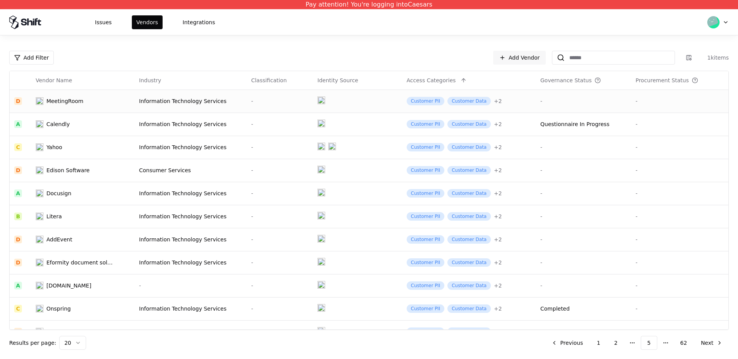
click at [149, 98] on div "Information Technology Services" at bounding box center [190, 101] width 103 height 8
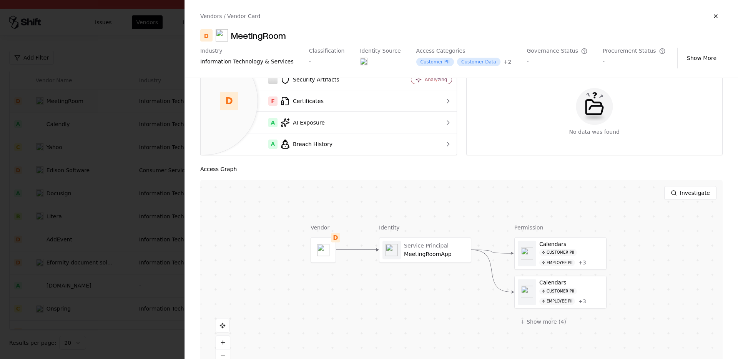
scroll to position [78, 0]
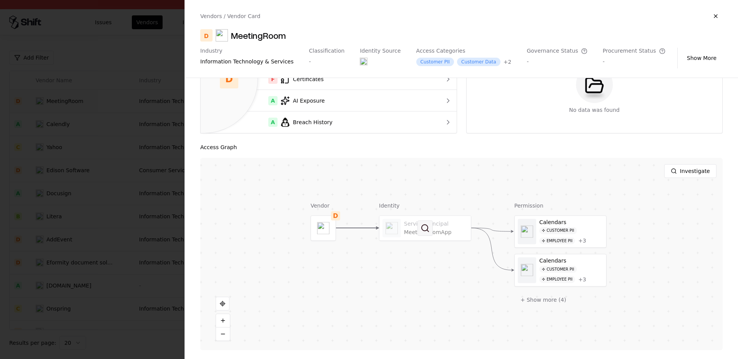
click at [421, 225] on button at bounding box center [425, 227] width 15 height 15
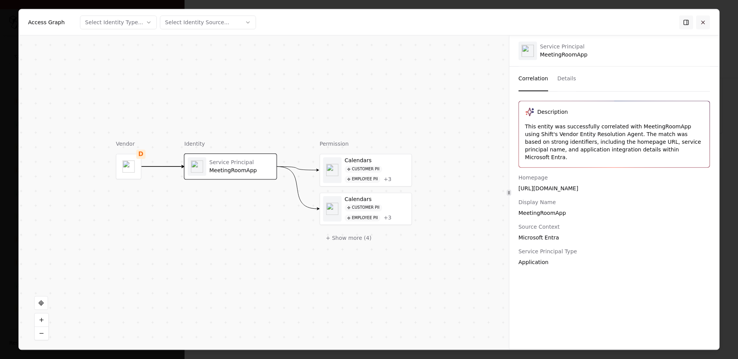
click at [657, 22] on button at bounding box center [703, 22] width 14 height 14
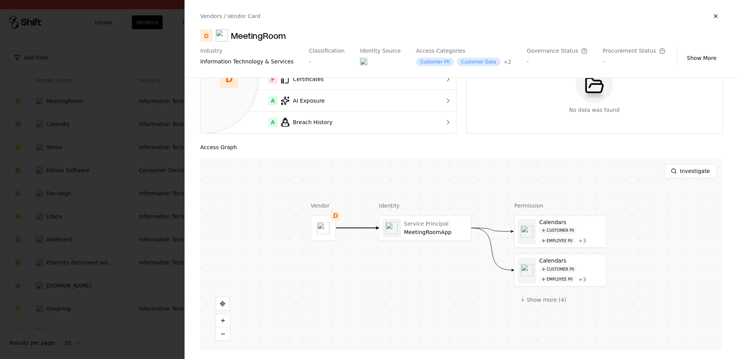
click at [125, 220] on div at bounding box center [369, 179] width 738 height 359
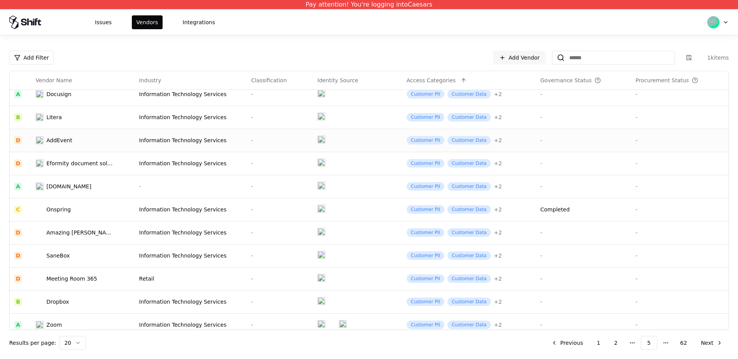
scroll to position [112, 0]
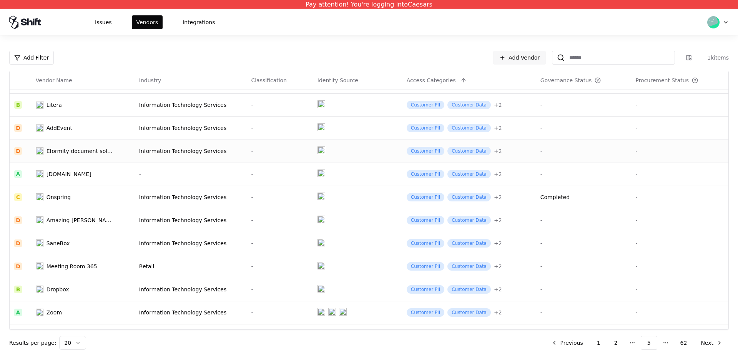
click at [67, 158] on td "Eformity document solutions b.v." at bounding box center [82, 151] width 103 height 23
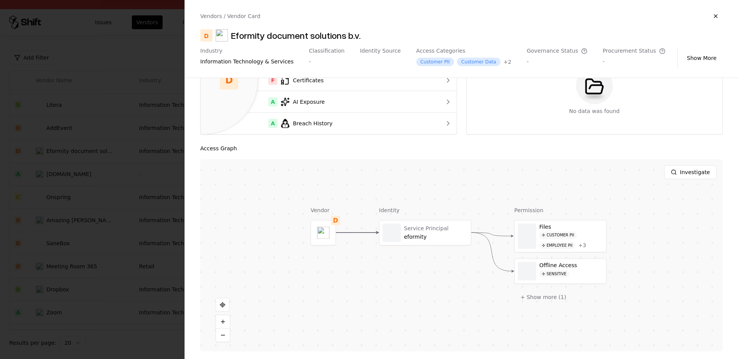
scroll to position [78, 0]
click at [411, 233] on div at bounding box center [426, 231] width 92 height 25
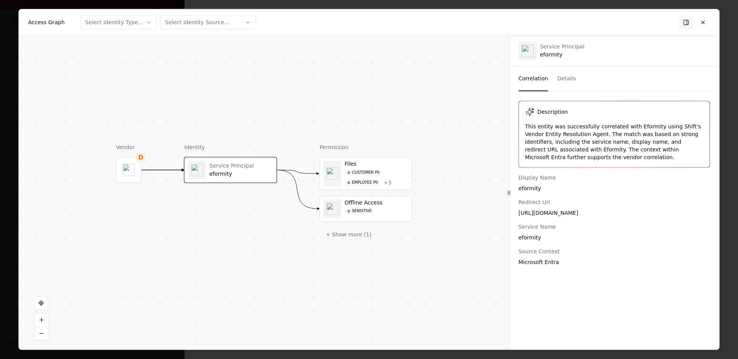
click at [539, 128] on div "This entity was successfully correlated with Eformity using Shift's Vendor Enti…" at bounding box center [614, 142] width 178 height 38
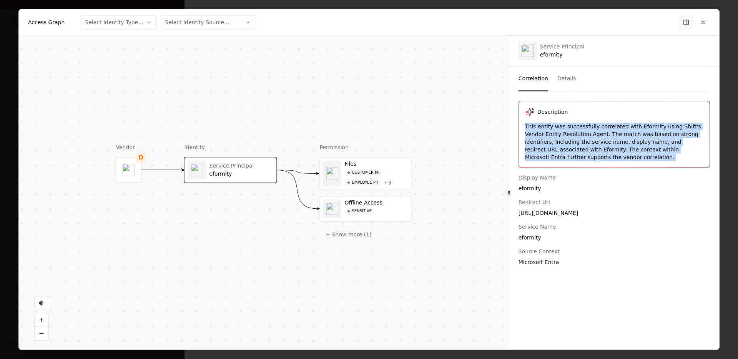
click at [539, 128] on div "This entity was successfully correlated with Eformity using Shift's Vendor Enti…" at bounding box center [614, 142] width 178 height 38
click at [578, 144] on div "This entity was successfully correlated with Eformity using Shift's Vendor Enti…" at bounding box center [614, 142] width 178 height 38
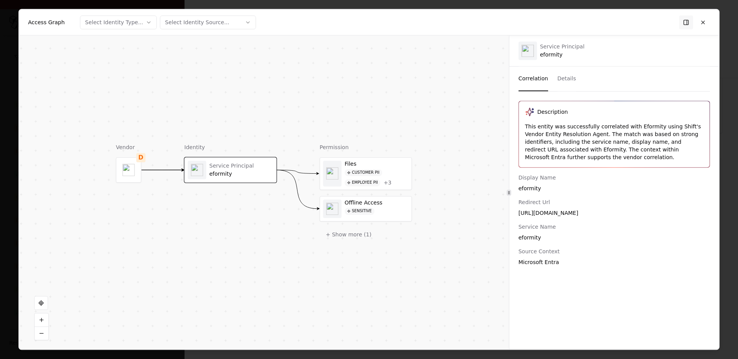
click at [578, 144] on div "This entity was successfully correlated with Eformity using Shift's Vendor Enti…" at bounding box center [614, 142] width 178 height 38
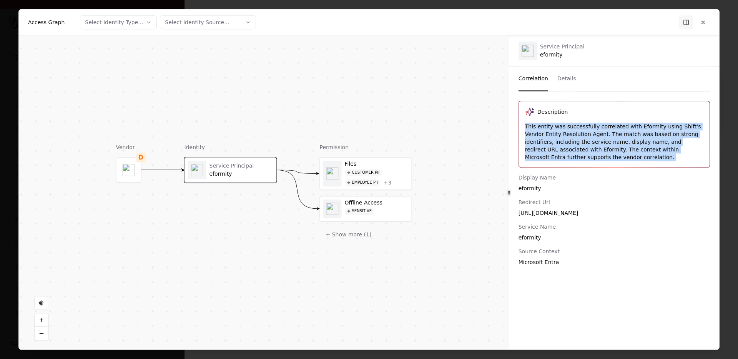
click at [620, 157] on div "This entity was successfully correlated with Eformity using Shift's Vendor Enti…" at bounding box center [614, 142] width 178 height 38
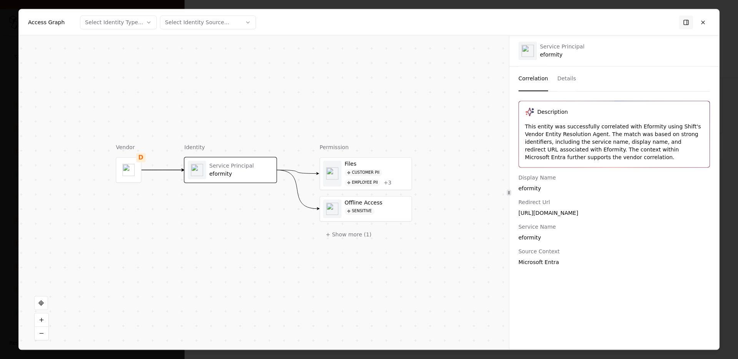
click at [620, 157] on div "This entity was successfully correlated with Eformity using Shift's Vendor Enti…" at bounding box center [614, 142] width 178 height 38
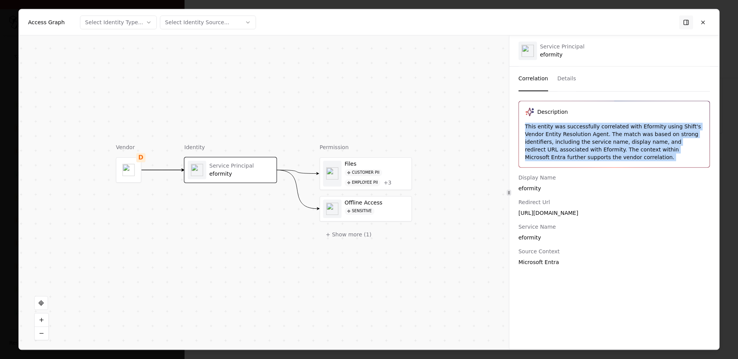
click at [657, 187] on div "eformity" at bounding box center [614, 189] width 191 height 8
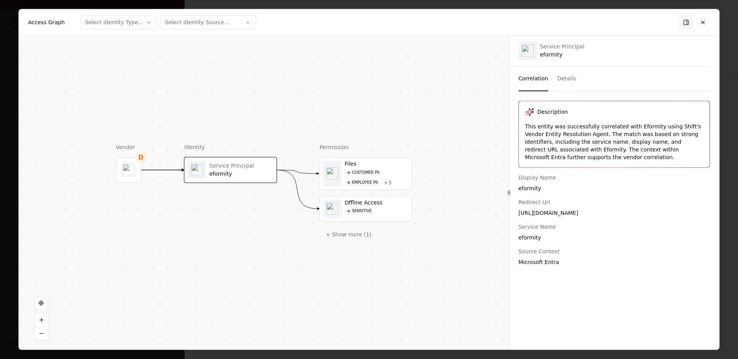
click at [599, 214] on div "[URL][DOMAIN_NAME]" at bounding box center [614, 213] width 191 height 8
click at [599, 231] on div "Service Name eformity" at bounding box center [614, 232] width 191 height 18
click at [657, 25] on button at bounding box center [703, 22] width 14 height 14
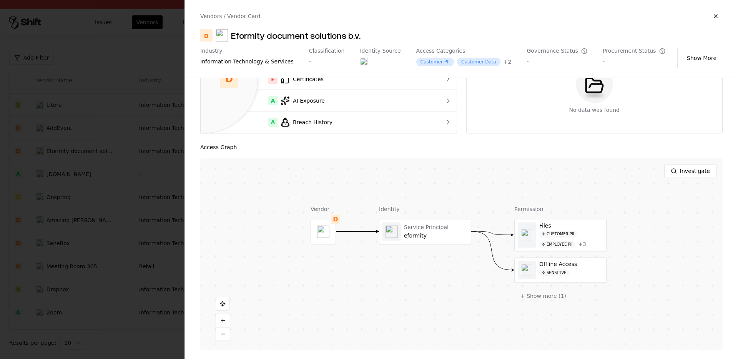
click at [133, 232] on div at bounding box center [369, 179] width 738 height 359
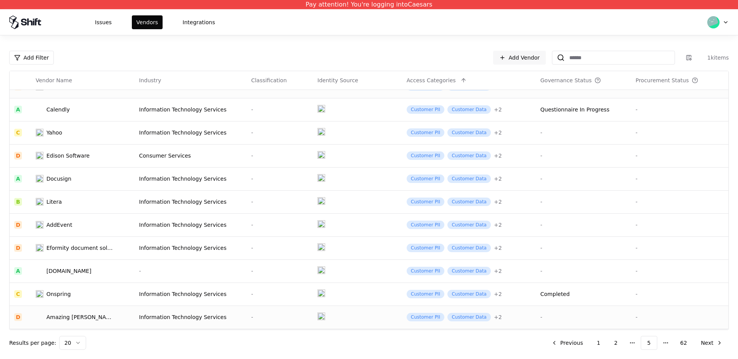
scroll to position [17, 0]
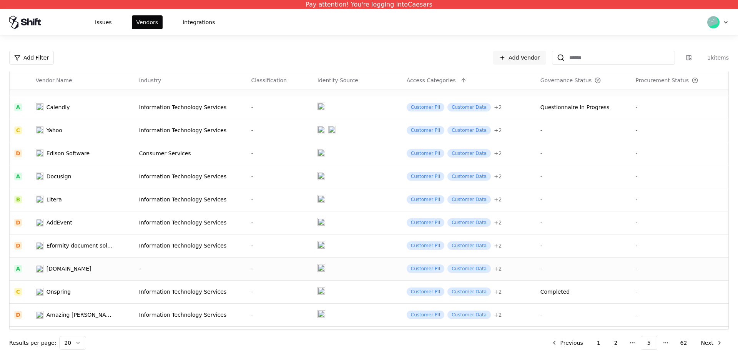
click at [68, 273] on td "[DOMAIN_NAME]" at bounding box center [82, 268] width 103 height 23
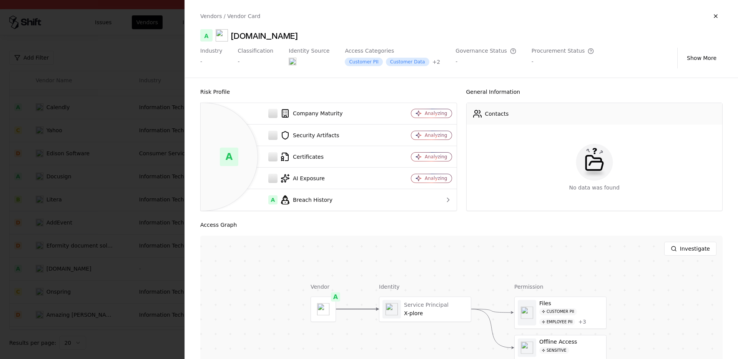
click at [291, 37] on div "[DOMAIN_NAME]" at bounding box center [264, 35] width 67 height 12
copy div "[DOMAIN_NAME]"
click at [86, 75] on div at bounding box center [369, 179] width 738 height 359
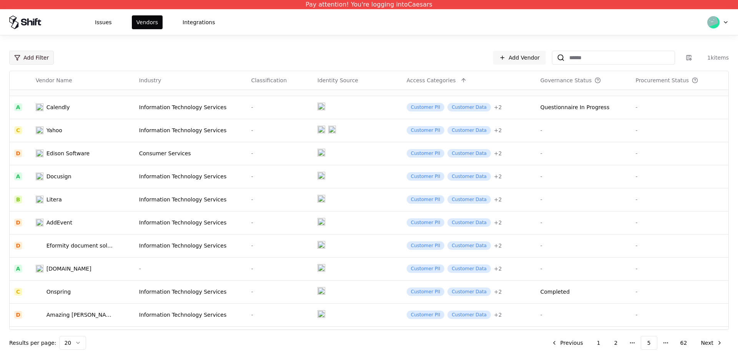
click at [35, 60] on html "Pay attention! You're logging into Caesars Issues Vendors Integrations Add Filt…" at bounding box center [369, 179] width 738 height 359
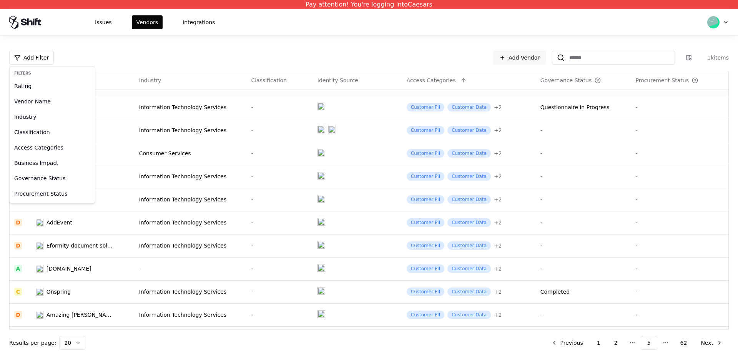
click at [159, 63] on html "Pay attention! You're logging into Caesars Issues Vendors Integrations Add Filt…" at bounding box center [369, 179] width 738 height 359
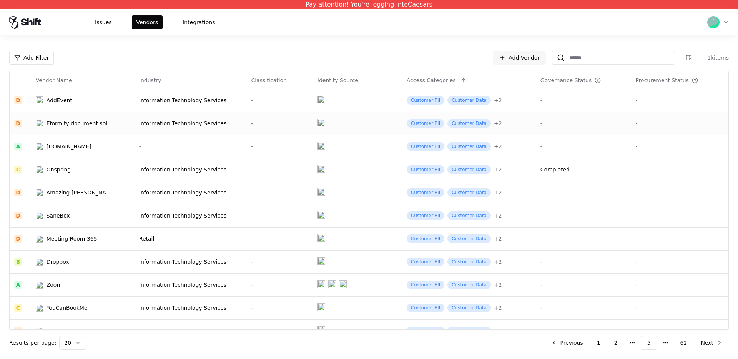
scroll to position [120, 0]
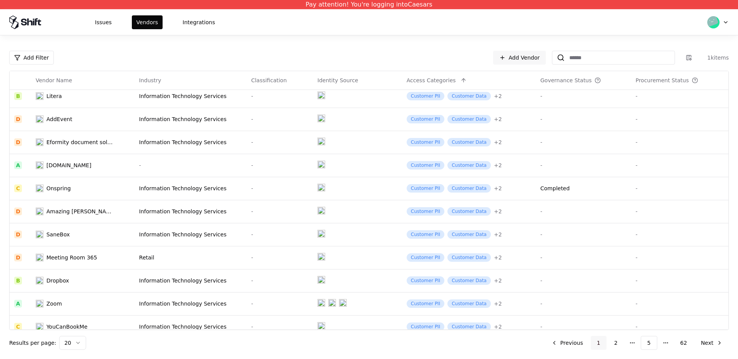
click at [601, 335] on button "1" at bounding box center [599, 343] width 16 height 14
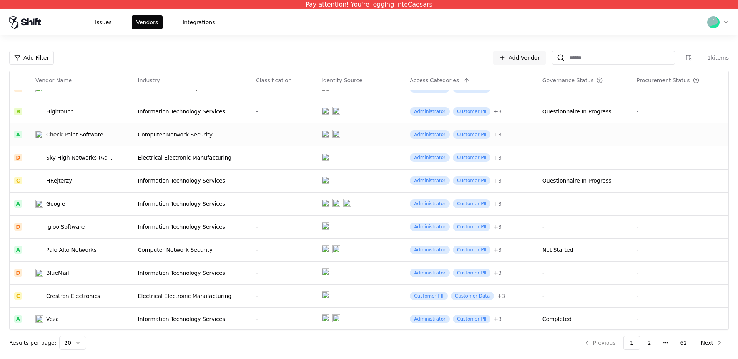
scroll to position [221, 0]
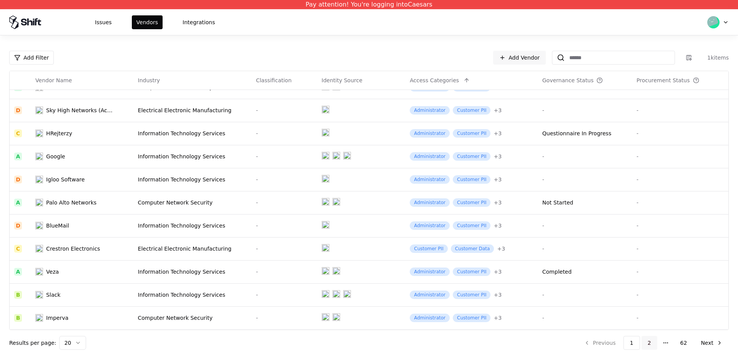
click at [649, 335] on button "2" at bounding box center [650, 343] width 16 height 14
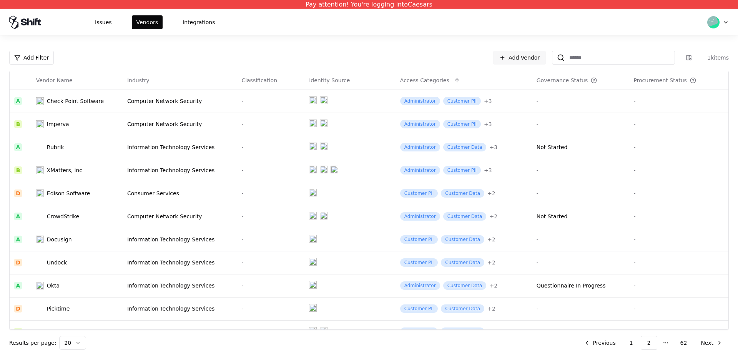
scroll to position [221, 0]
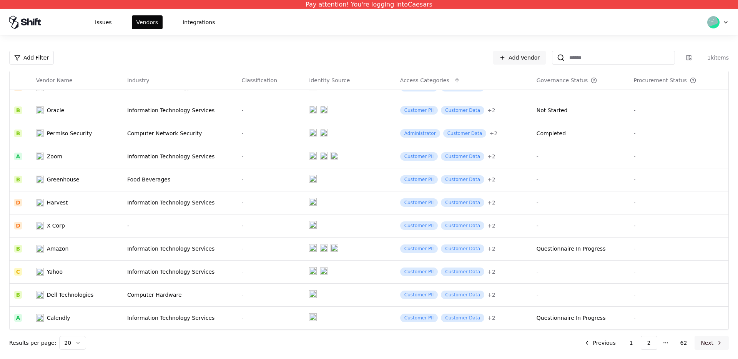
click at [657, 335] on button "Next" at bounding box center [712, 343] width 34 height 14
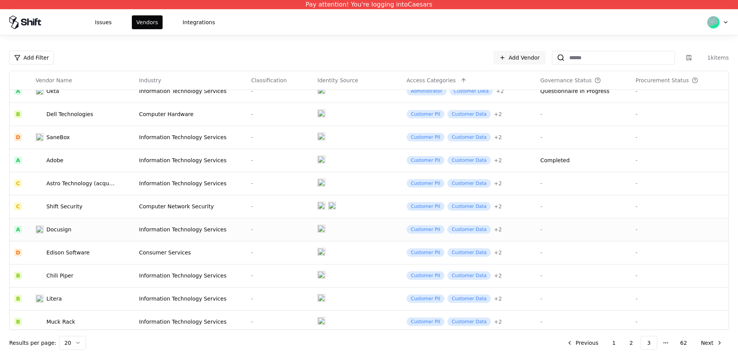
scroll to position [221, 0]
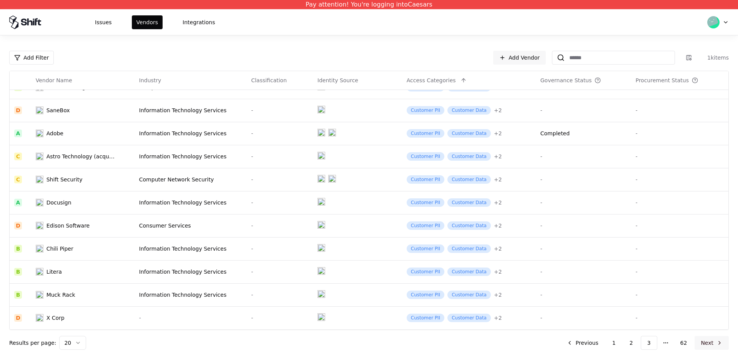
click at [657, 335] on button "Next" at bounding box center [712, 343] width 34 height 14
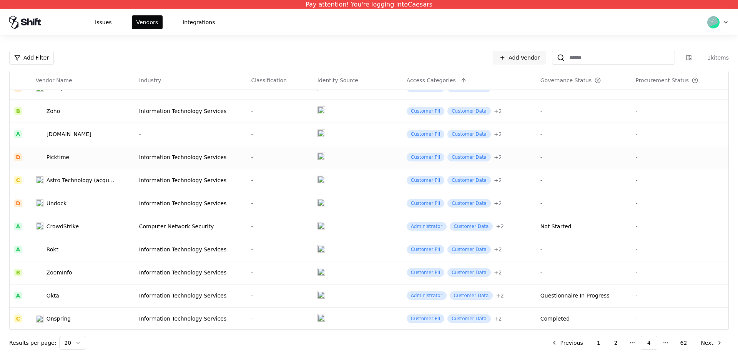
scroll to position [192, 0]
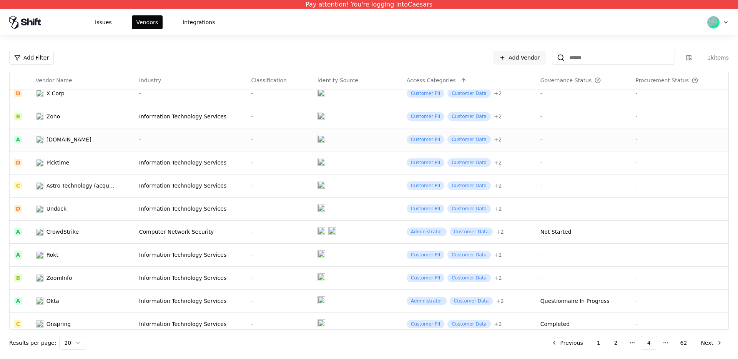
click at [318, 140] on object at bounding box center [322, 139] width 8 height 8
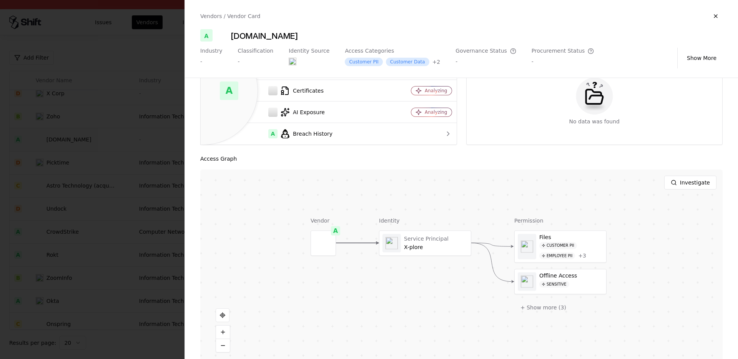
scroll to position [69, 0]
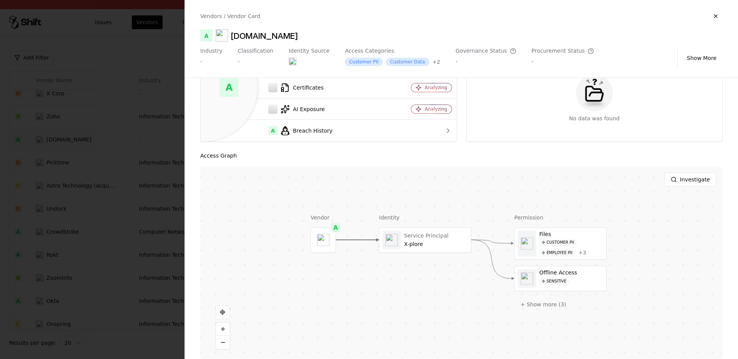
click at [153, 247] on div at bounding box center [369, 179] width 738 height 359
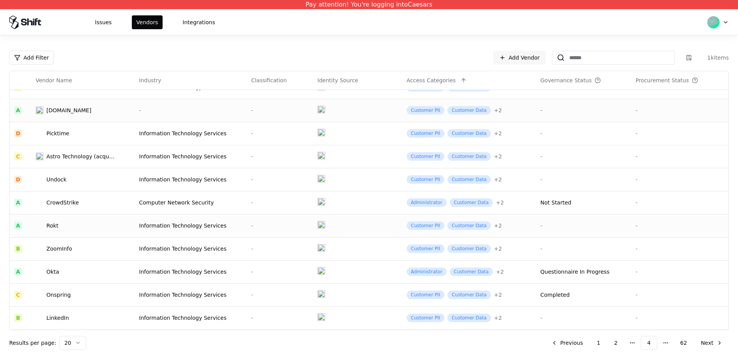
scroll to position [0, 0]
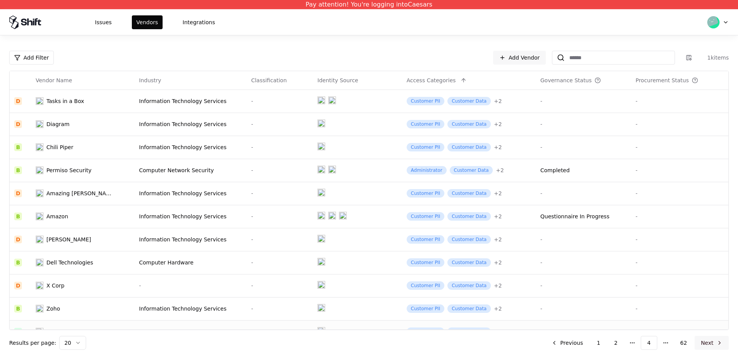
click at [657, 335] on button "Next" at bounding box center [712, 343] width 34 height 14
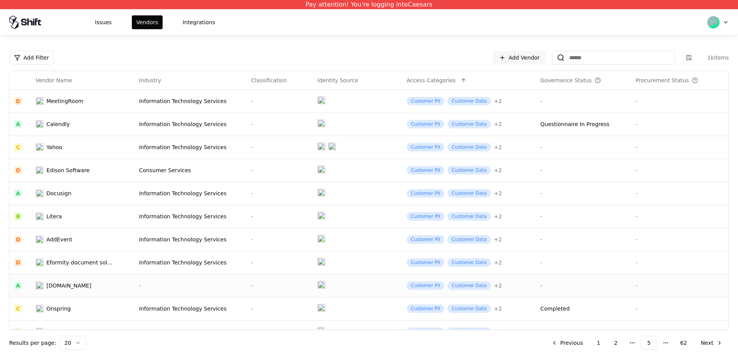
click at [64, 288] on div "[DOMAIN_NAME]" at bounding box center [69, 286] width 45 height 8
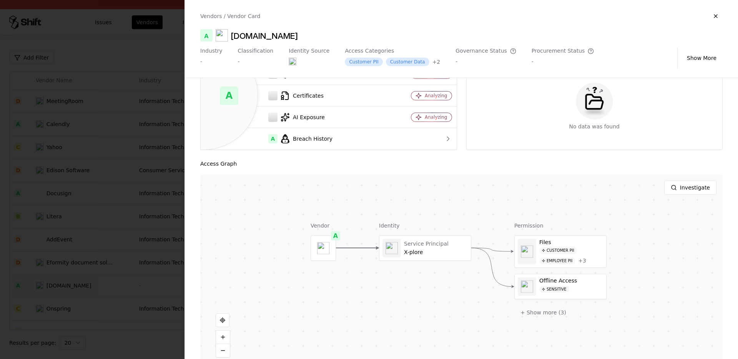
scroll to position [78, 0]
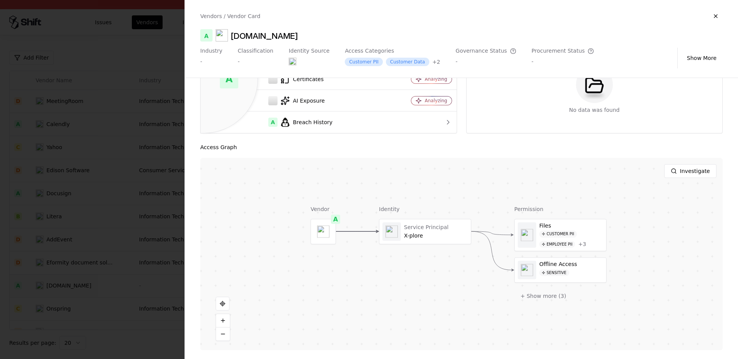
click at [91, 245] on div at bounding box center [369, 179] width 738 height 359
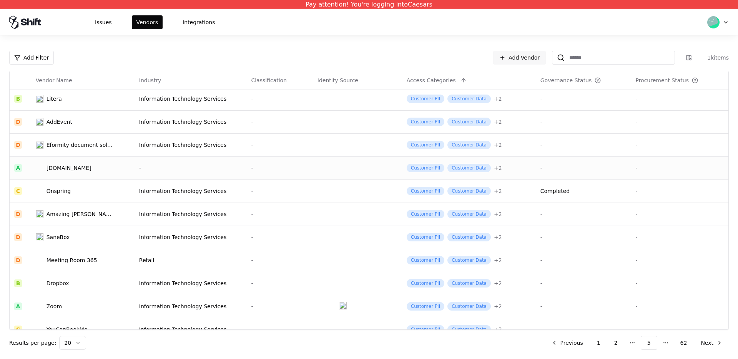
scroll to position [221, 0]
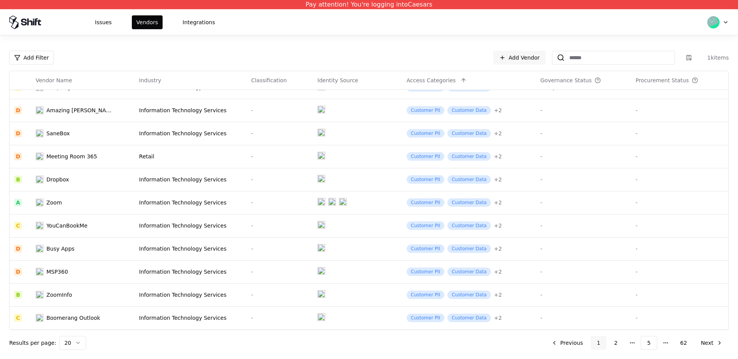
click at [603, 335] on button "1" at bounding box center [599, 343] width 16 height 14
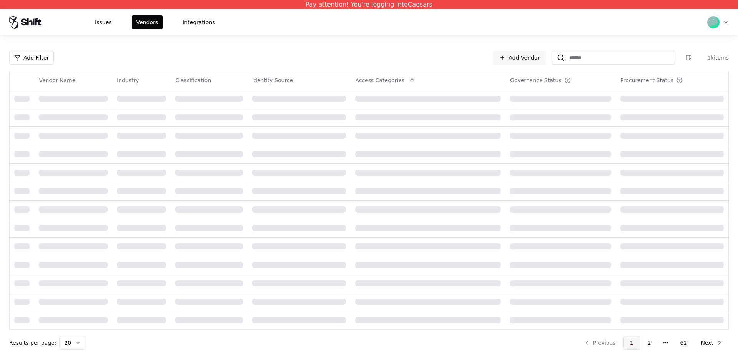
scroll to position [129, 0]
click at [603, 335] on li "Previous" at bounding box center [600, 343] width 44 height 14
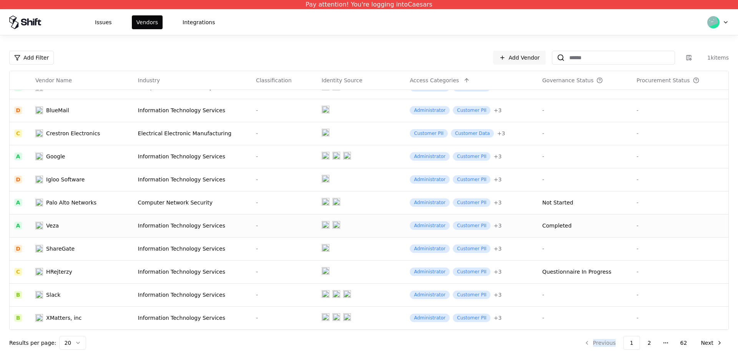
click at [158, 226] on div "Information Technology Services" at bounding box center [192, 226] width 109 height 8
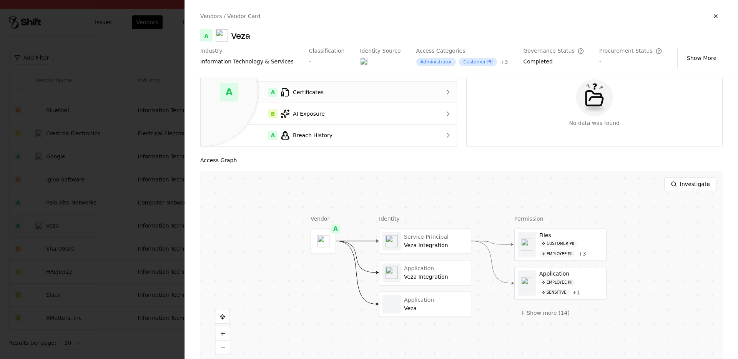
scroll to position [78, 0]
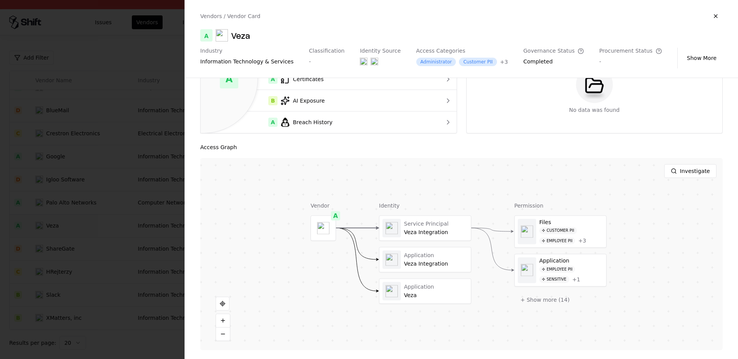
click at [126, 204] on div at bounding box center [369, 179] width 738 height 359
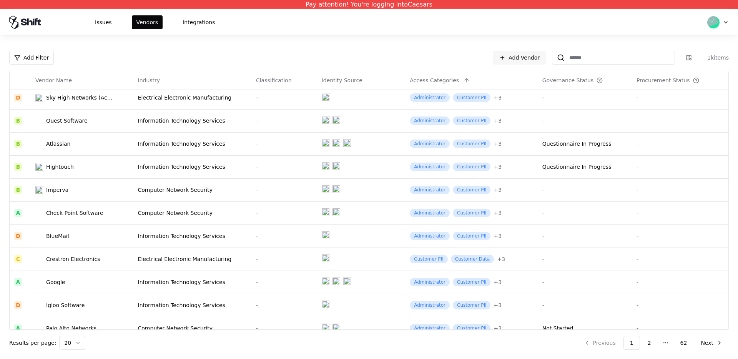
scroll to position [221, 0]
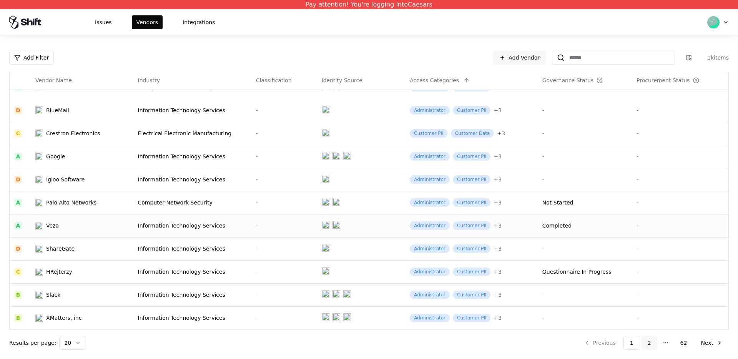
click at [647, 335] on button "2" at bounding box center [650, 343] width 16 height 14
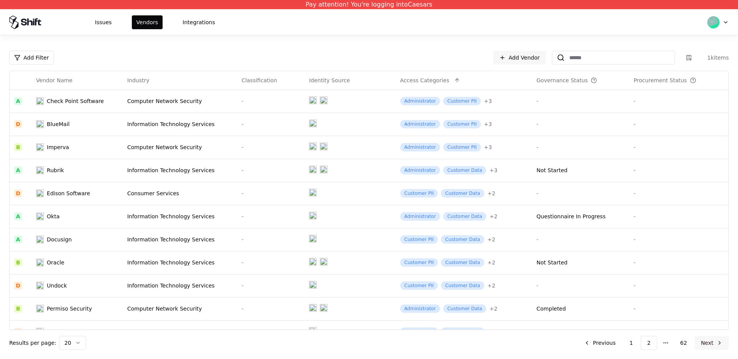
click at [657, 335] on button "Next" at bounding box center [712, 343] width 34 height 14
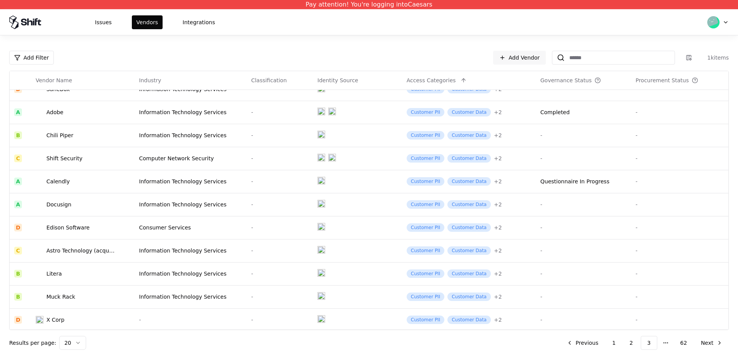
scroll to position [221, 0]
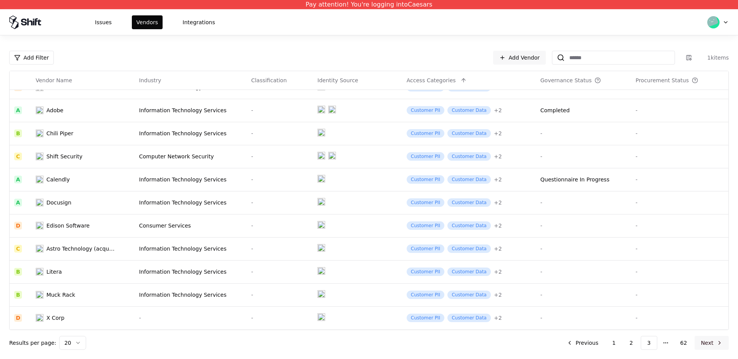
click at [657, 335] on button "Next" at bounding box center [712, 343] width 34 height 14
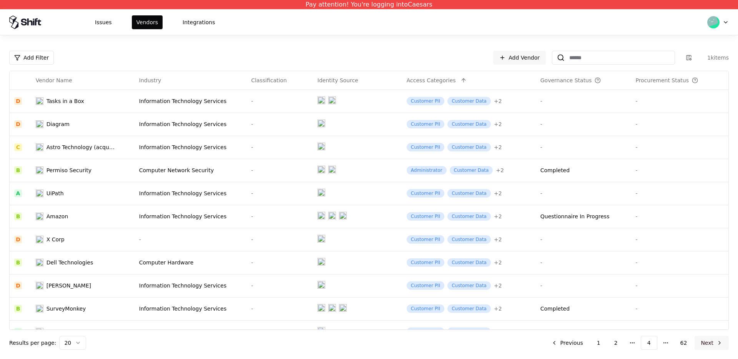
click at [657, 335] on button "Next" at bounding box center [712, 343] width 34 height 14
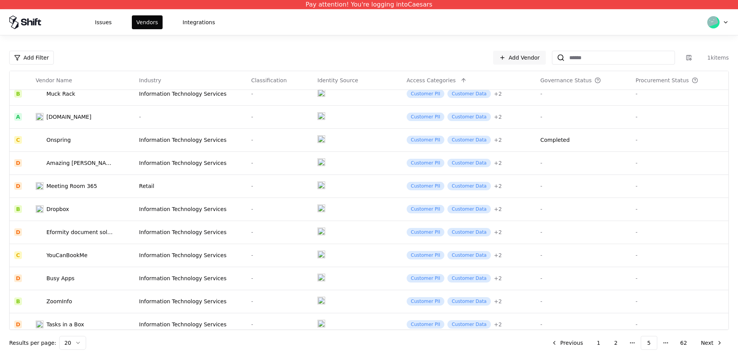
scroll to position [221, 0]
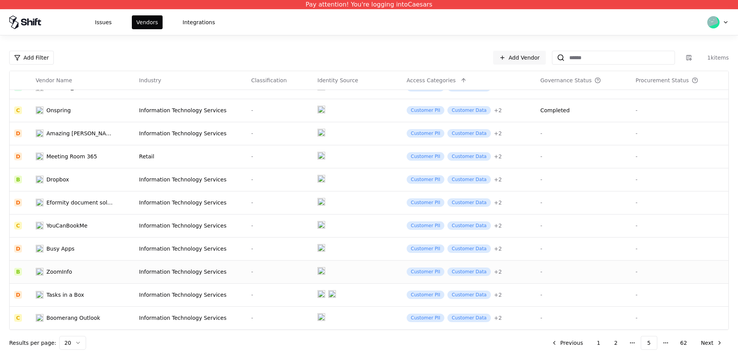
click at [71, 271] on div "ZoomInfo" at bounding box center [76, 272] width 80 height 8
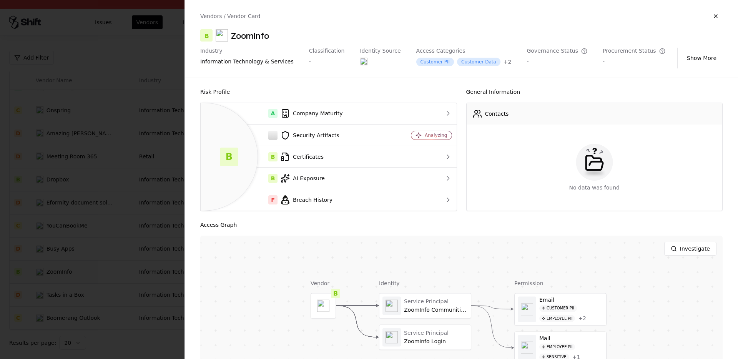
click at [127, 181] on div at bounding box center [369, 179] width 738 height 359
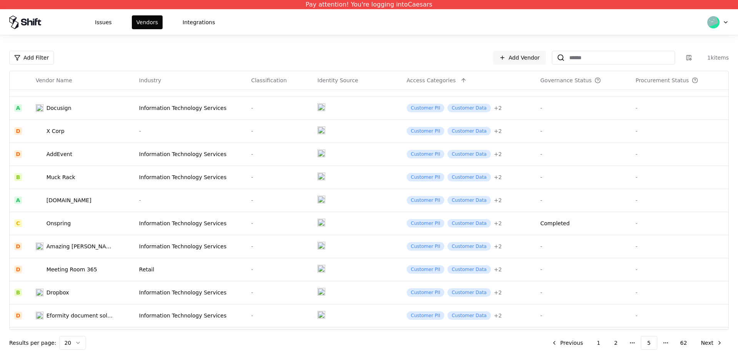
scroll to position [0, 0]
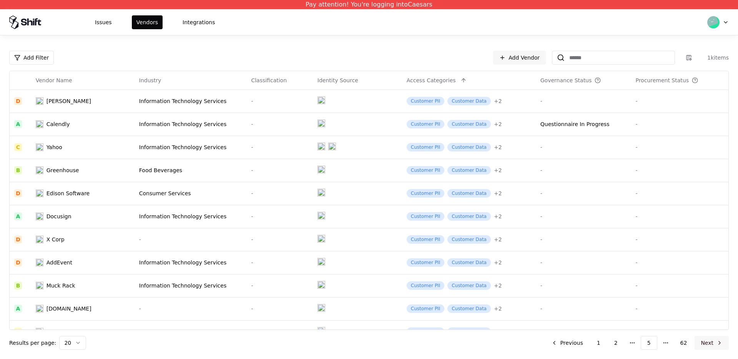
click at [657, 335] on button "Next" at bounding box center [712, 343] width 34 height 14
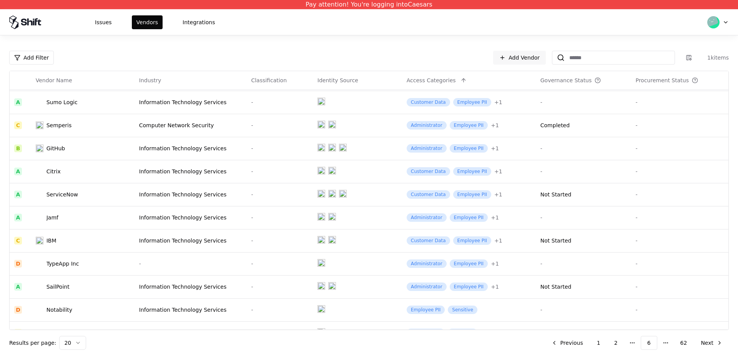
scroll to position [221, 0]
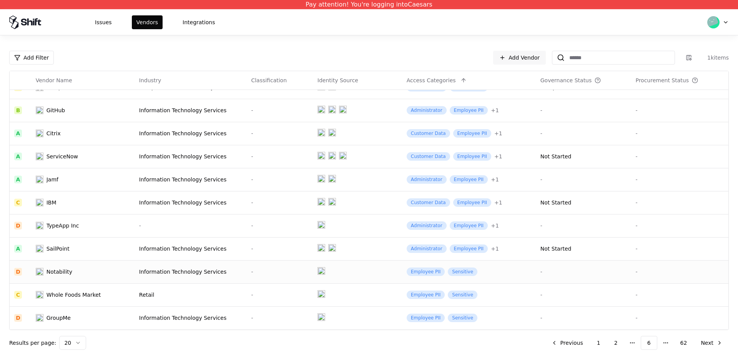
click at [173, 268] on div "Information Technology Services" at bounding box center [190, 272] width 103 height 8
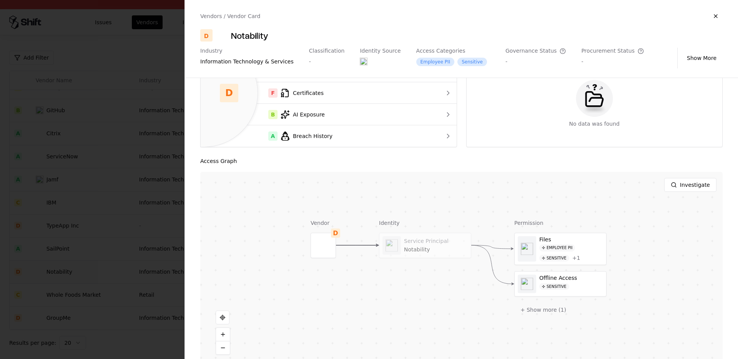
scroll to position [78, 0]
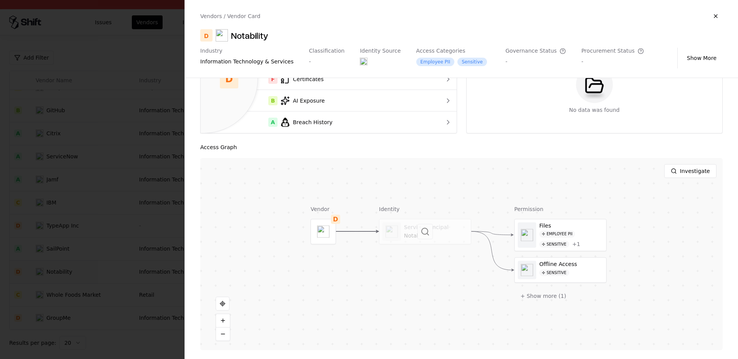
click at [417, 234] on div at bounding box center [426, 231] width 92 height 25
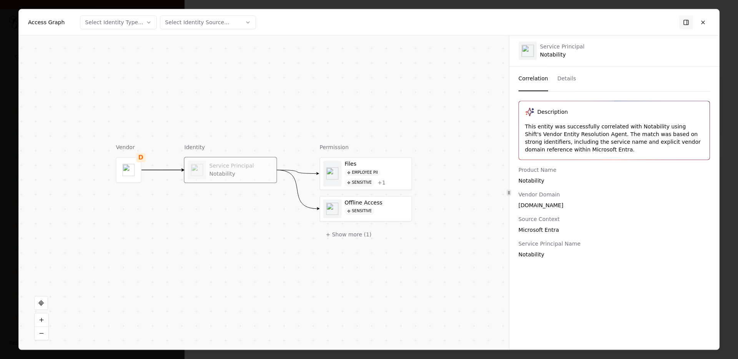
click at [195, 178] on div at bounding box center [197, 170] width 18 height 18
click at [657, 20] on button at bounding box center [703, 22] width 14 height 14
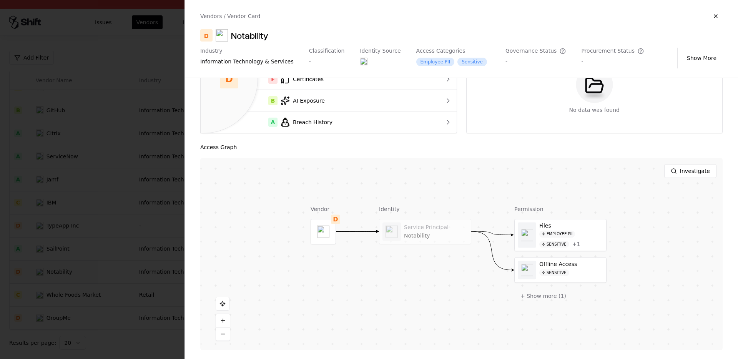
click at [55, 211] on div at bounding box center [369, 179] width 738 height 359
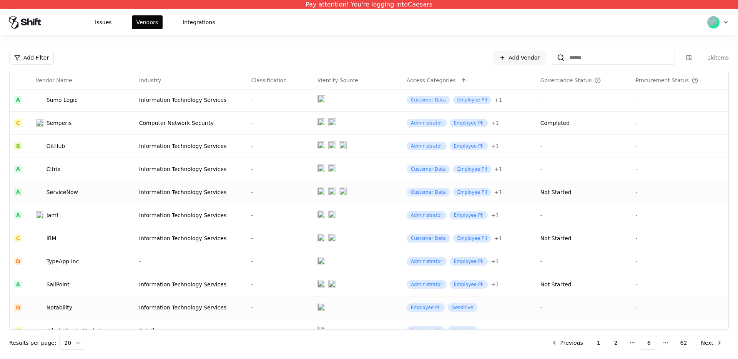
scroll to position [170, 0]
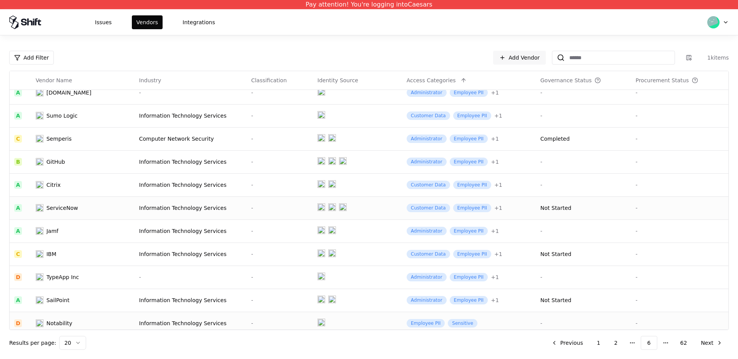
click at [75, 208] on div "ServiceNow" at bounding box center [63, 208] width 32 height 8
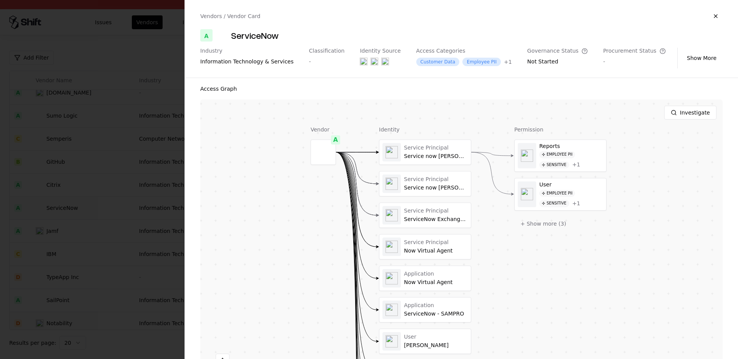
scroll to position [193, 0]
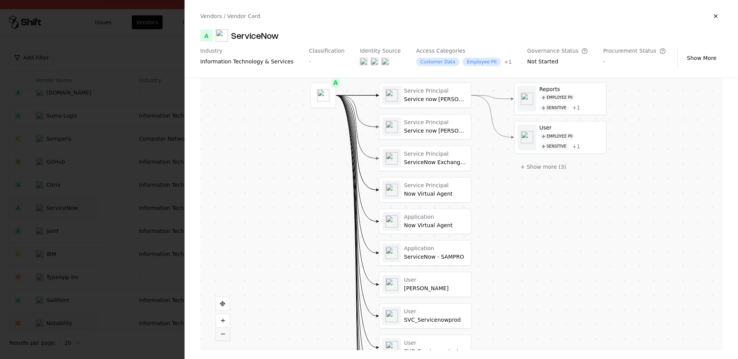
click at [225, 335] on button at bounding box center [223, 334] width 14 height 13
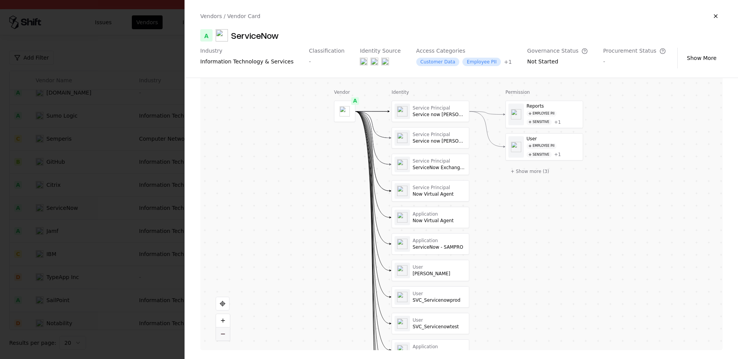
click at [225, 335] on button at bounding box center [223, 334] width 14 height 13
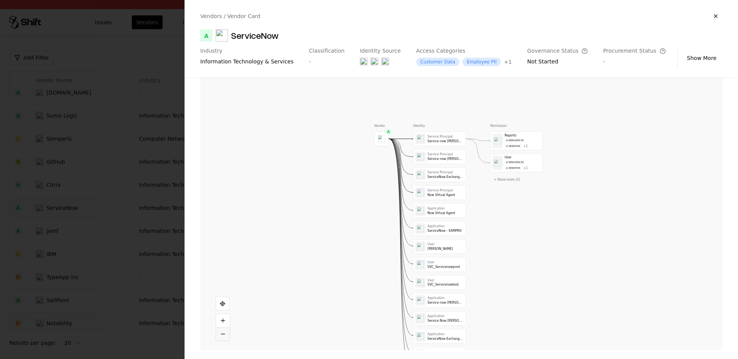
click at [225, 335] on button at bounding box center [223, 334] width 14 height 13
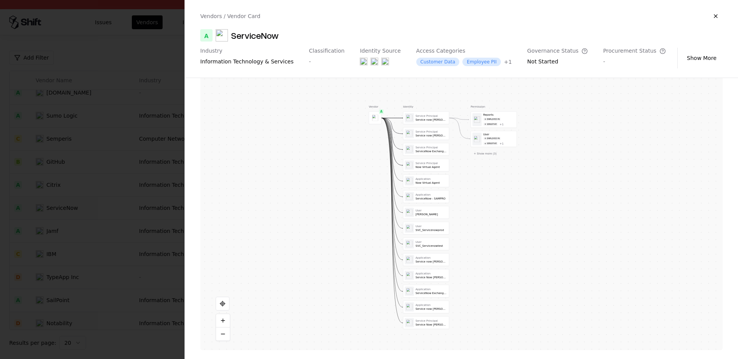
drag, startPoint x: 353, startPoint y: 209, endPoint x: 342, endPoint y: 252, distance: 44.5
click at [342, 252] on div "Vendor A Identity Service Principal Service now [PERSON_NAME] DEV Service Princ…" at bounding box center [461, 197] width 523 height 308
click at [423, 121] on button at bounding box center [425, 120] width 8 height 8
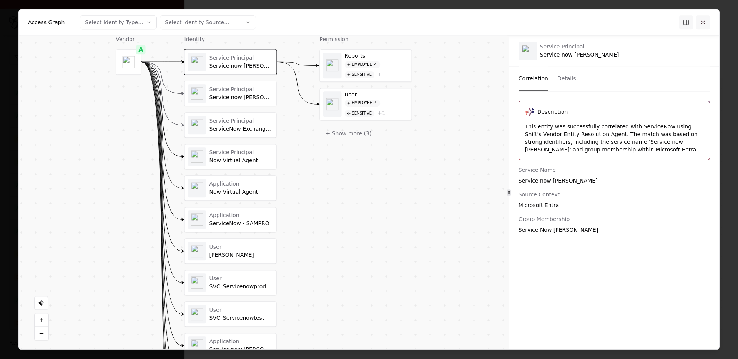
click at [657, 22] on button at bounding box center [703, 22] width 14 height 14
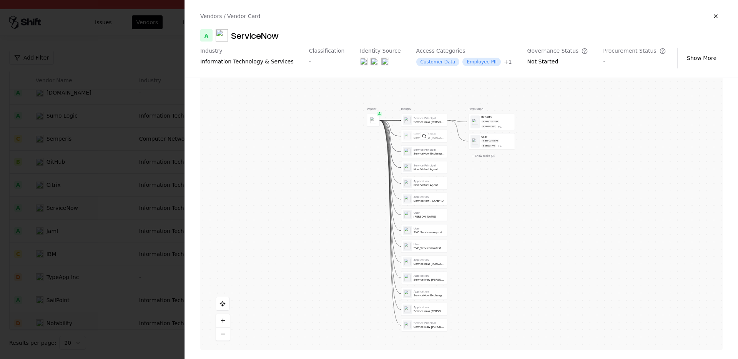
click at [435, 135] on div at bounding box center [424, 136] width 46 height 12
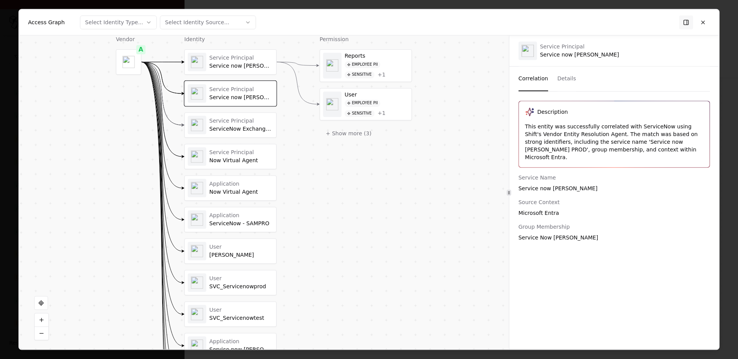
click at [598, 138] on div "This entity was successfully correlated with ServiceNow using Shift's Vendor En…" at bounding box center [614, 142] width 178 height 38
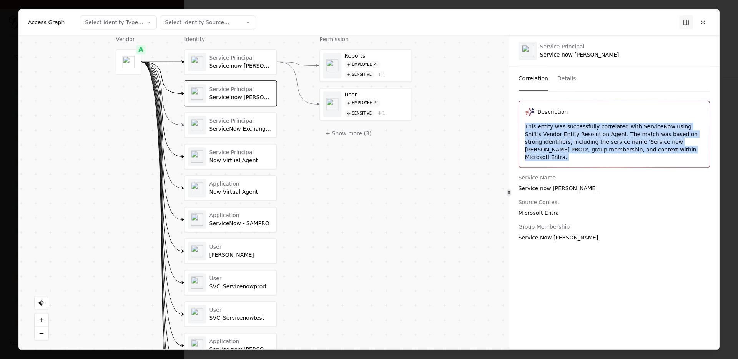
click at [598, 138] on div "This entity was successfully correlated with ServiceNow using Shift's Vendor En…" at bounding box center [614, 142] width 178 height 38
click at [625, 139] on div "This entity was successfully correlated with ServiceNow using Shift's Vendor En…" at bounding box center [614, 142] width 178 height 38
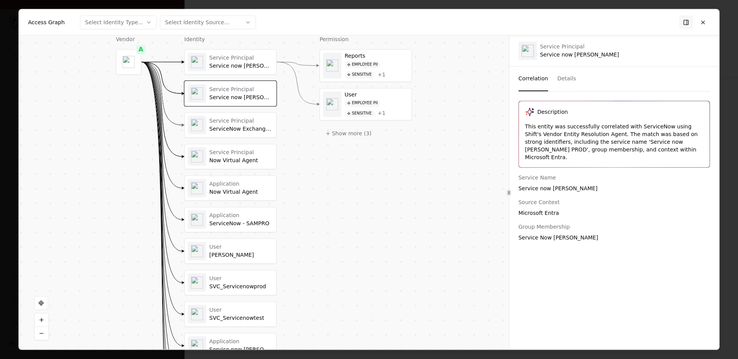
click at [625, 139] on div "This entity was successfully correlated with ServiceNow using Shift's Vendor En…" at bounding box center [614, 142] width 178 height 38
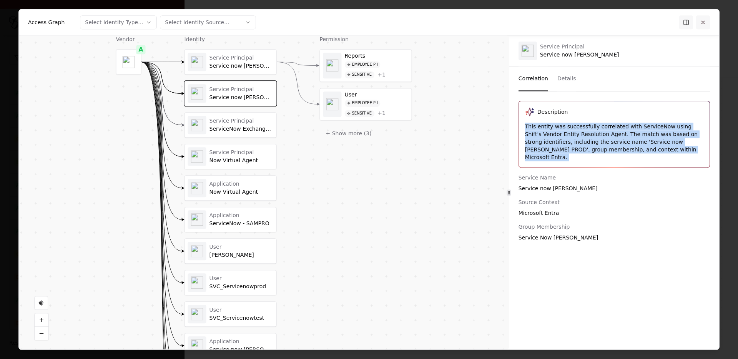
click at [657, 23] on button at bounding box center [703, 22] width 14 height 14
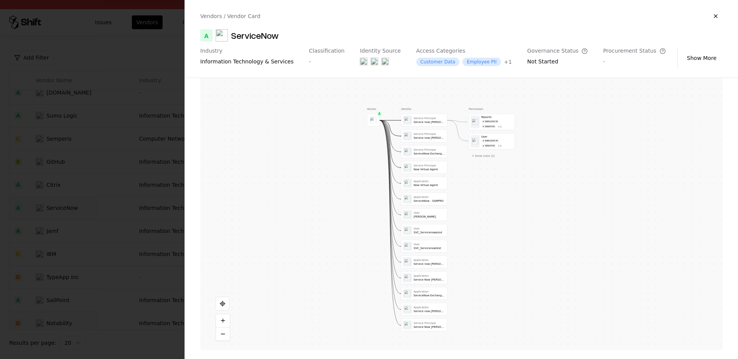
click at [185, 148] on div "Risk Profile A A Company Maturity Security Artifacts Analyzing A Certificates B…" at bounding box center [461, 218] width 553 height 281
click at [159, 143] on div at bounding box center [369, 179] width 738 height 359
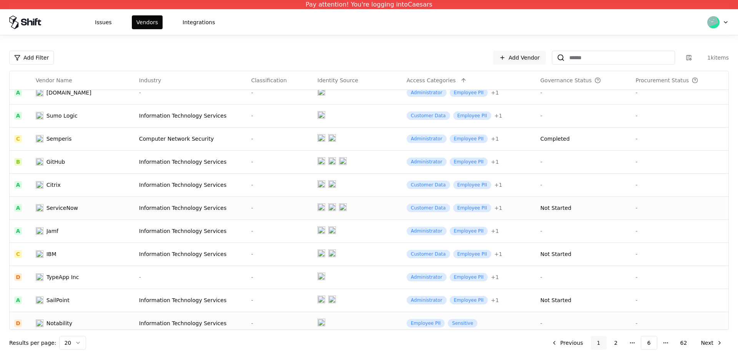
click at [602, 335] on button "1" at bounding box center [599, 343] width 16 height 14
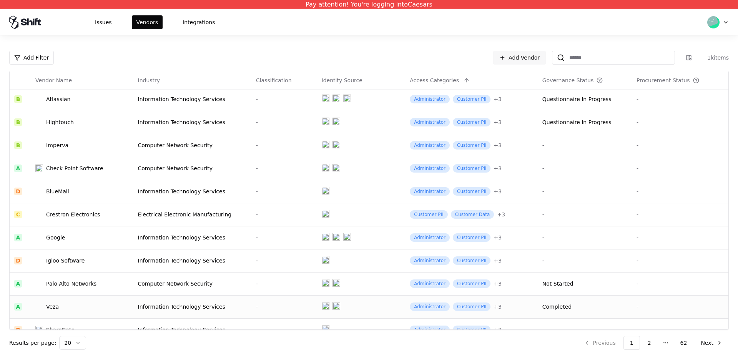
scroll to position [221, 0]
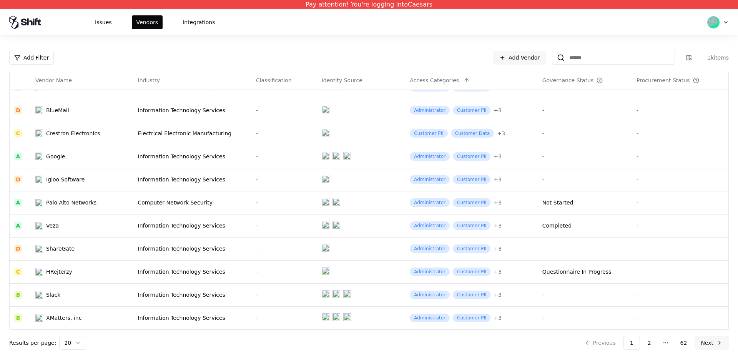
click at [657, 335] on button "Next" at bounding box center [712, 343] width 34 height 14
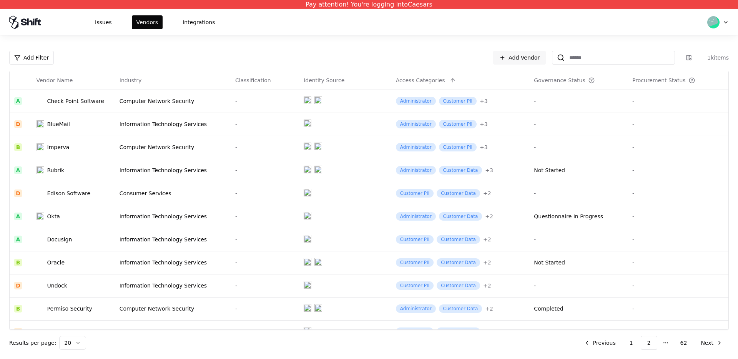
scroll to position [221, 0]
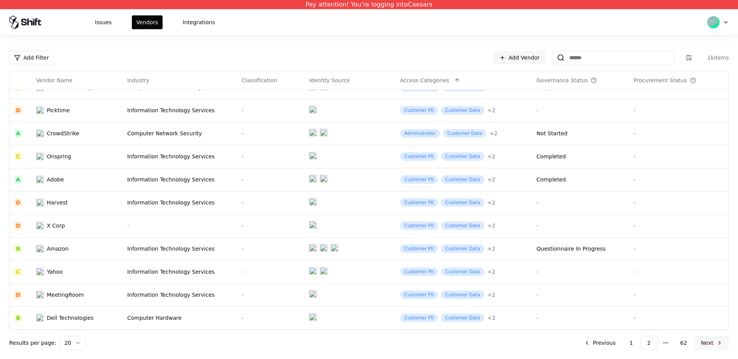
click at [657, 335] on button "Next" at bounding box center [712, 343] width 34 height 14
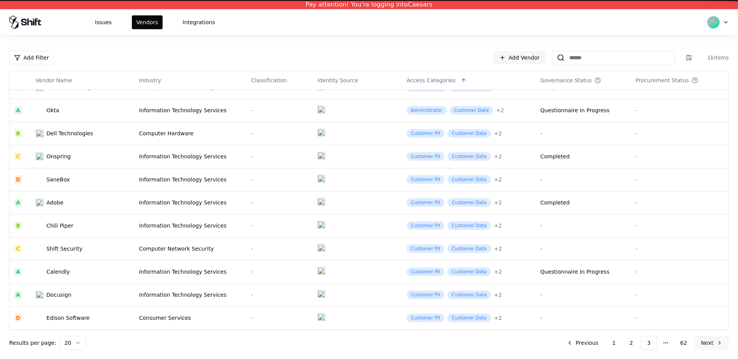
scroll to position [221, 0]
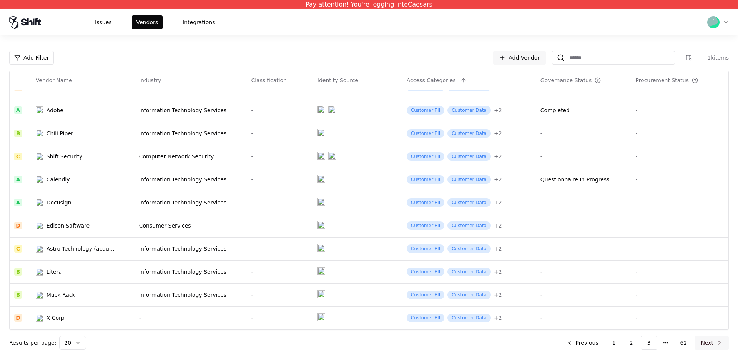
click at [657, 335] on button "Next" at bounding box center [712, 343] width 34 height 14
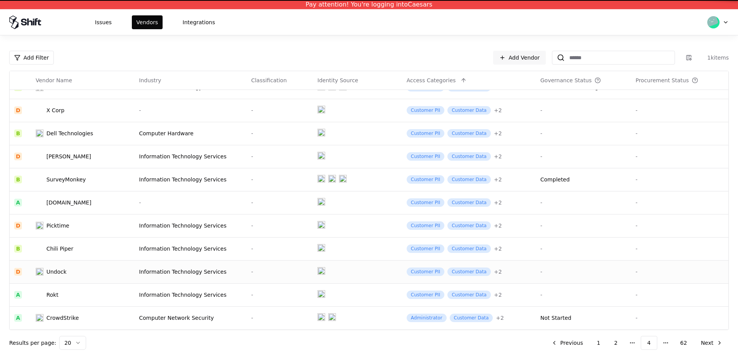
scroll to position [221, 0]
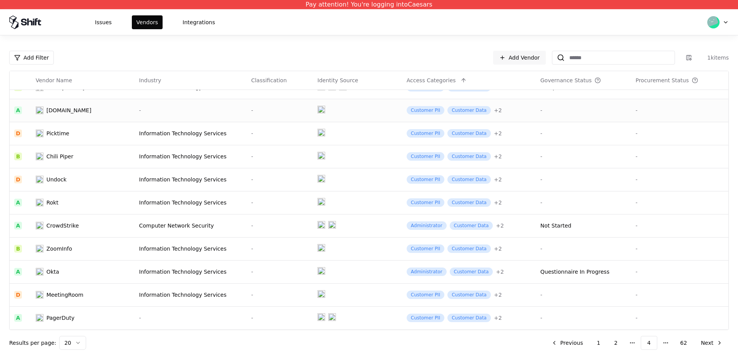
click at [547, 111] on div "-" at bounding box center [584, 111] width 86 height 8
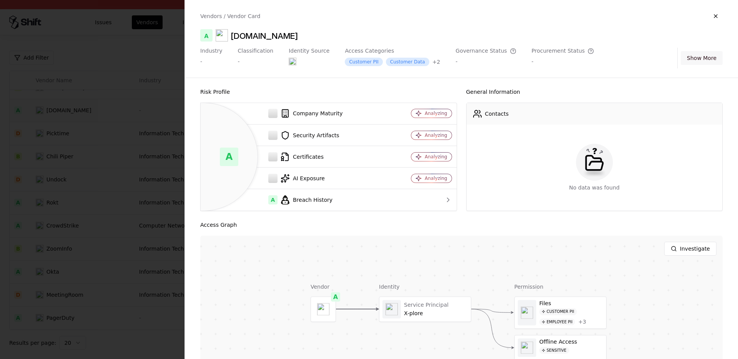
click at [657, 58] on button "Show More" at bounding box center [702, 58] width 42 height 14
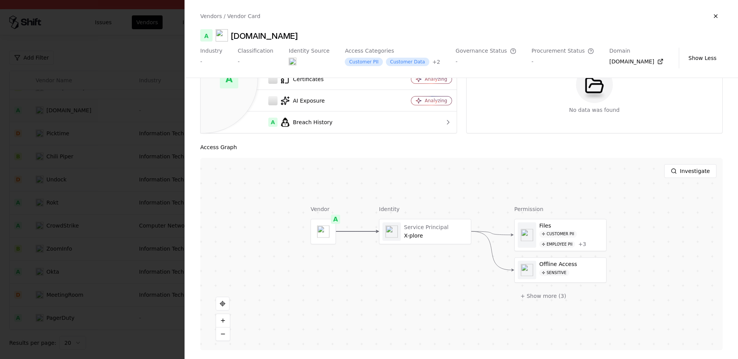
click at [125, 175] on div at bounding box center [369, 179] width 738 height 359
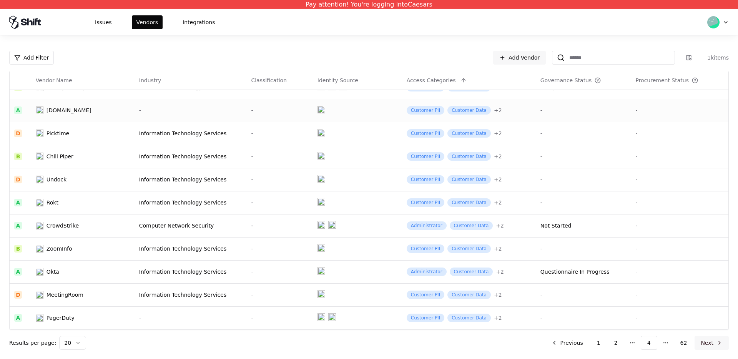
click at [657, 335] on button "Next" at bounding box center [712, 343] width 34 height 14
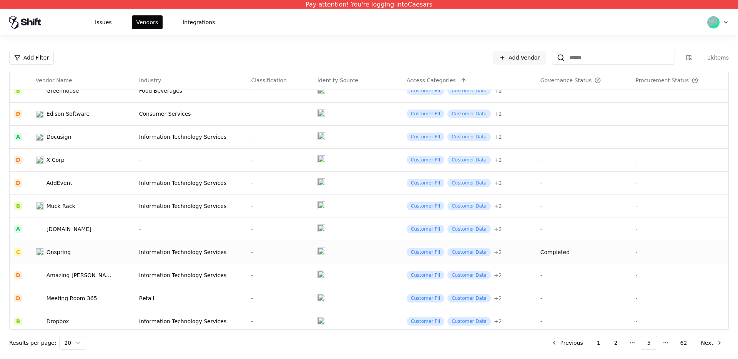
scroll to position [98, 0]
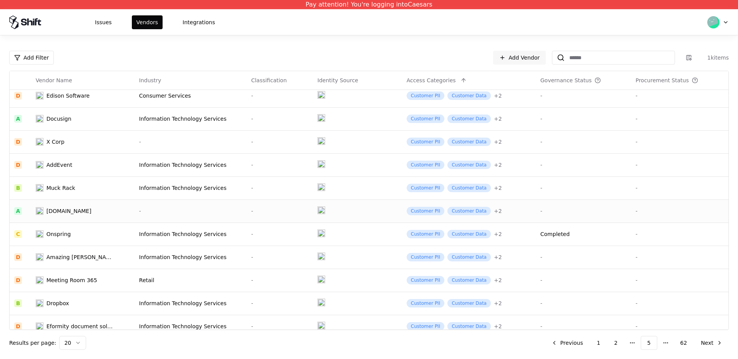
click at [287, 212] on div "-" at bounding box center [279, 211] width 57 height 8
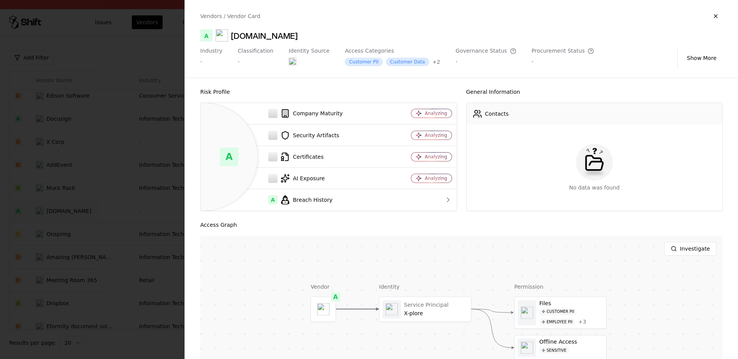
click at [284, 35] on div "[DOMAIN_NAME]" at bounding box center [264, 35] width 67 height 12
copy div "[DOMAIN_NAME]"
click at [133, 141] on div at bounding box center [369, 179] width 738 height 359
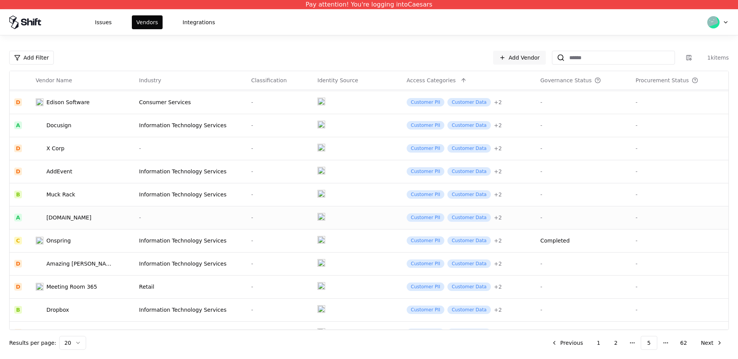
scroll to position [88, 0]
